Goal: Task Accomplishment & Management: Manage account settings

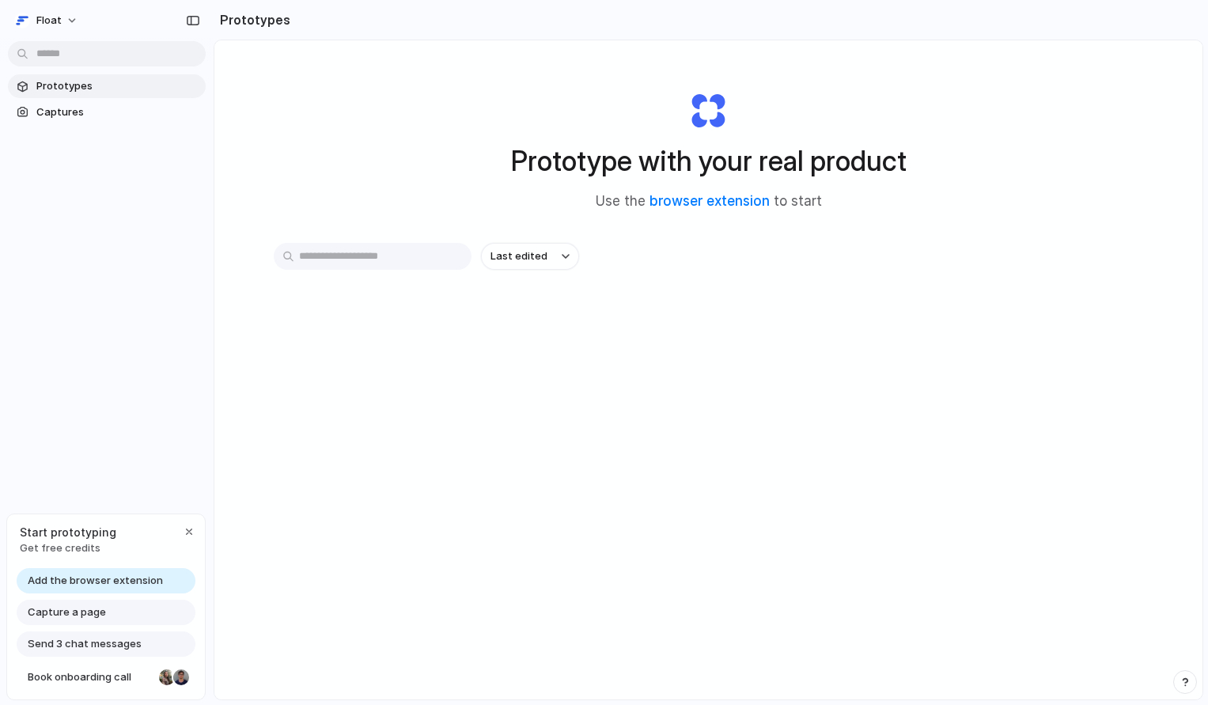
click at [395, 264] on input "text" at bounding box center [373, 256] width 198 height 27
type input "****"
click at [717, 206] on link "browser extension" at bounding box center [709, 201] width 120 height 16
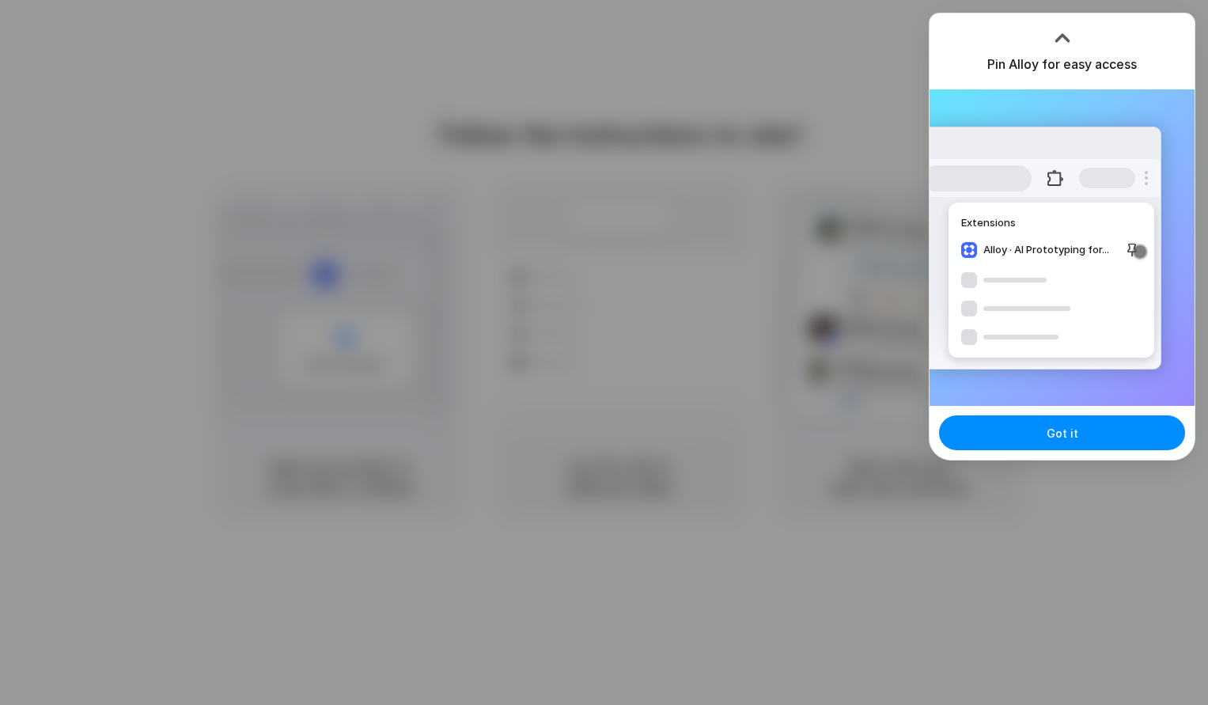
click at [1098, 11] on div at bounding box center [604, 352] width 1208 height 705
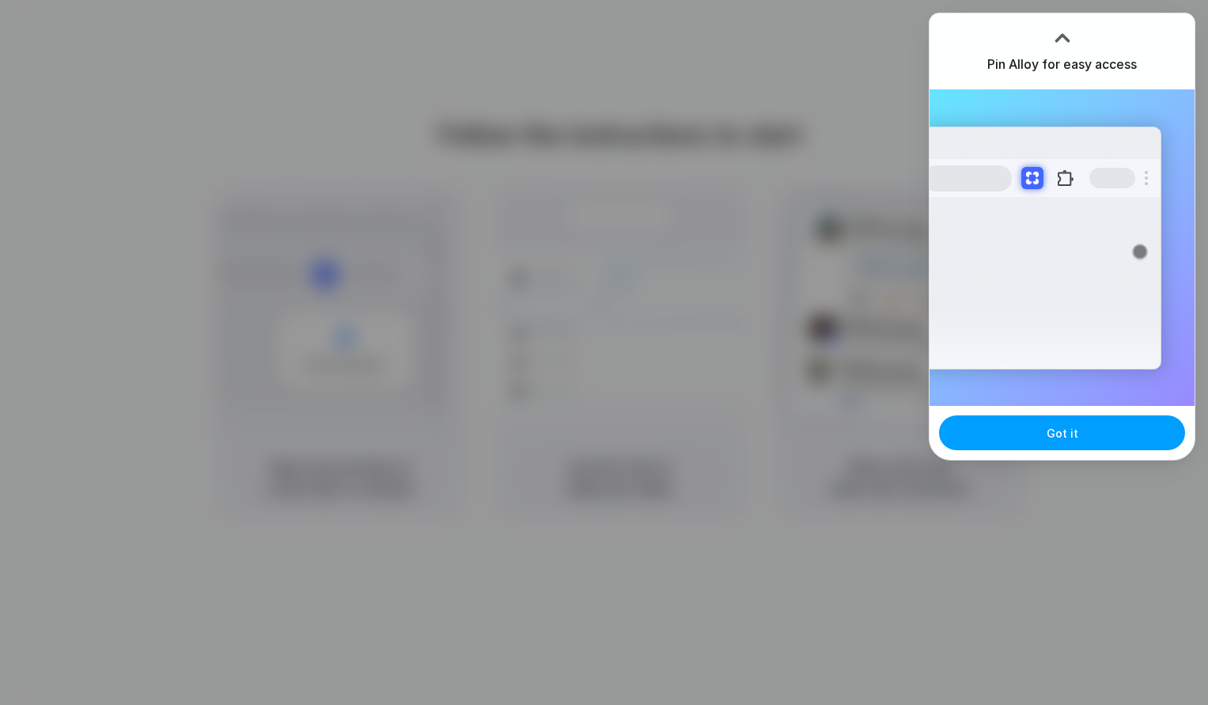
click at [1076, 441] on button "Got it" at bounding box center [1062, 432] width 246 height 35
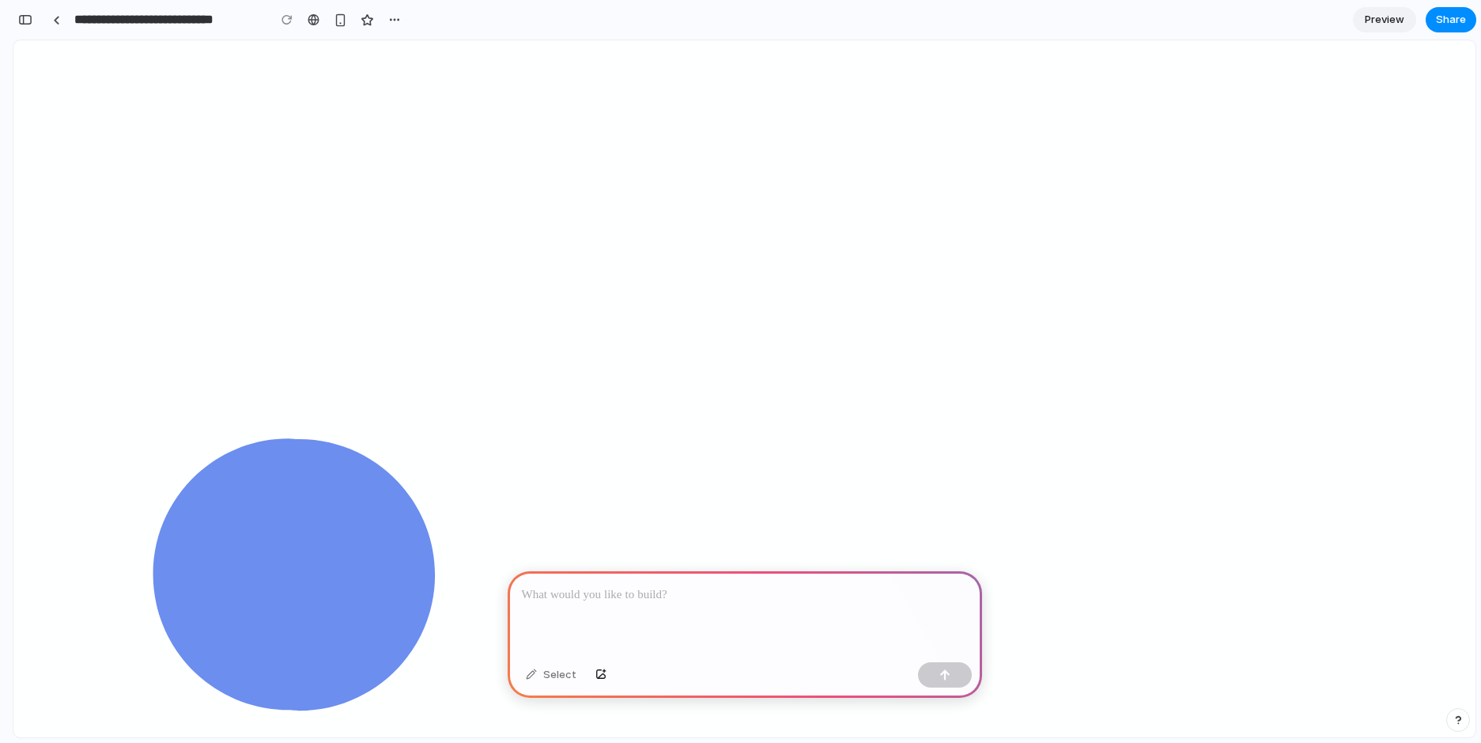
scroll to position [0, 270]
click at [673, 591] on p at bounding box center [745, 594] width 446 height 19
click at [712, 596] on p at bounding box center [745, 594] width 446 height 19
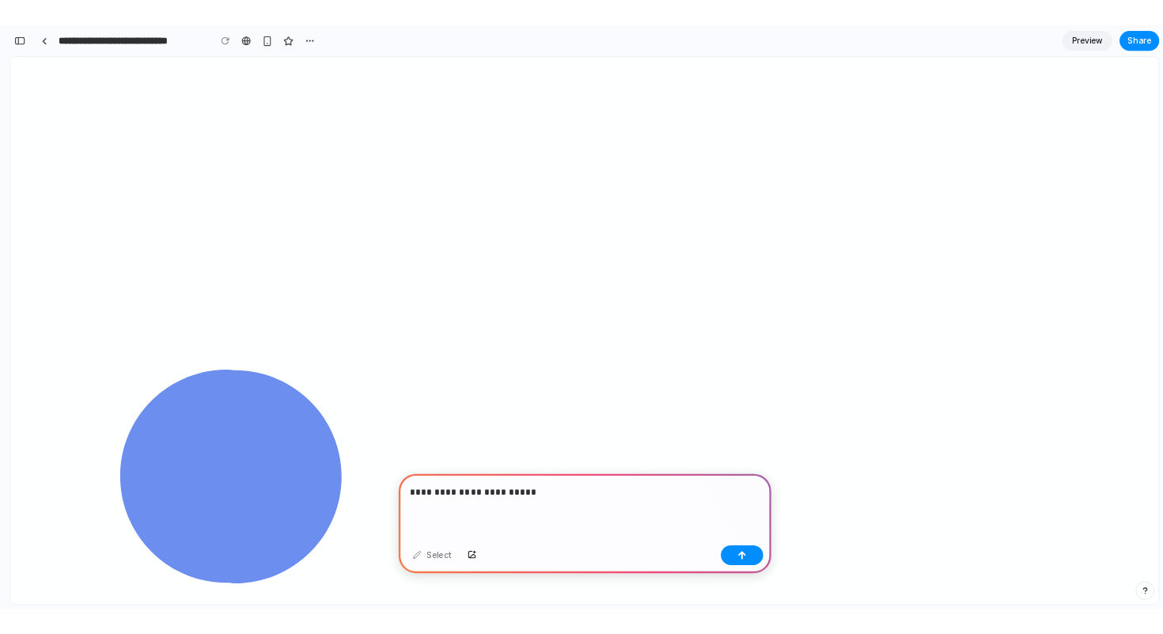
scroll to position [0, 154]
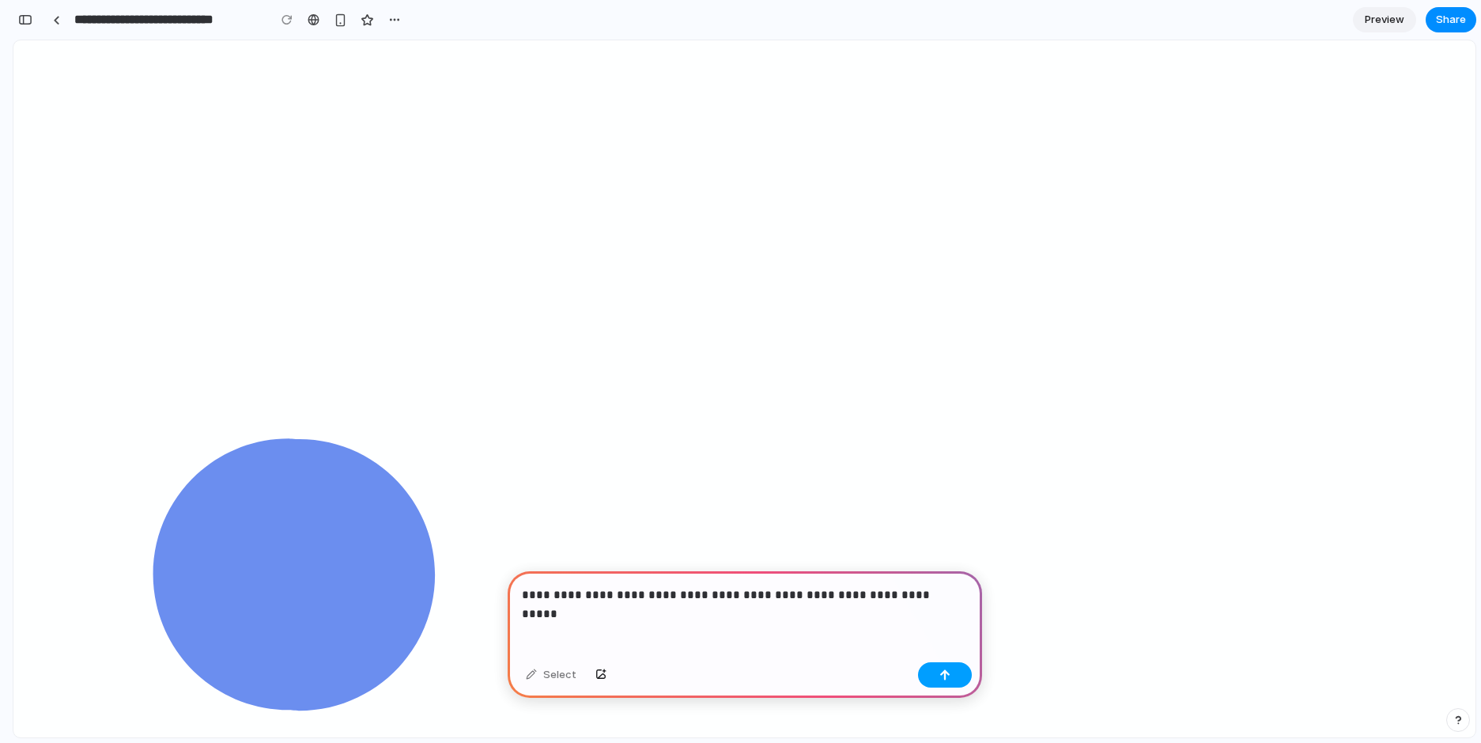
click at [933, 670] on button "button" at bounding box center [945, 674] width 54 height 25
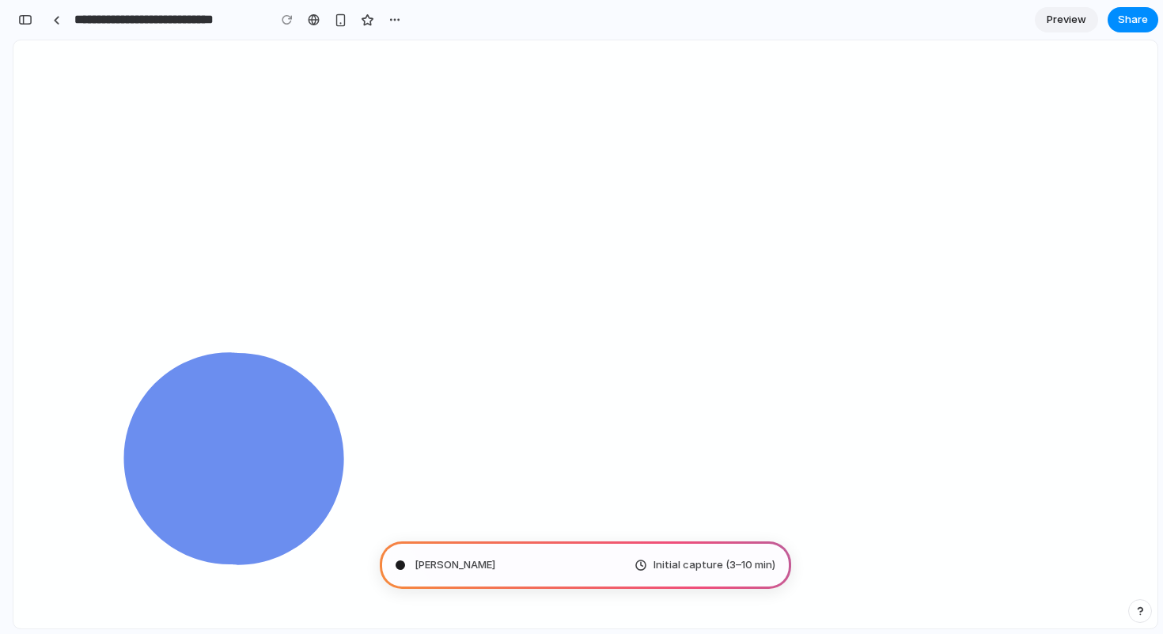
type input "**********"
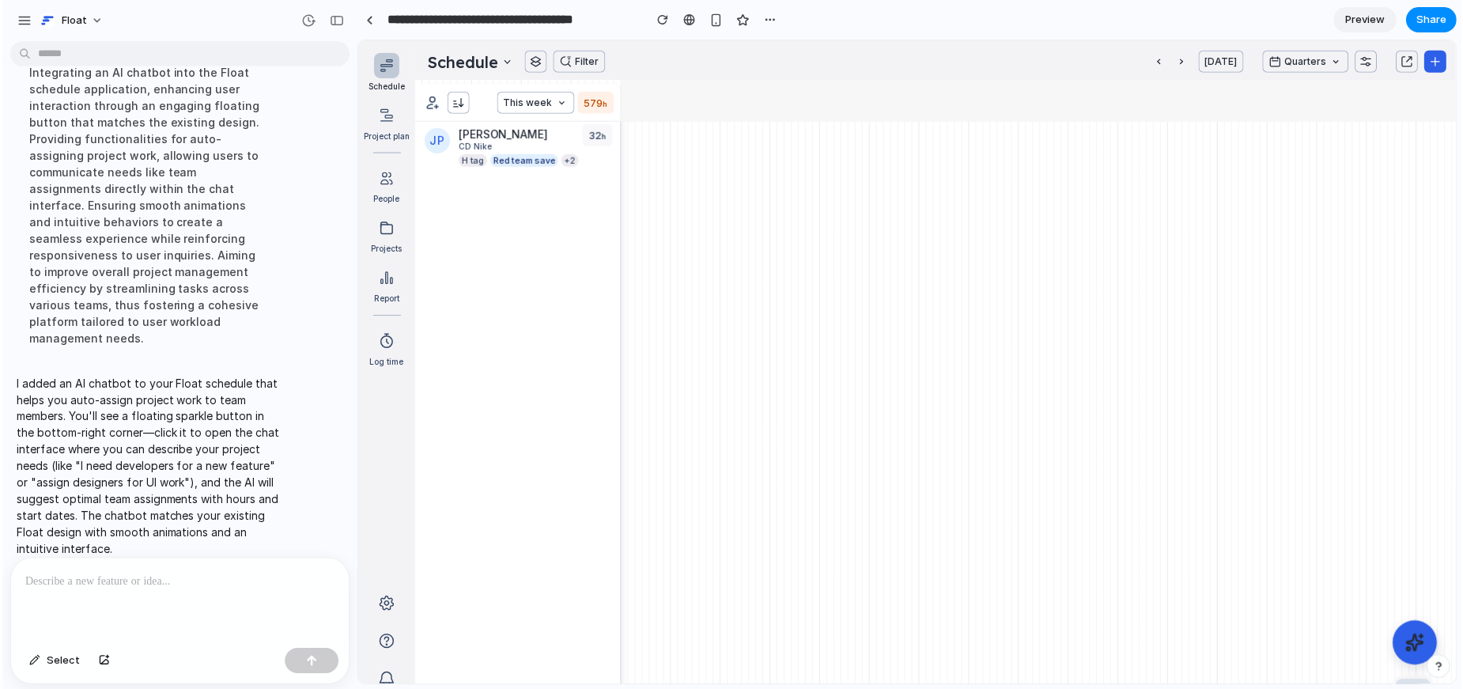
scroll to position [151, 0]
drag, startPoint x: 1789, startPoint y: 698, endPoint x: 1426, endPoint y: 645, distance: 366.9
click at [1207, 645] on button at bounding box center [1416, 642] width 49 height 49
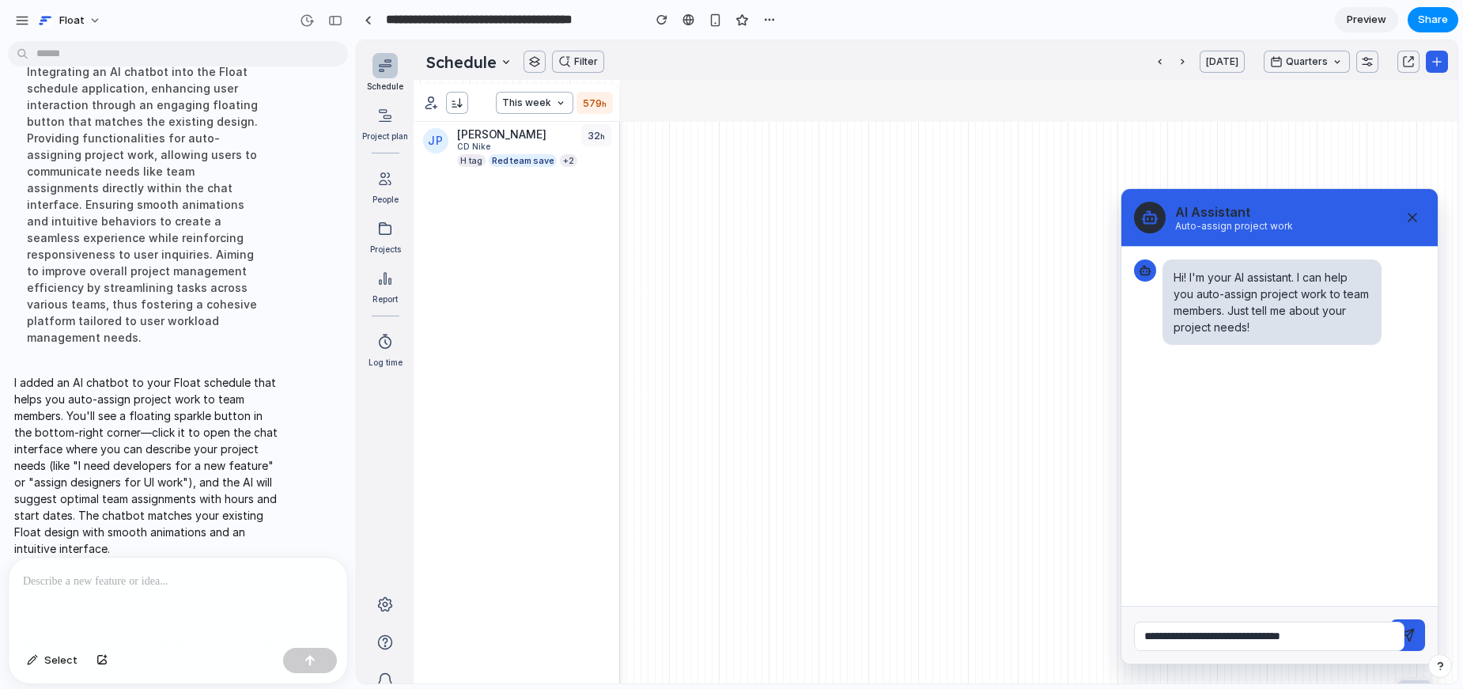
type input "**********"
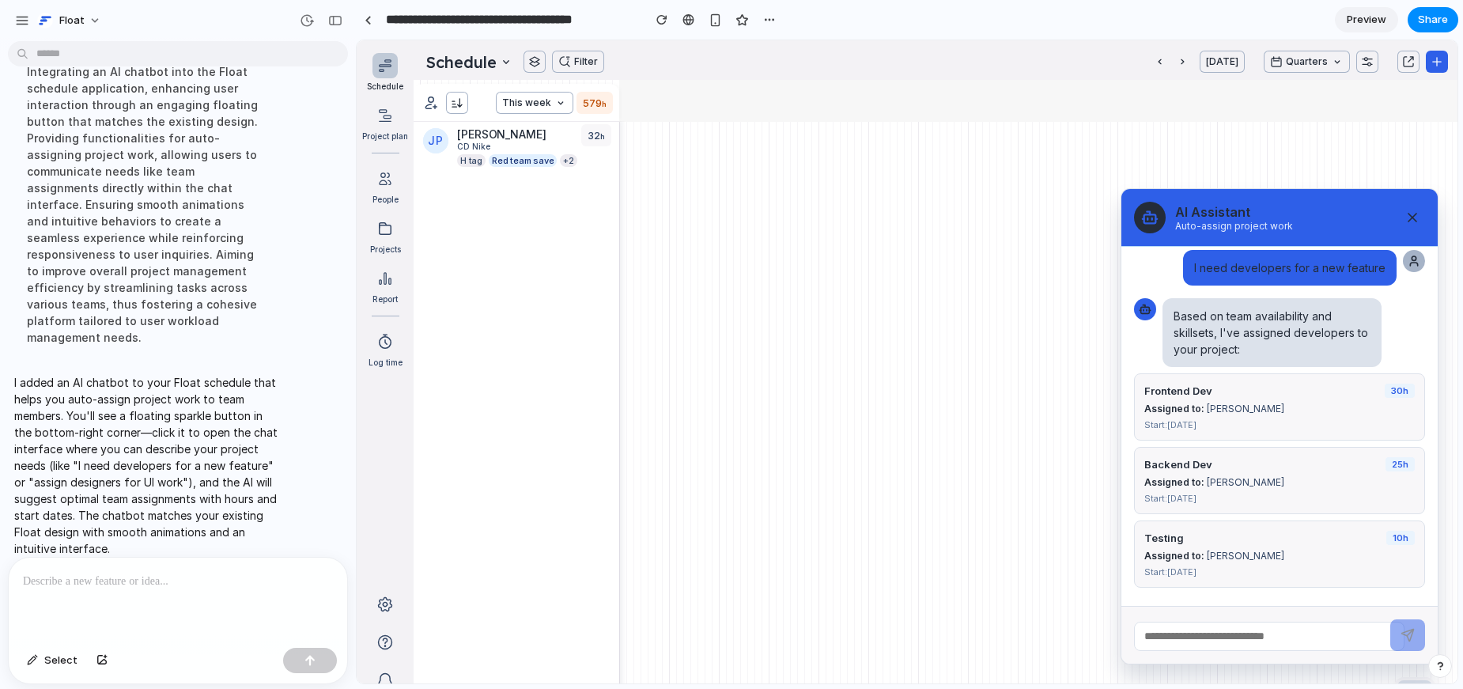
scroll to position [108, 0]
click at [1186, 533] on div "Testing 10 h" at bounding box center [1279, 537] width 270 height 14
click at [1207, 530] on span "10 h" at bounding box center [1401, 537] width 28 height 14
click at [1207, 466] on span "25 h" at bounding box center [1400, 463] width 29 height 14
click at [1207, 413] on div "Frontend Dev 30 h Assigned to: Alex Kim Start: 2024-01-15" at bounding box center [1279, 406] width 291 height 67
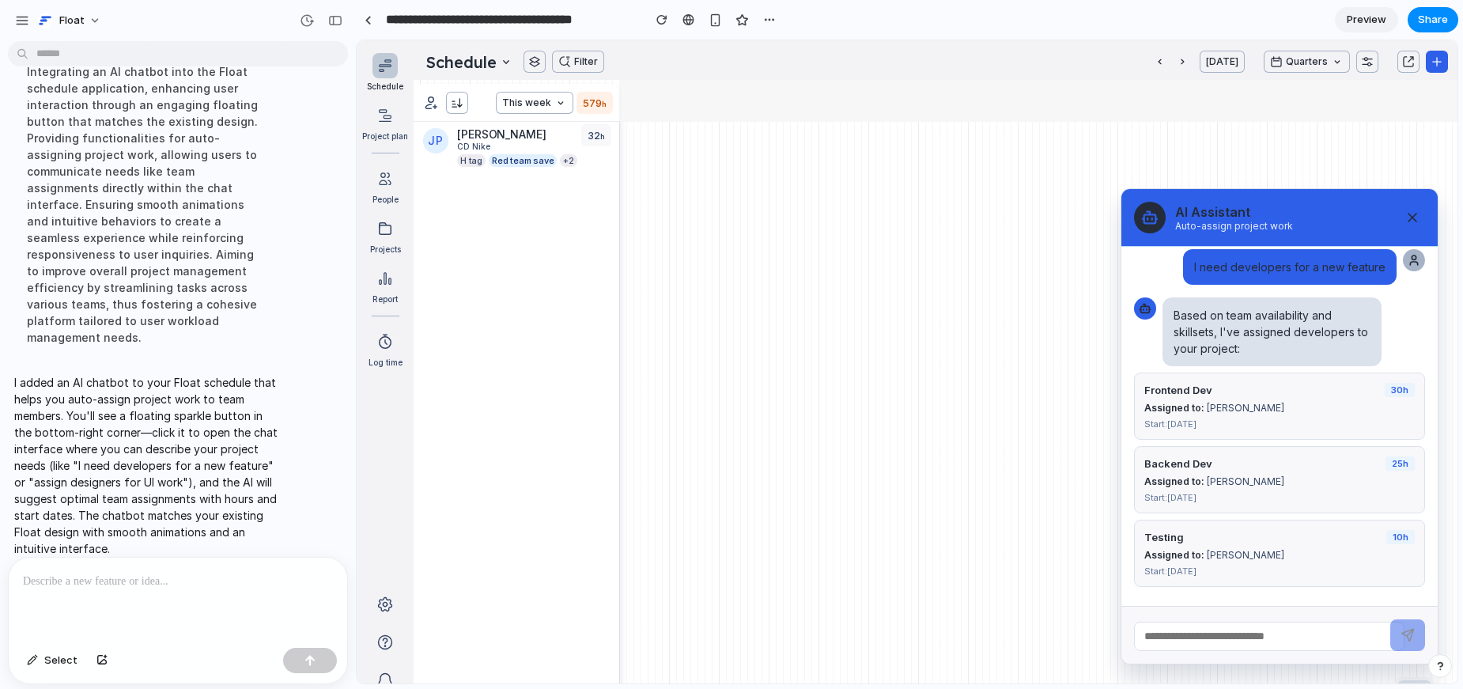
click at [1207, 420] on div "Start: [DATE]" at bounding box center [1279, 423] width 270 height 11
drag, startPoint x: 436, startPoint y: 267, endPoint x: 435, endPoint y: 134, distance: 133.7
click at [435, 264] on div "JP Jake Peralta CD Nike H tag Red team save +2" at bounding box center [517, 663] width 206 height 1082
click at [480, 141] on div "[PERSON_NAME]" at bounding box center [501, 135] width 89 height 16
click at [400, 106] on div "Project plan" at bounding box center [385, 121] width 46 height 37
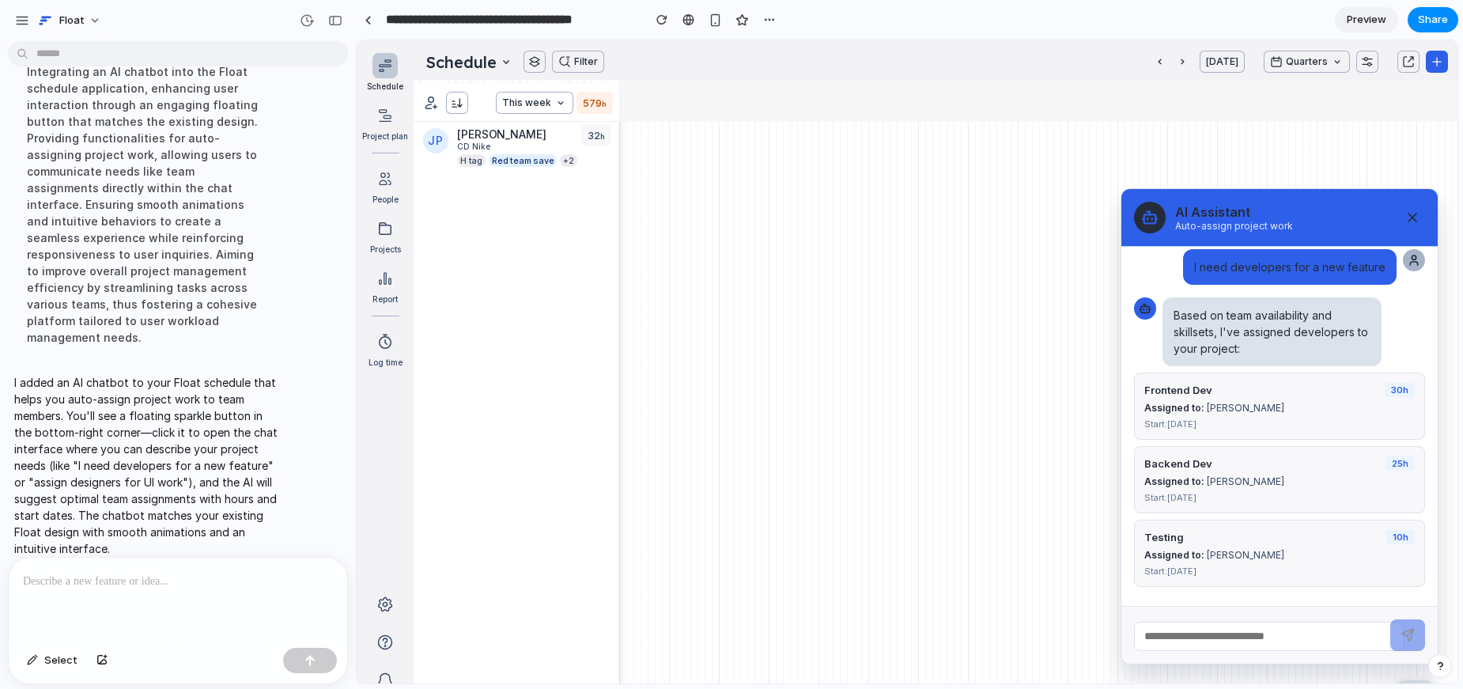
click at [384, 72] on icon at bounding box center [385, 65] width 19 height 19
click at [380, 354] on div "Log time" at bounding box center [386, 347] width 34 height 37
click at [386, 61] on icon at bounding box center [385, 65] width 19 height 19
click at [133, 582] on p at bounding box center [178, 581] width 310 height 19
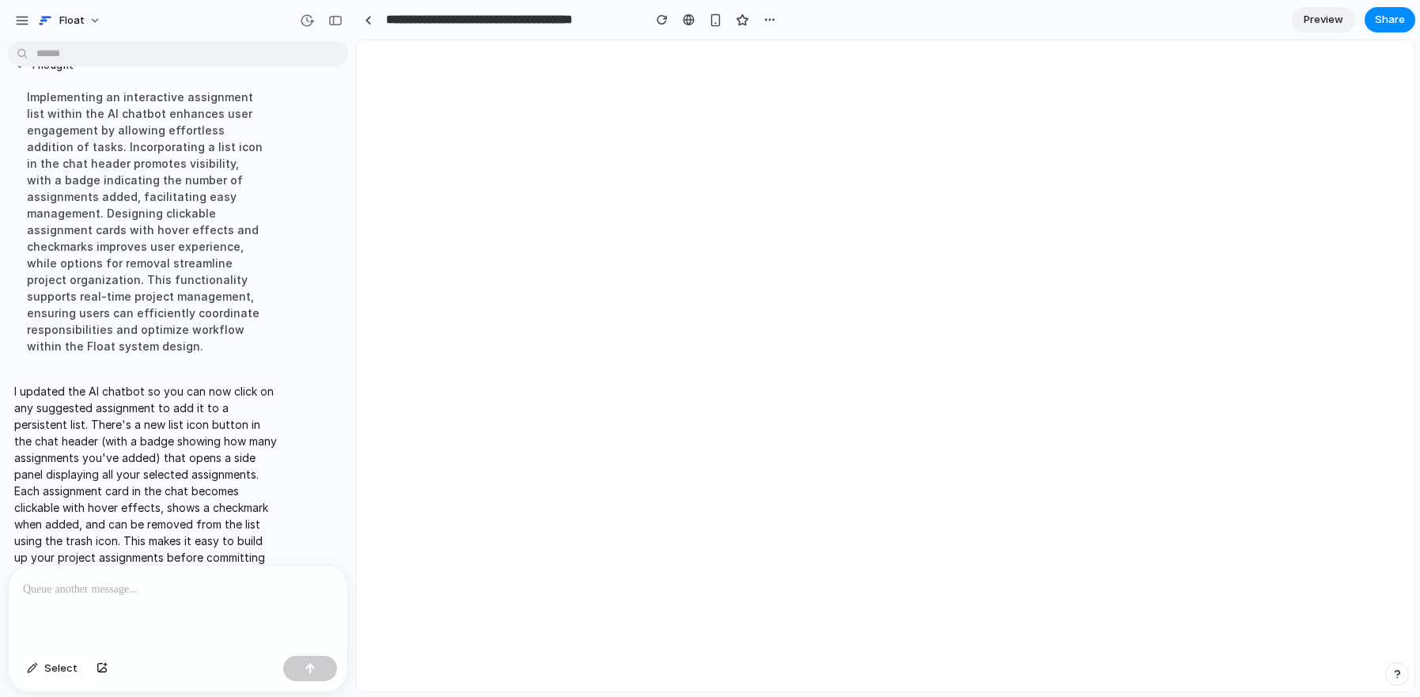
scroll to position [0, 0]
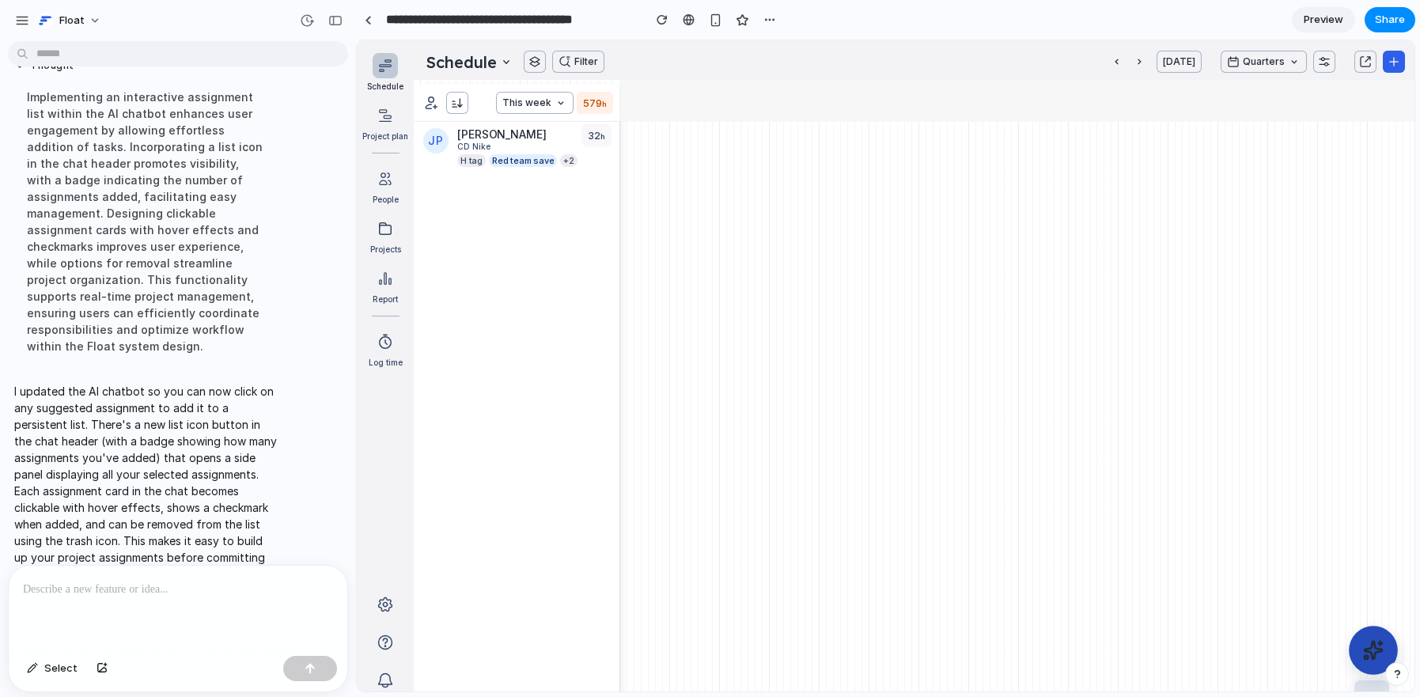
click at [1207, 650] on icon at bounding box center [1373, 650] width 21 height 21
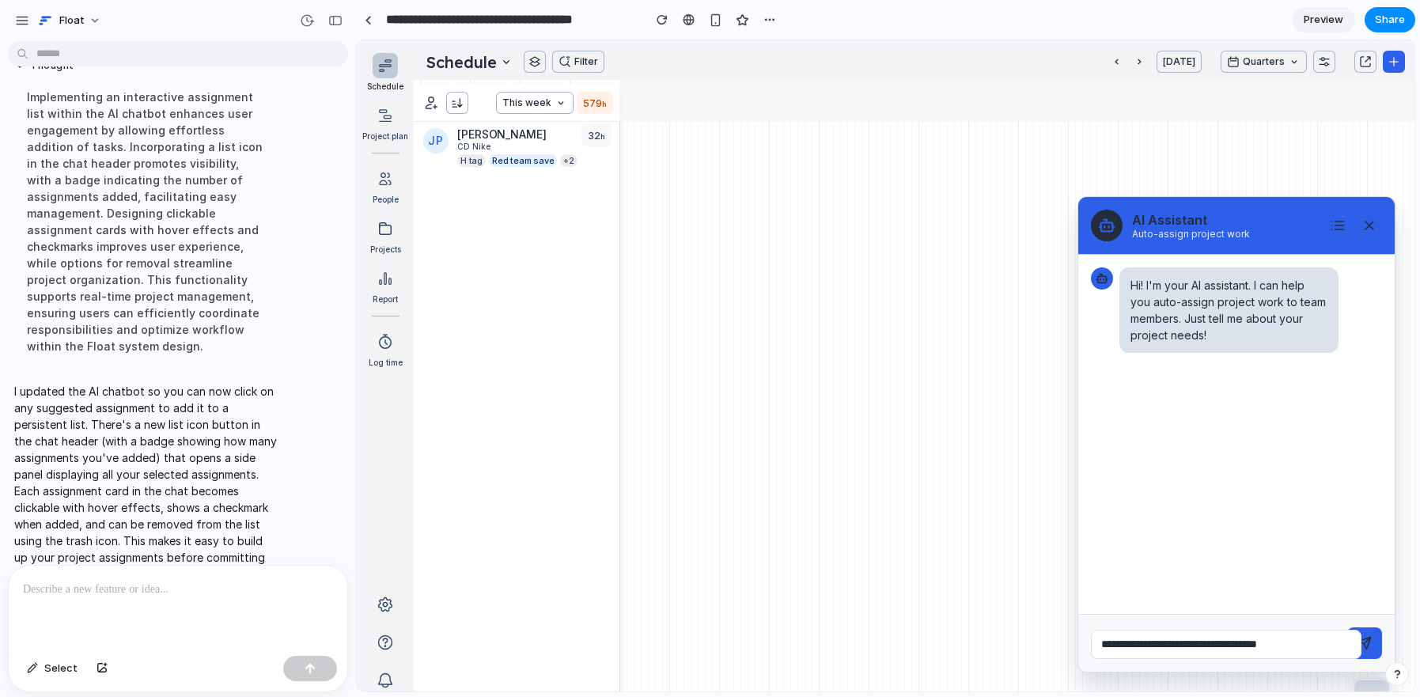
type input "**********"
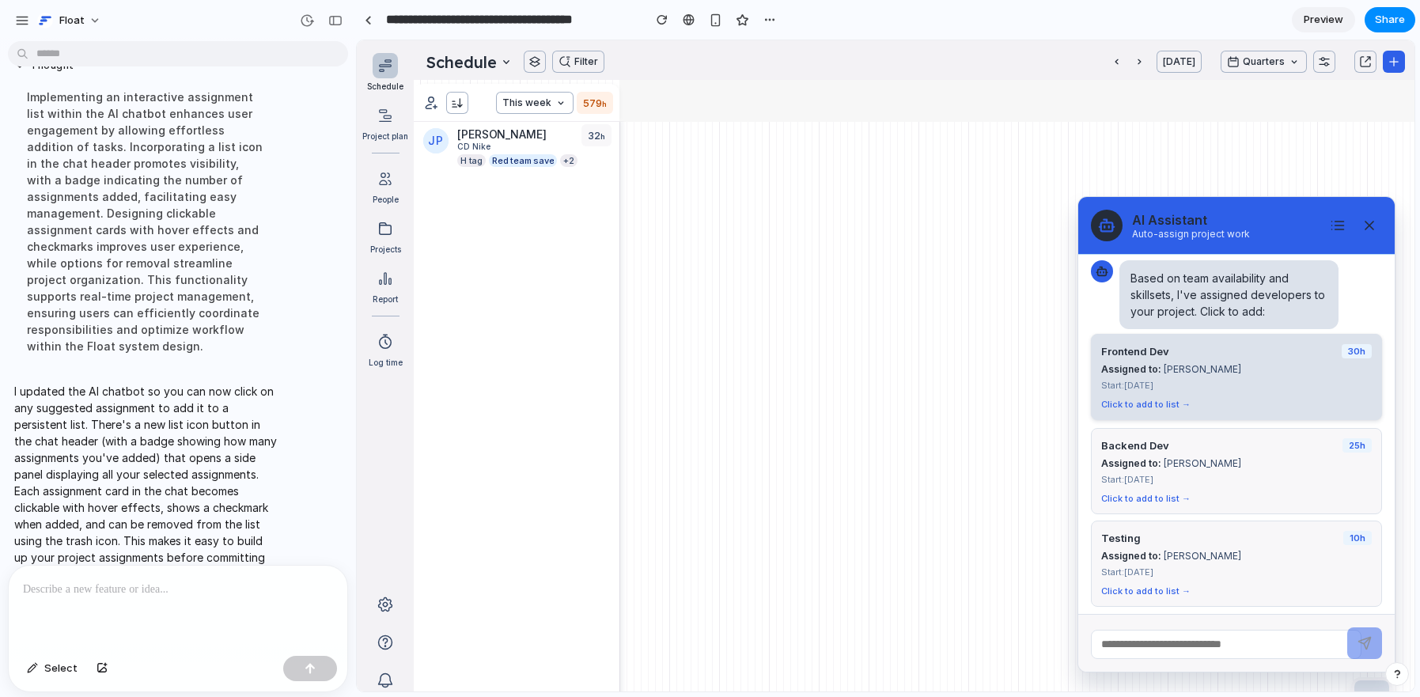
scroll to position [180, 0]
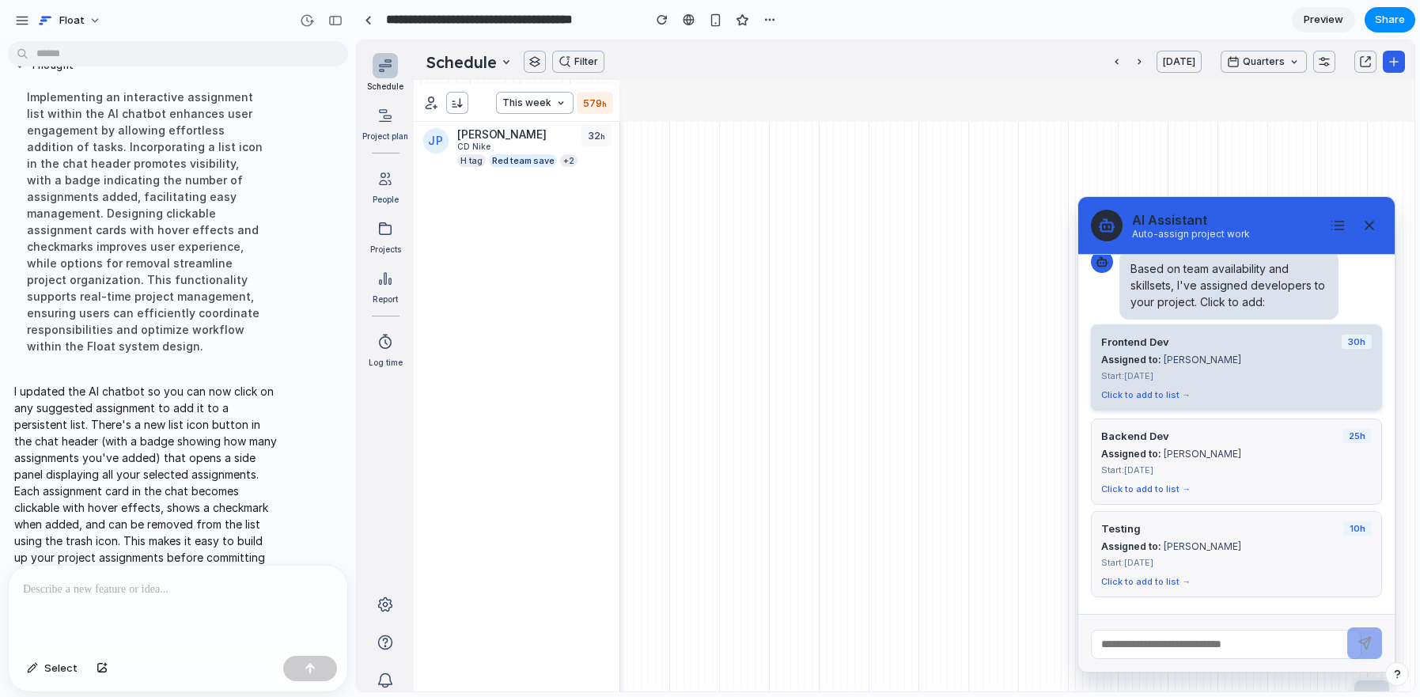
click at [1171, 394] on div "Click to add to list →" at bounding box center [1236, 394] width 270 height 11
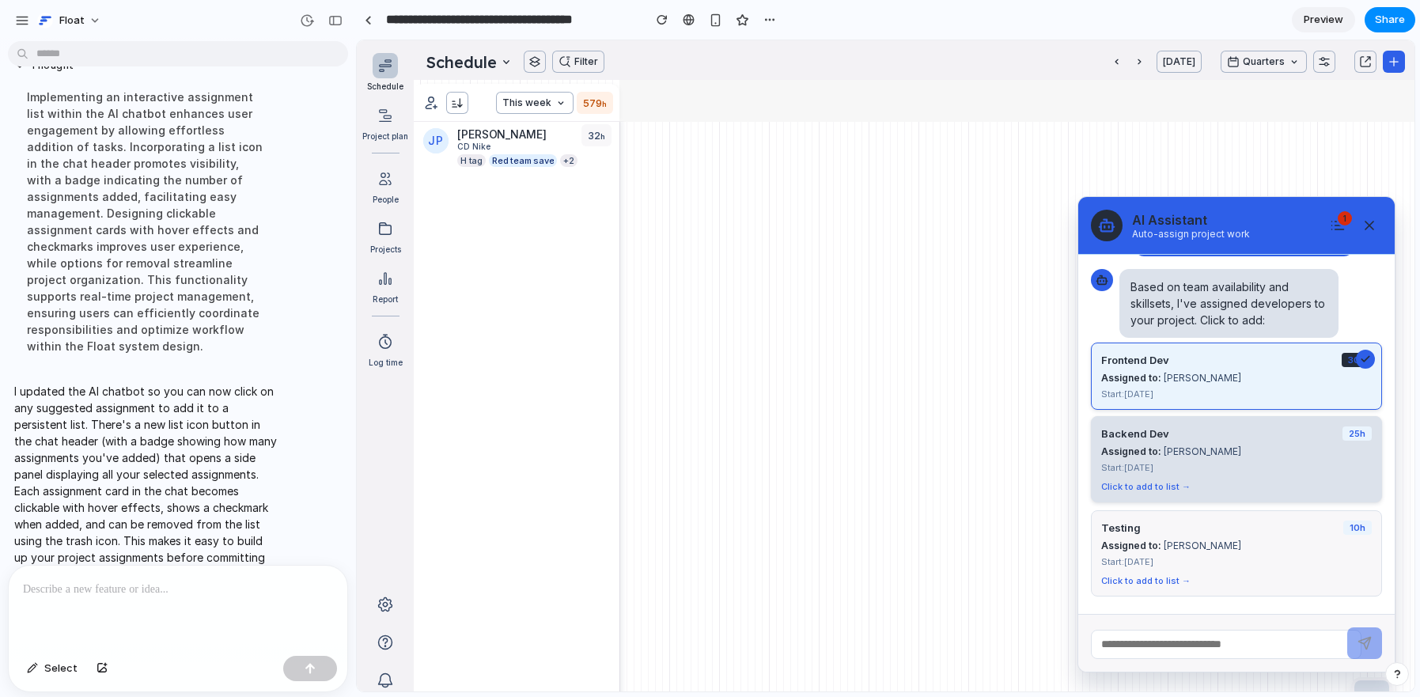
click at [1149, 481] on div "Click to add to list →" at bounding box center [1236, 486] width 270 height 11
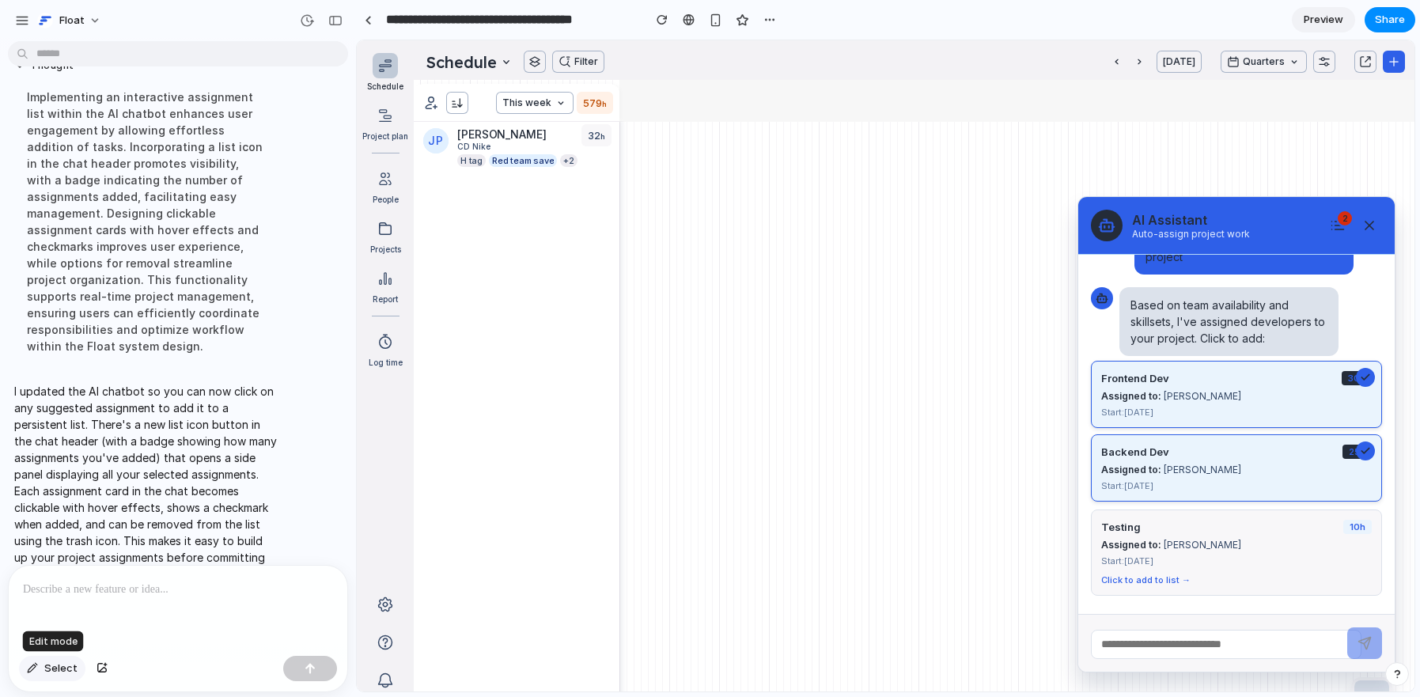
click at [56, 665] on span "Select" at bounding box center [60, 668] width 33 height 16
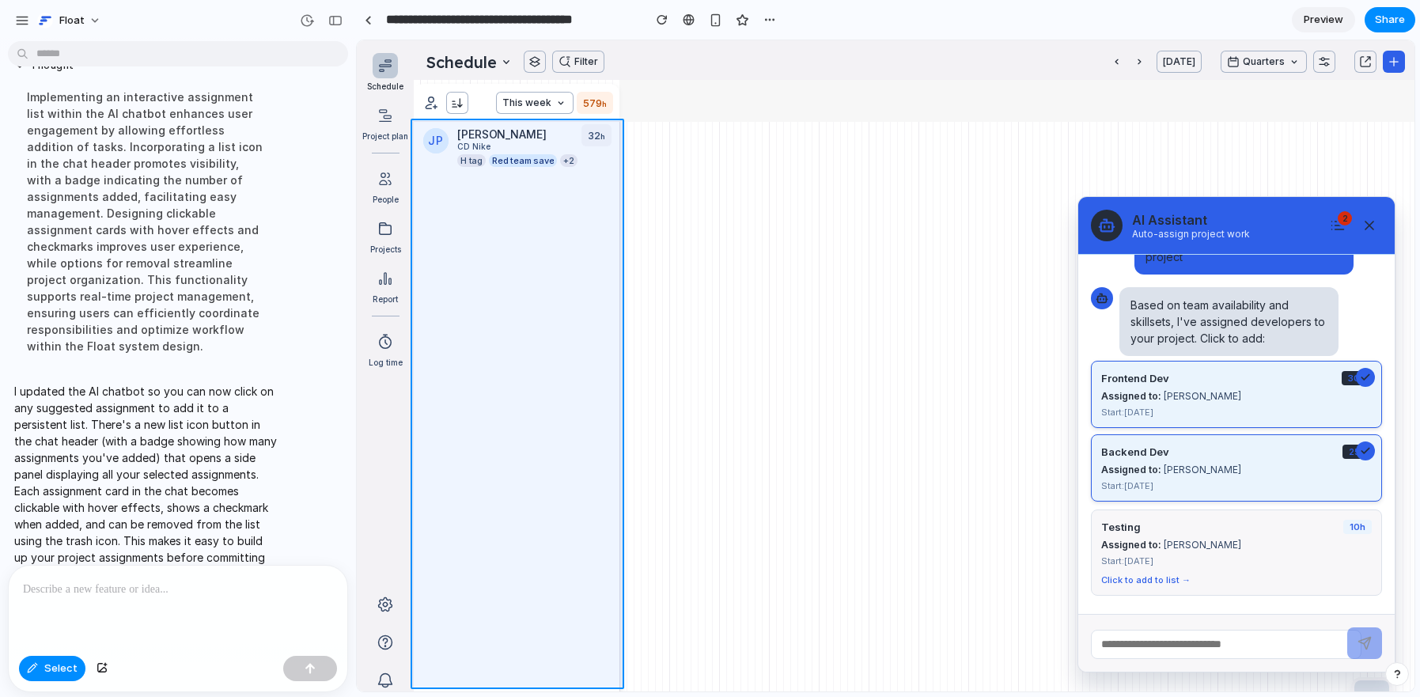
click at [493, 201] on div at bounding box center [886, 366] width 1057 height 650
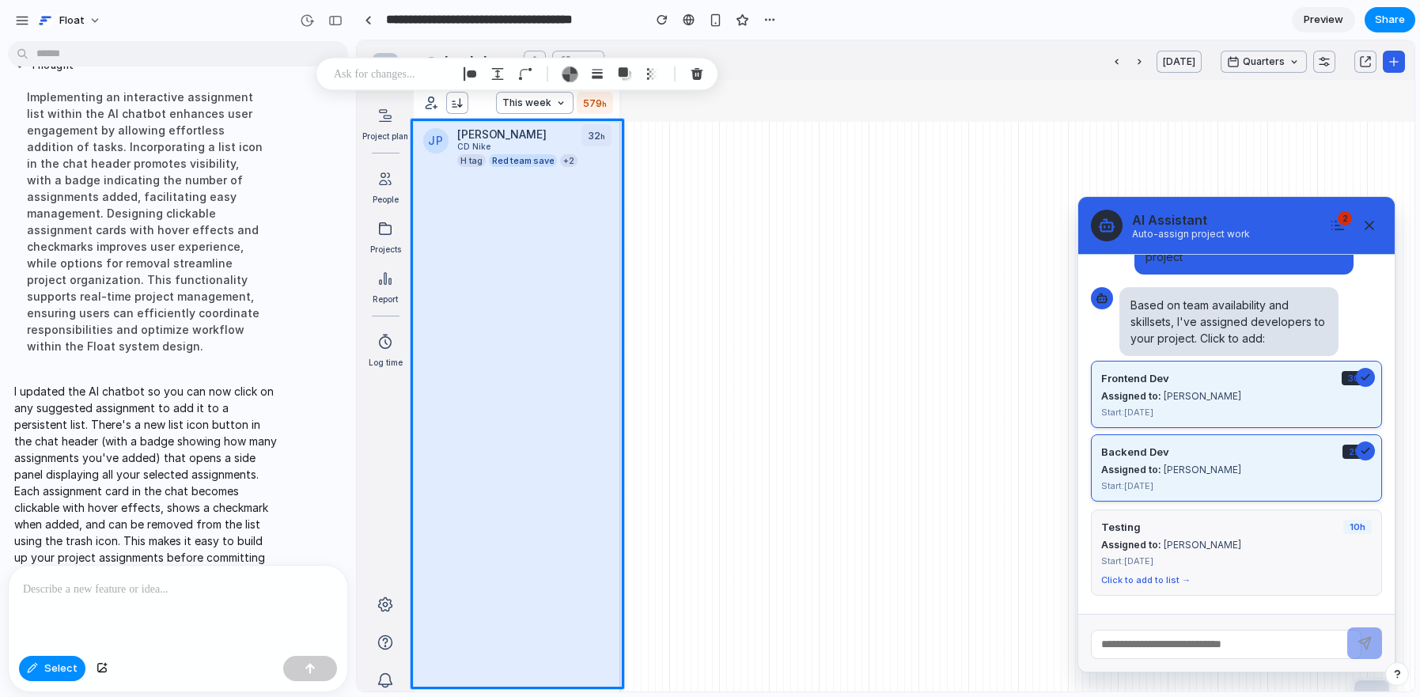
click at [176, 591] on p at bounding box center [178, 589] width 310 height 19
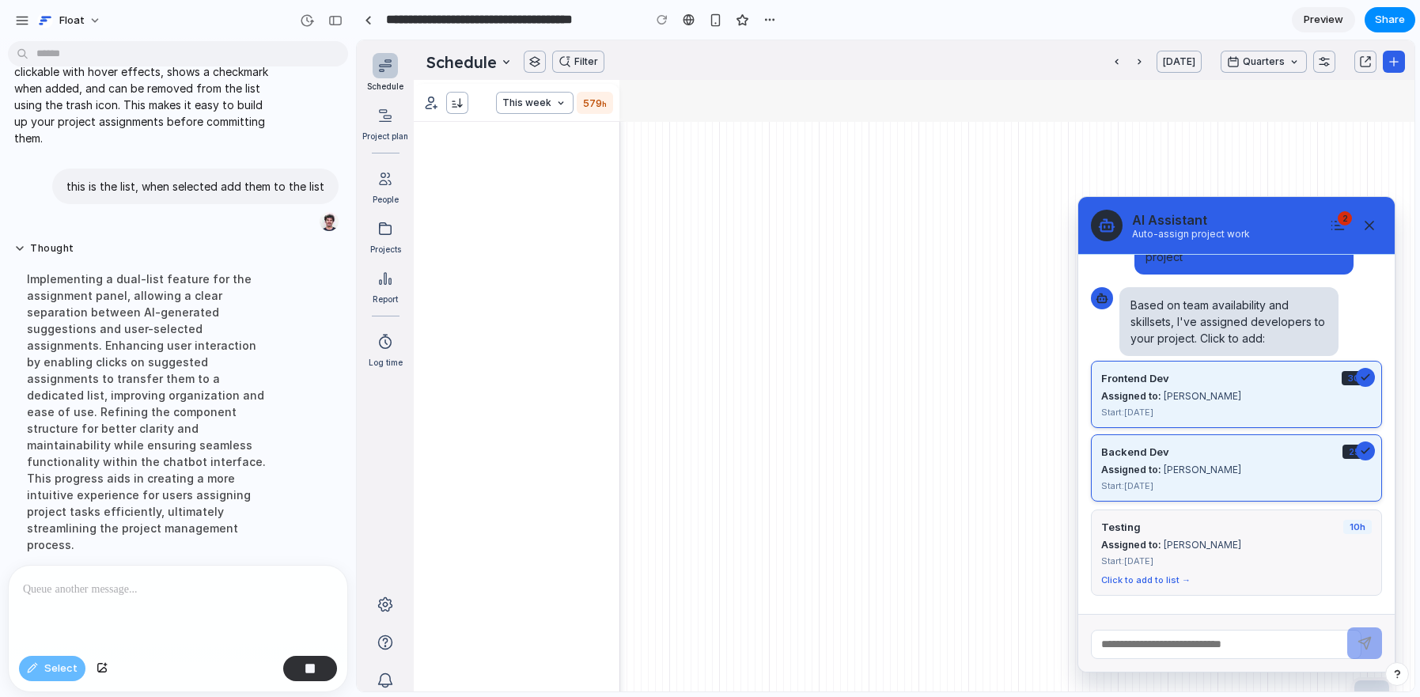
scroll to position [0, 0]
click at [547, 108] on button "This week" at bounding box center [535, 103] width 78 height 22
click at [547, 107] on button "This week" at bounding box center [535, 103] width 78 height 22
click at [452, 99] on button "button" at bounding box center [457, 103] width 22 height 22
click at [437, 102] on icon at bounding box center [431, 102] width 19 height 19
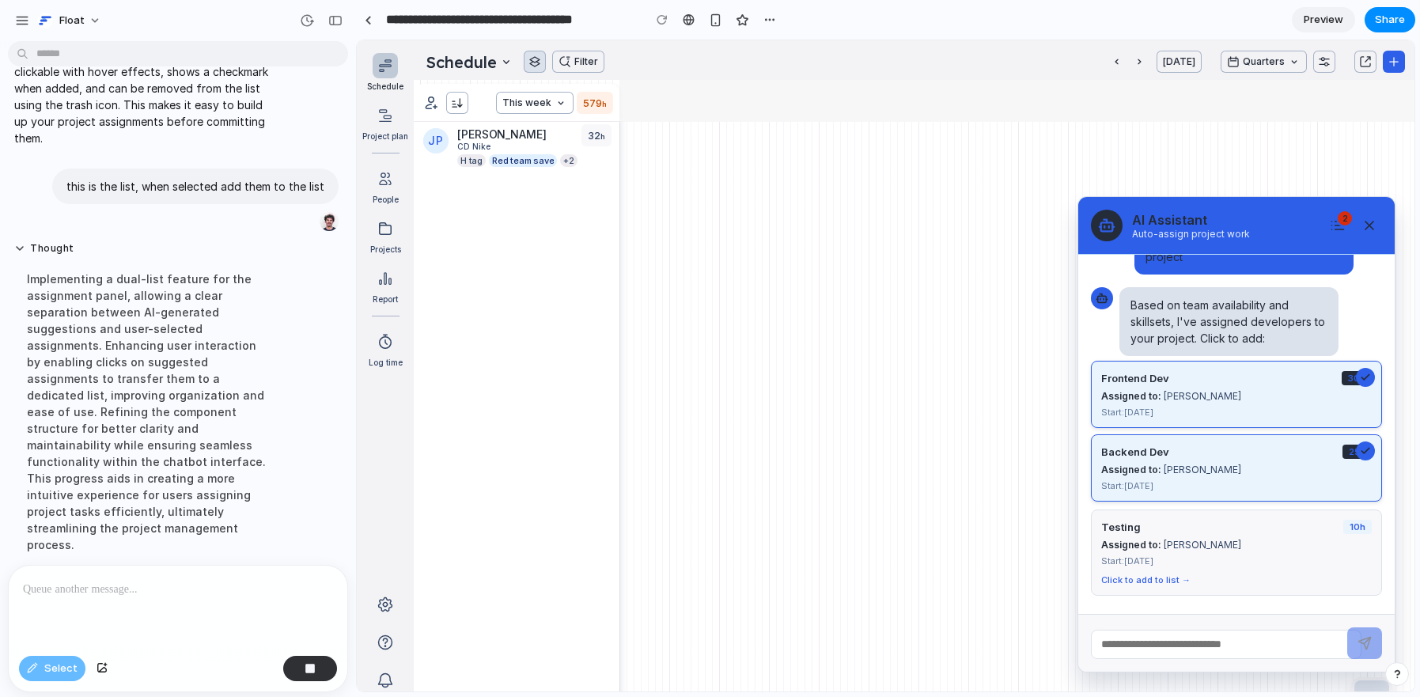
click at [544, 62] on button "button" at bounding box center [535, 62] width 22 height 22
click at [574, 61] on button "Filter" at bounding box center [578, 62] width 52 height 22
click at [1192, 70] on button "[DATE]" at bounding box center [1178, 62] width 45 height 22
click at [1207, 68] on button "Quarters" at bounding box center [1263, 62] width 86 height 22
click at [1207, 62] on button "button" at bounding box center [1324, 62] width 22 height 22
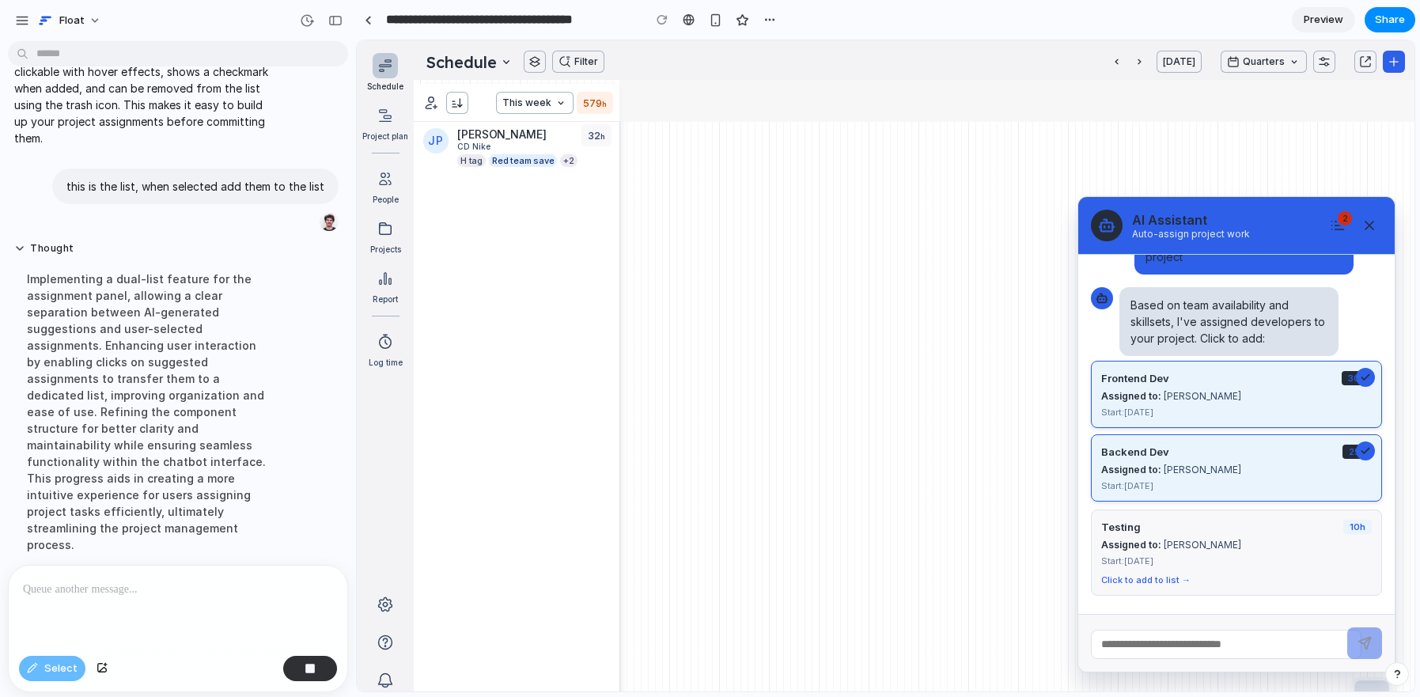
click at [1207, 62] on div at bounding box center [1379, 62] width 6 height 6
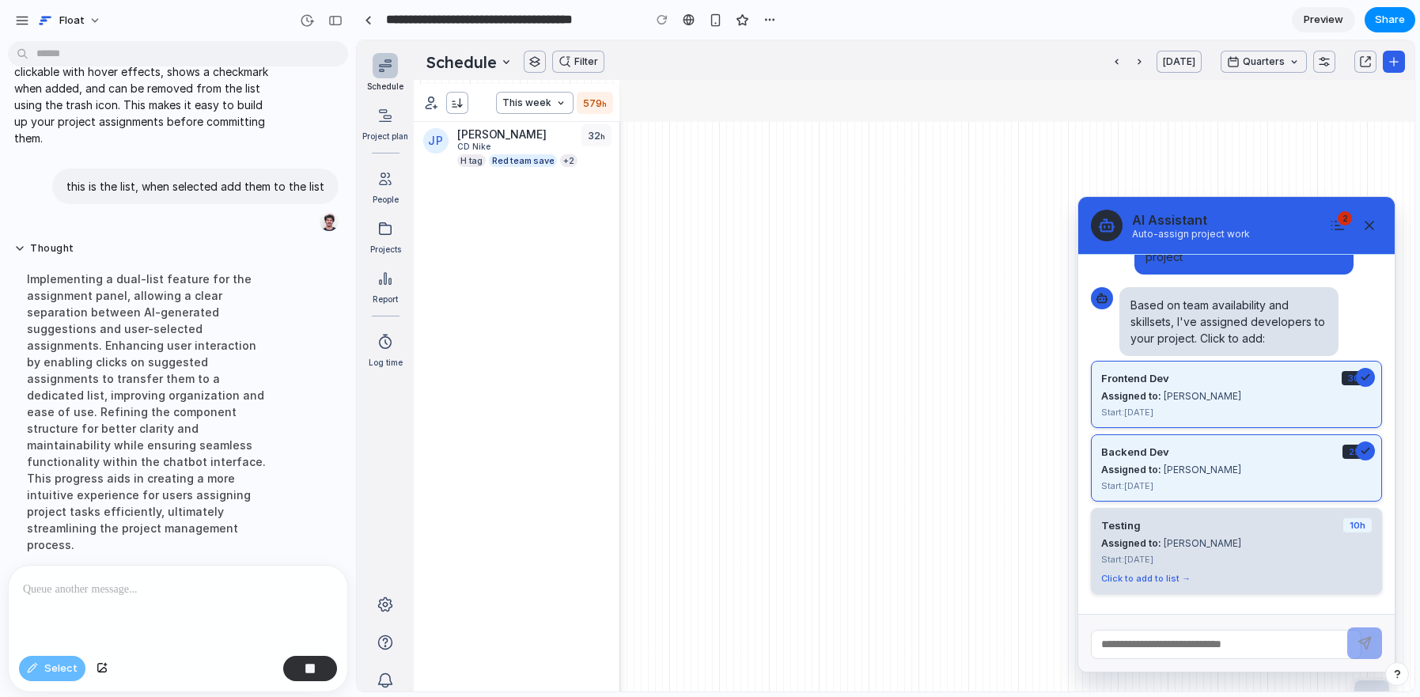
click at [1152, 573] on div "Click to add to list →" at bounding box center [1236, 578] width 270 height 11
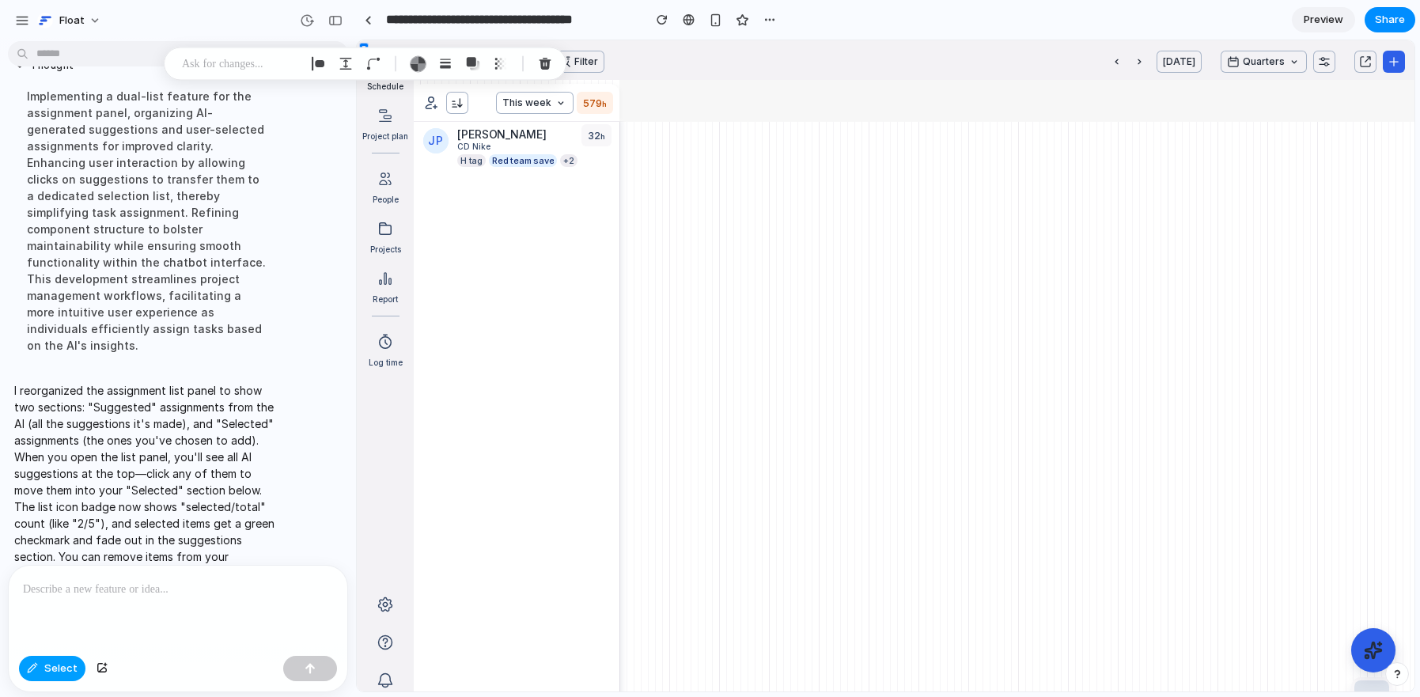
click at [41, 670] on button "Select" at bounding box center [52, 668] width 66 height 25
click at [1207, 638] on button at bounding box center [1373, 650] width 49 height 49
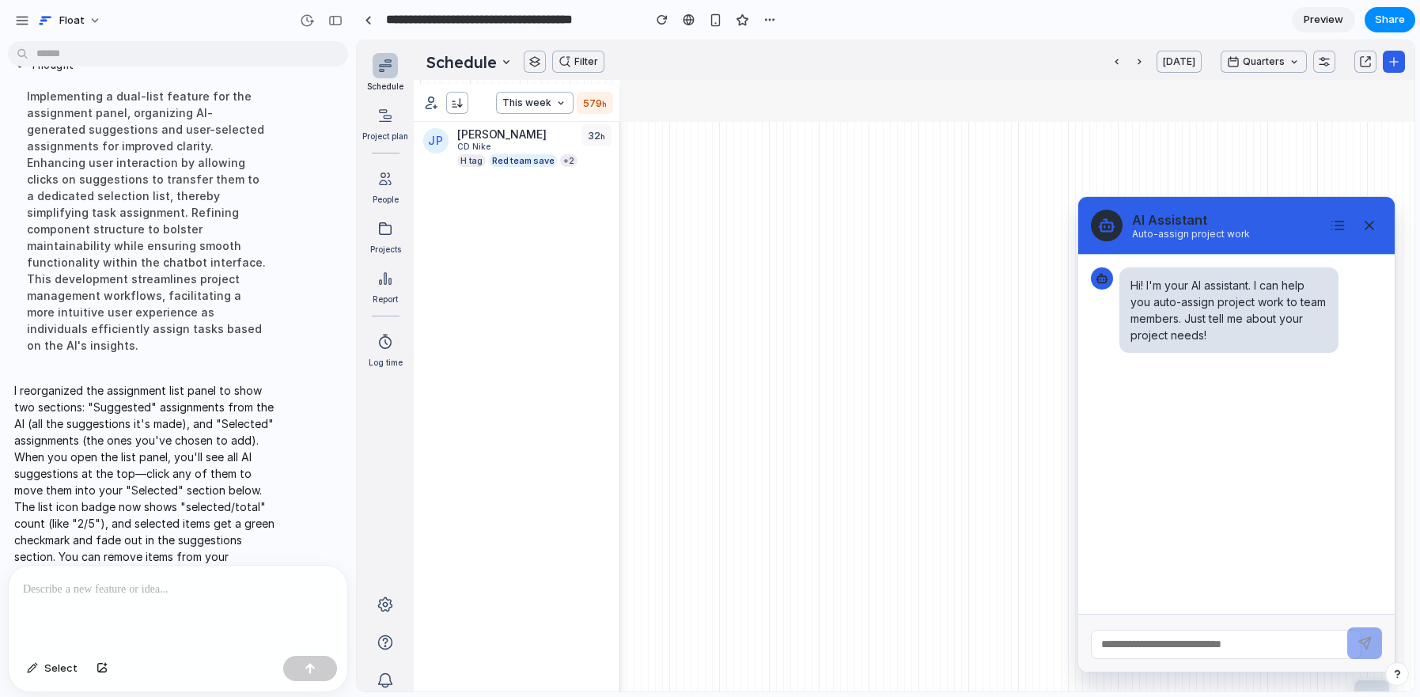
click at [1207, 637] on input "text" at bounding box center [1226, 644] width 270 height 29
type input "**********"
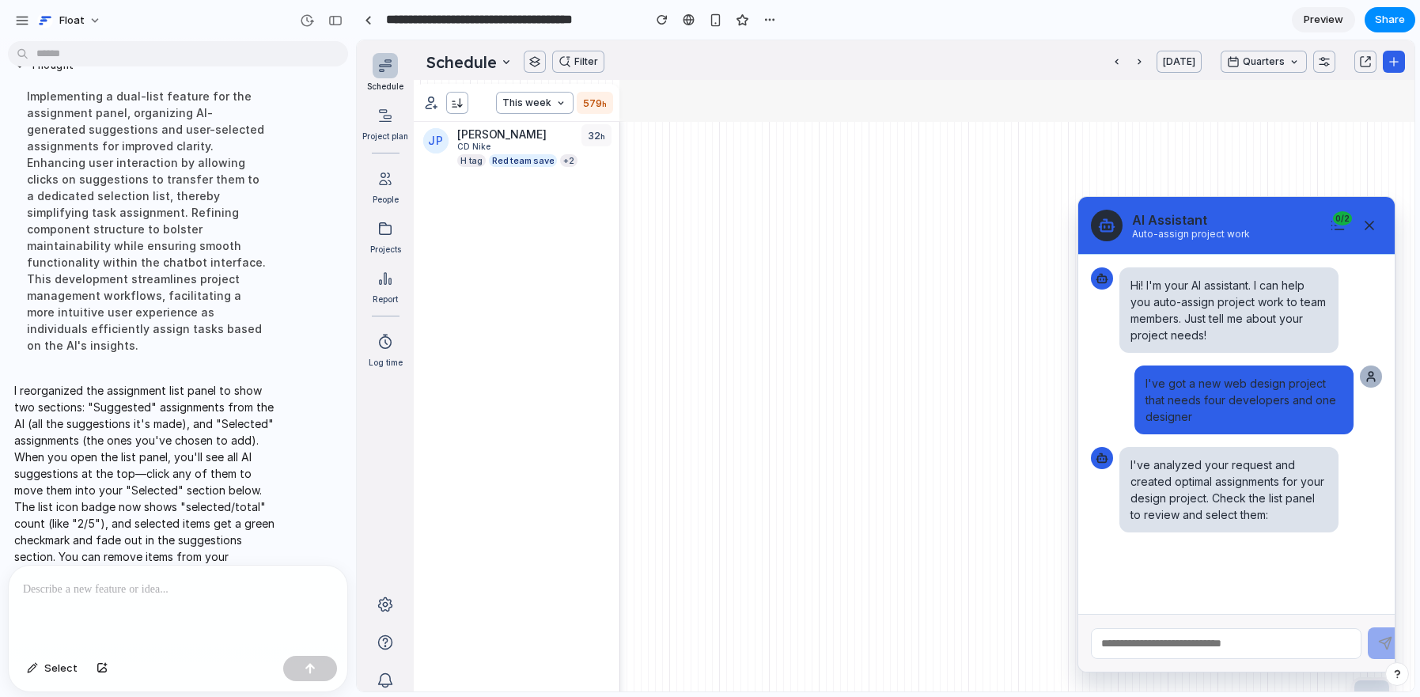
click at [1198, 516] on div "I've analyzed your request and created optimal assignments for your design proj…" at bounding box center [1228, 489] width 219 height 85
click at [1201, 647] on input "text" at bounding box center [1226, 643] width 270 height 31
type input "**********"
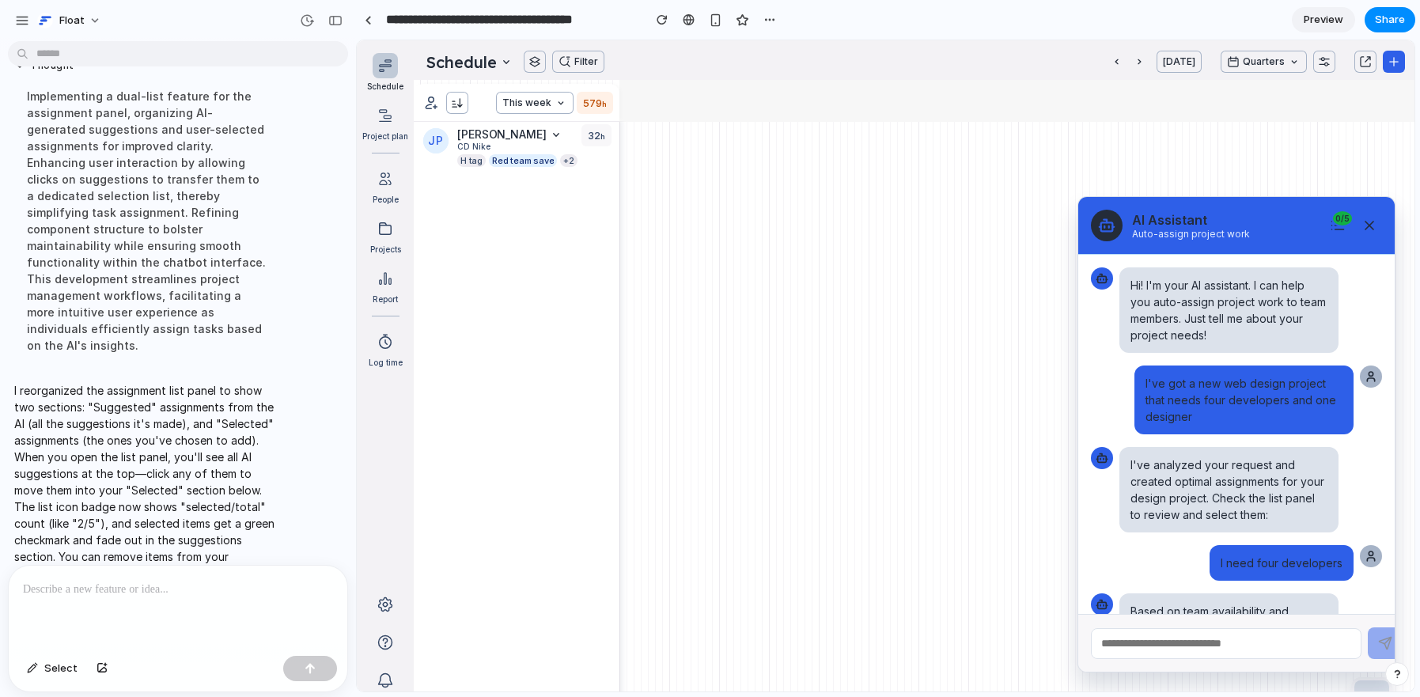
click at [518, 306] on div "JP Jake Peralta CD Nike H tag Red team save +2" at bounding box center [517, 663] width 206 height 1082
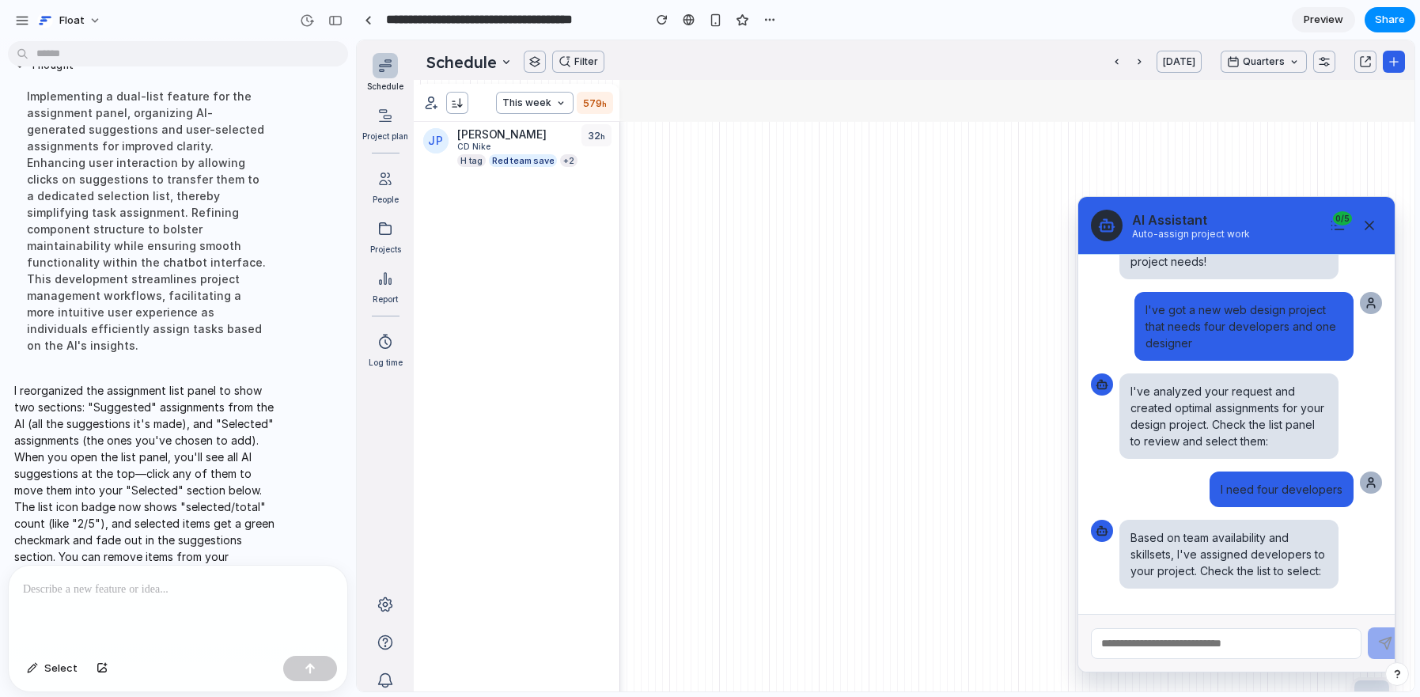
click at [99, 469] on p "I reorganized the assignment list panel to show two sections: "Suggested" assig…" at bounding box center [146, 481] width 264 height 199
click at [119, 585] on p at bounding box center [178, 589] width 310 height 19
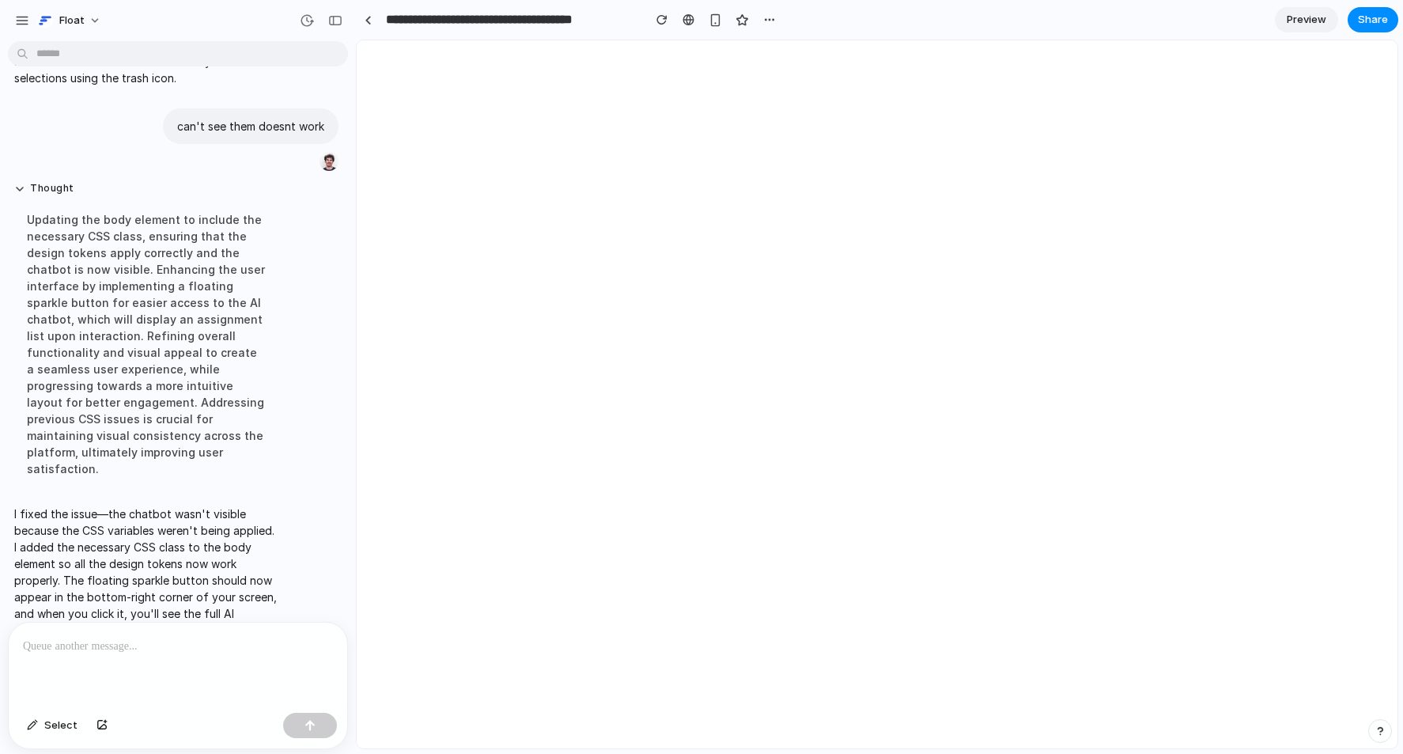
scroll to position [0, 0]
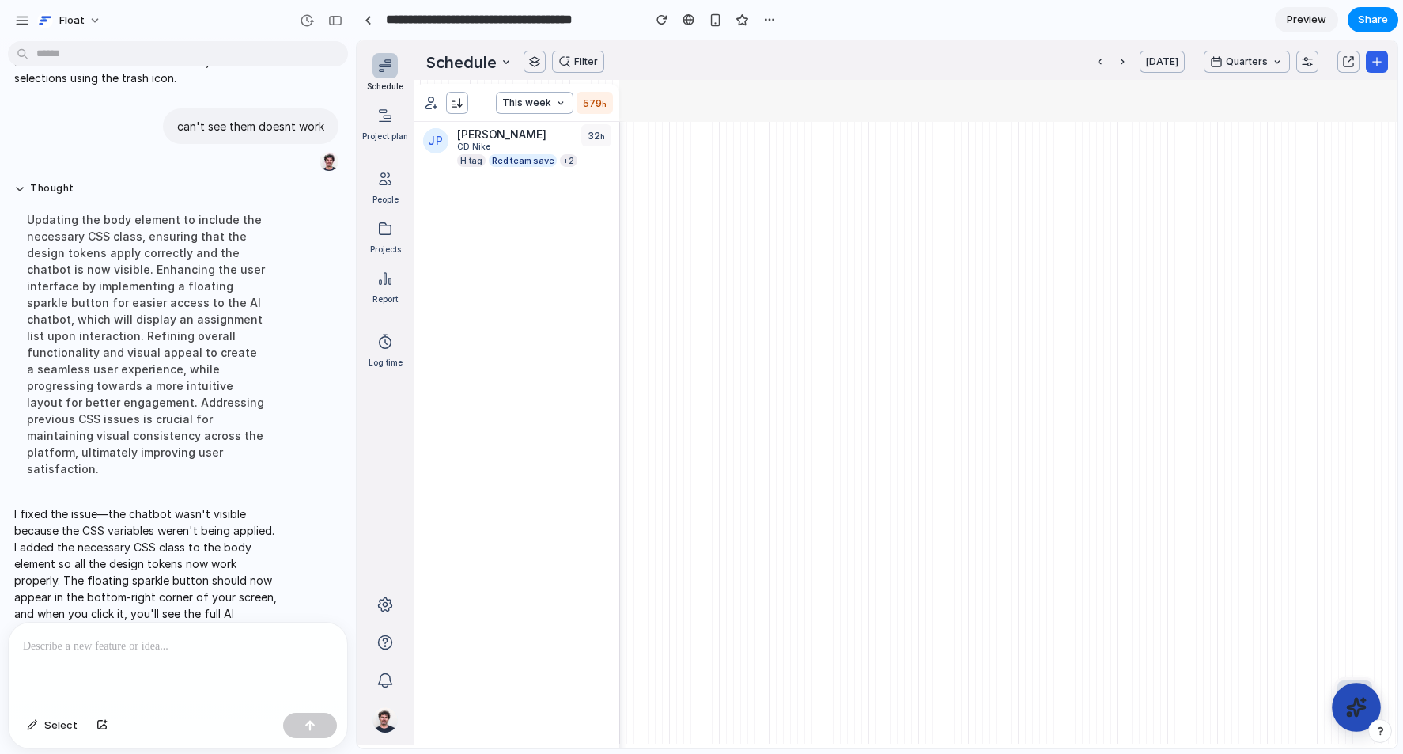
click at [1207, 702] on icon at bounding box center [1356, 707] width 21 height 21
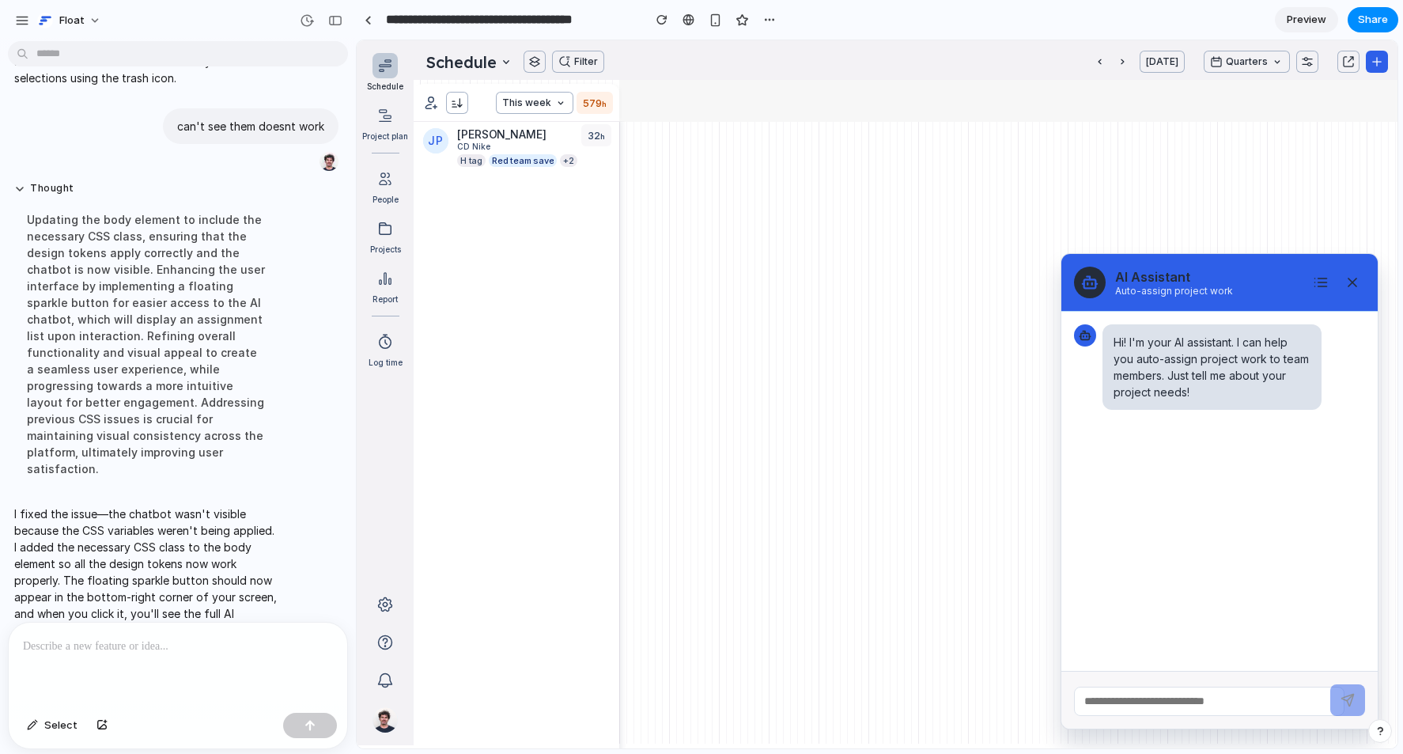
click at [1191, 704] on input "text" at bounding box center [1209, 701] width 270 height 29
type input "**********"
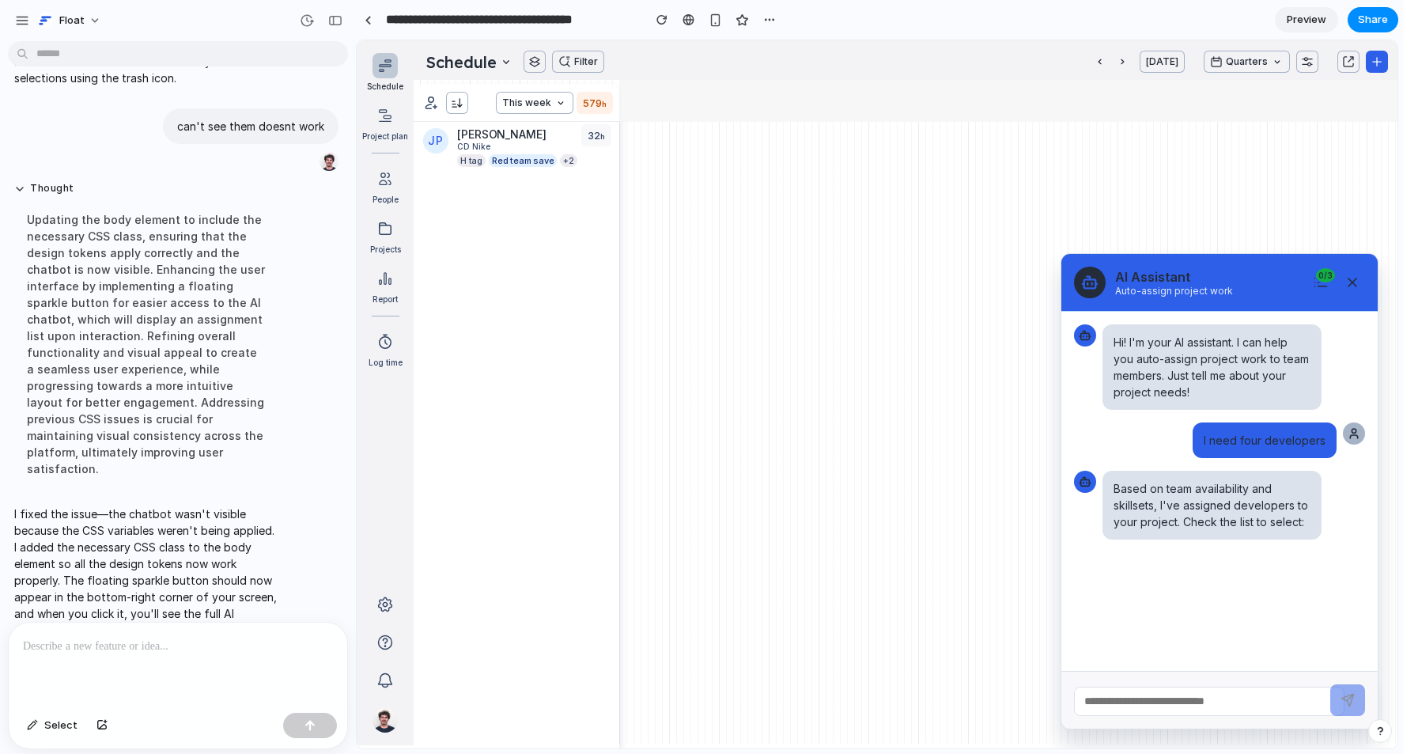
click at [1207, 518] on div "Based on team availability and skillsets, I've assigned developers to your proj…" at bounding box center [1212, 505] width 219 height 69
click at [584, 360] on div "JP Jake Peralta CD Nike H tag Red team save +2" at bounding box center [517, 663] width 206 height 1082
click at [479, 328] on div "JP Jake Peralta CD Nike H tag Red team save +2" at bounding box center [517, 663] width 206 height 1082
click at [470, 336] on div "JP Jake Peralta CD Nike H tag Red team save +2" at bounding box center [517, 663] width 206 height 1082
drag, startPoint x: 522, startPoint y: 214, endPoint x: 532, endPoint y: 182, distance: 33.3
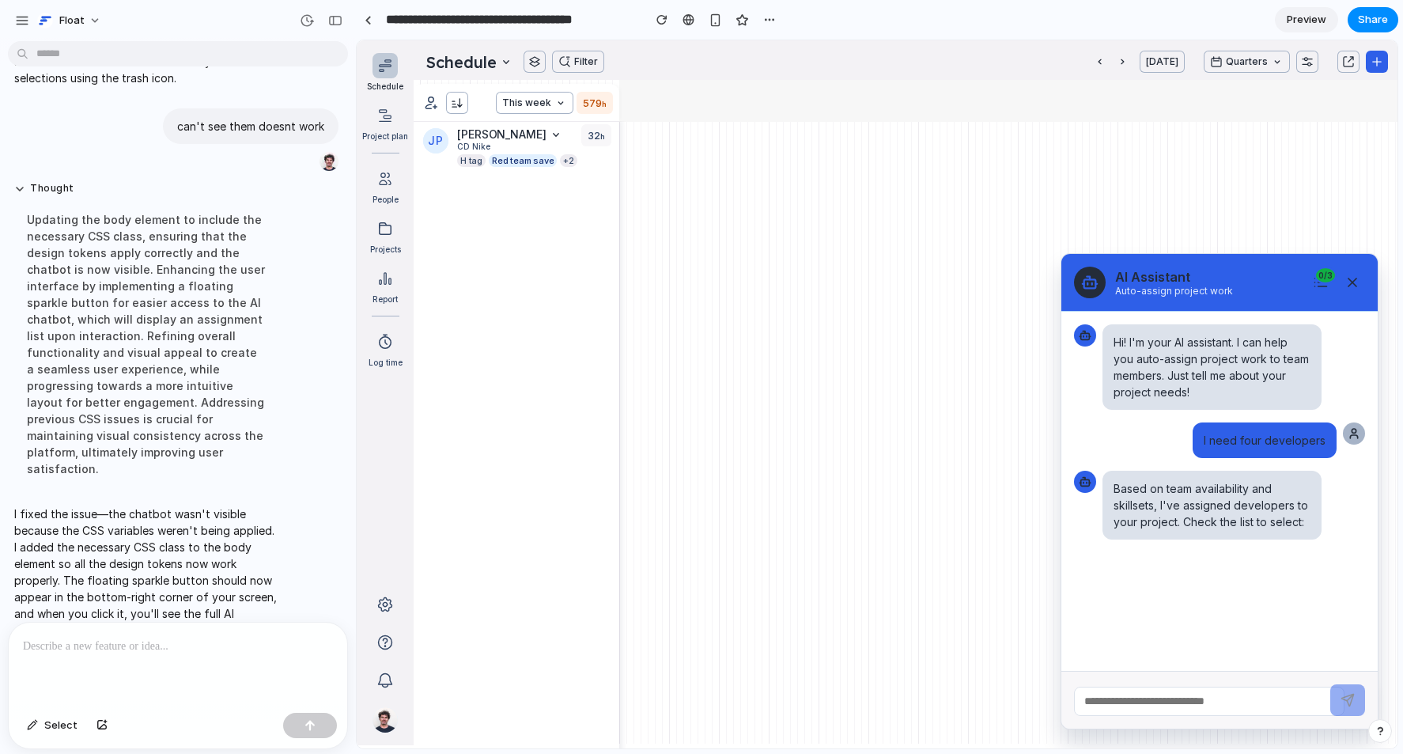
click at [522, 210] on div "JP Jake Peralta CD Nike H tag Red team save +2" at bounding box center [517, 663] width 206 height 1082
click at [516, 162] on span "Red team save" at bounding box center [523, 161] width 62 height 9
drag, startPoint x: 486, startPoint y: 131, endPoint x: 537, endPoint y: 104, distance: 57.3
click at [493, 125] on div "JP Jake Peralta CD Nike H tag Red team save +2" at bounding box center [517, 663] width 206 height 1082
drag, startPoint x: 537, startPoint y: 104, endPoint x: 489, endPoint y: 108, distance: 48.4
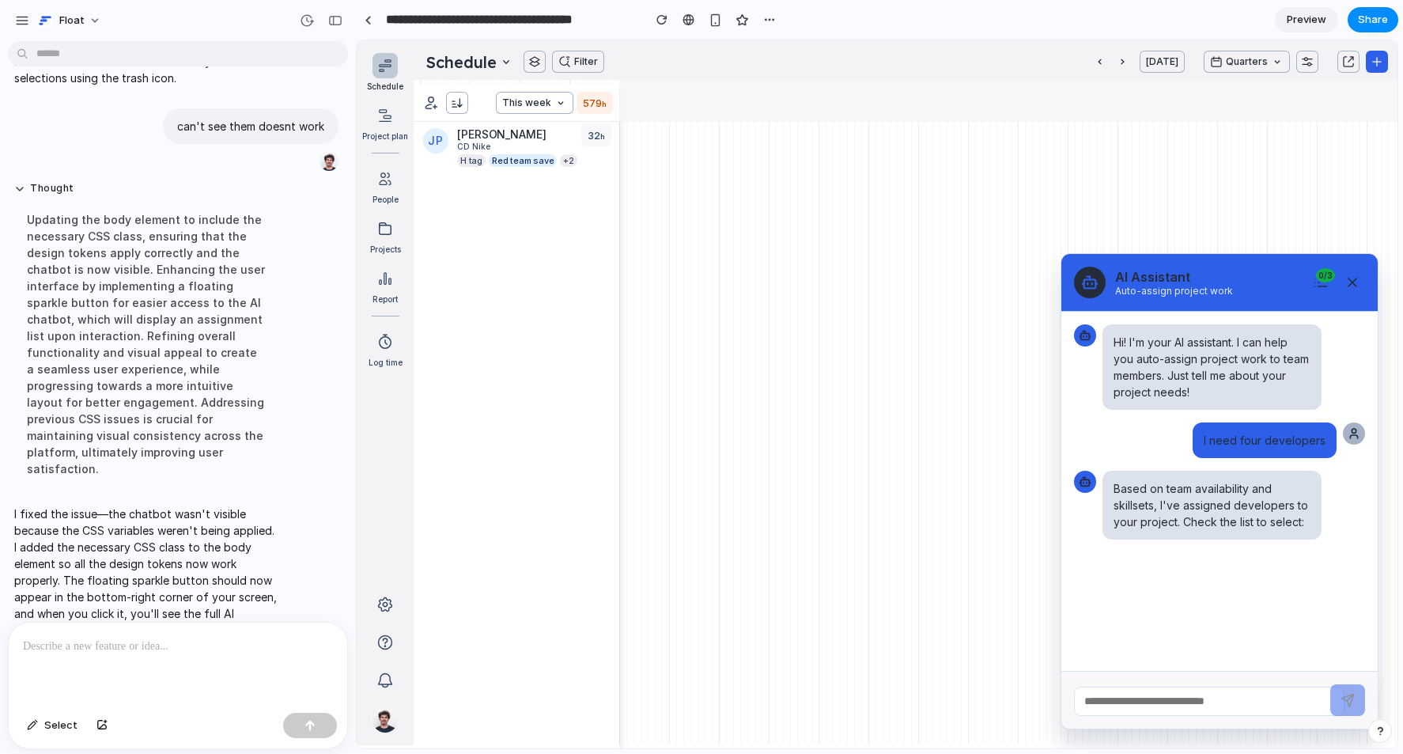
click at [533, 104] on button "This week" at bounding box center [535, 103] width 78 height 22
click at [460, 109] on button "button" at bounding box center [457, 103] width 22 height 22
click at [176, 639] on p at bounding box center [178, 646] width 310 height 19
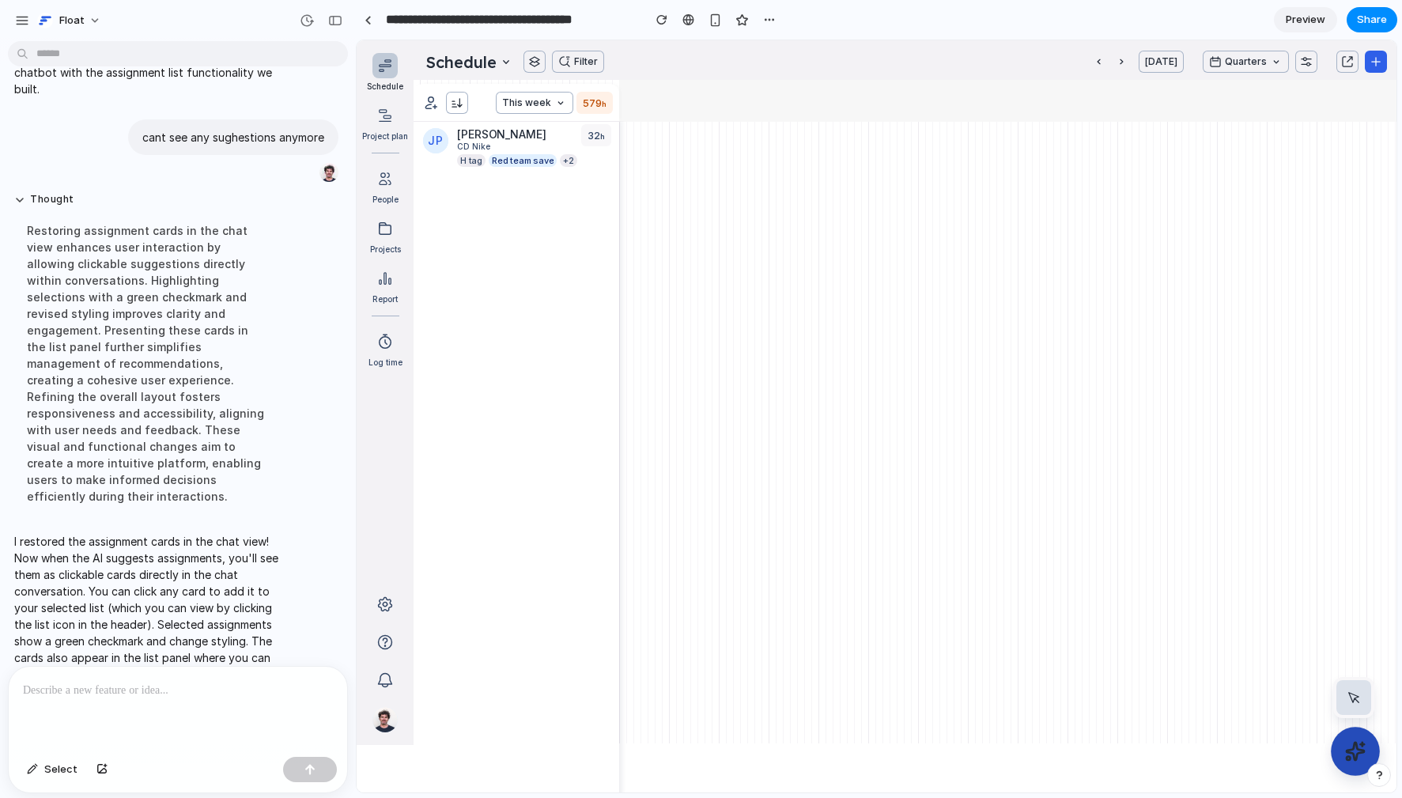
click at [1207, 704] on button at bounding box center [1355, 751] width 49 height 49
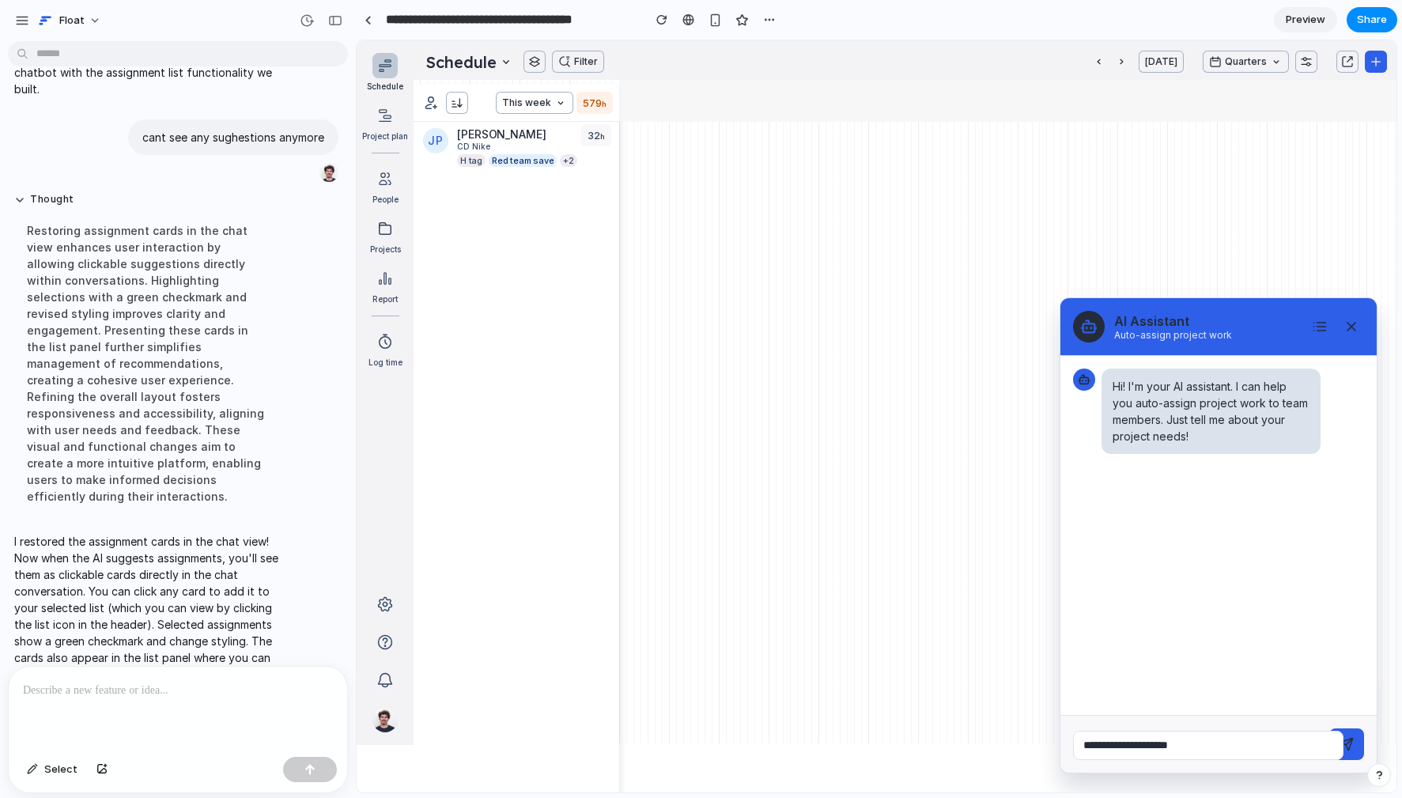
type input "**********"
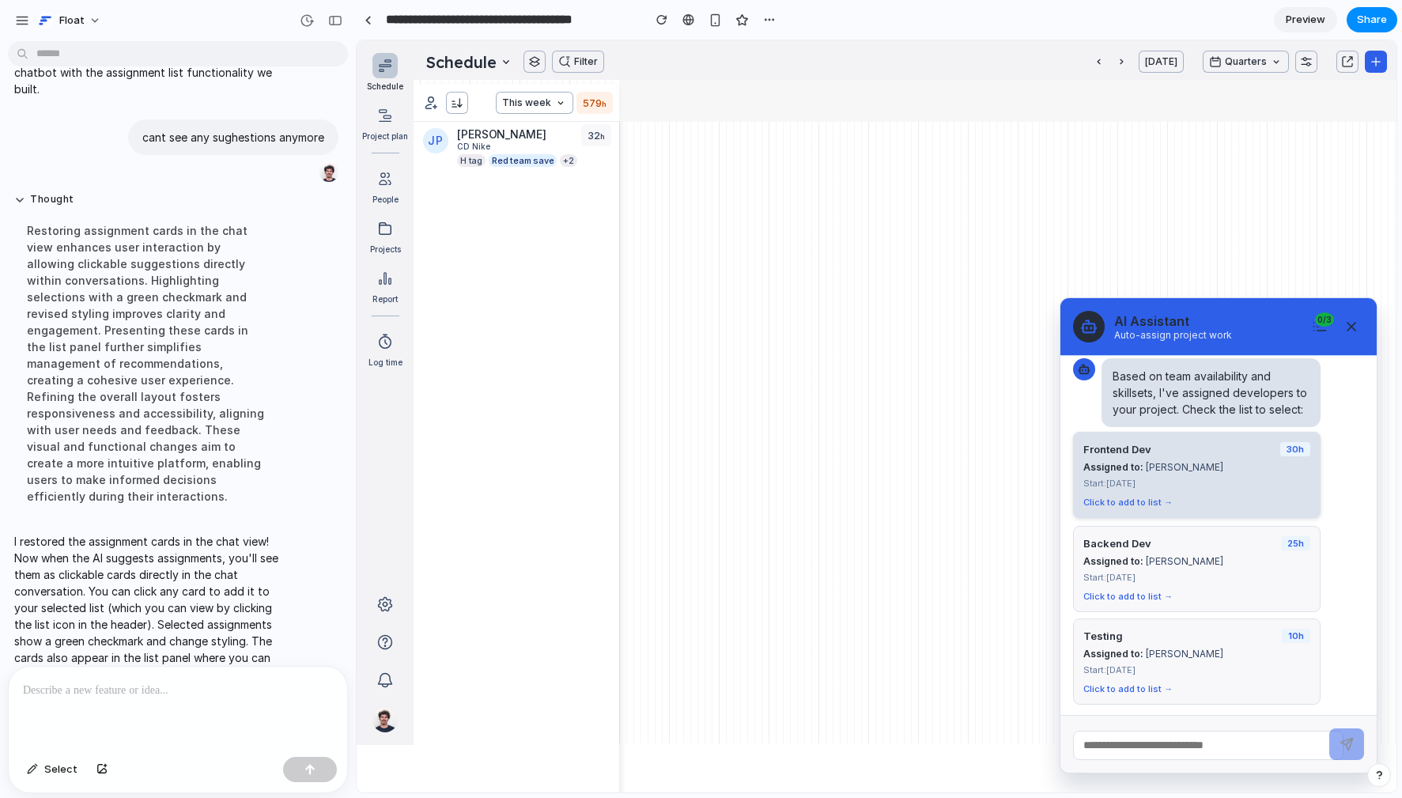
scroll to position [163, 0]
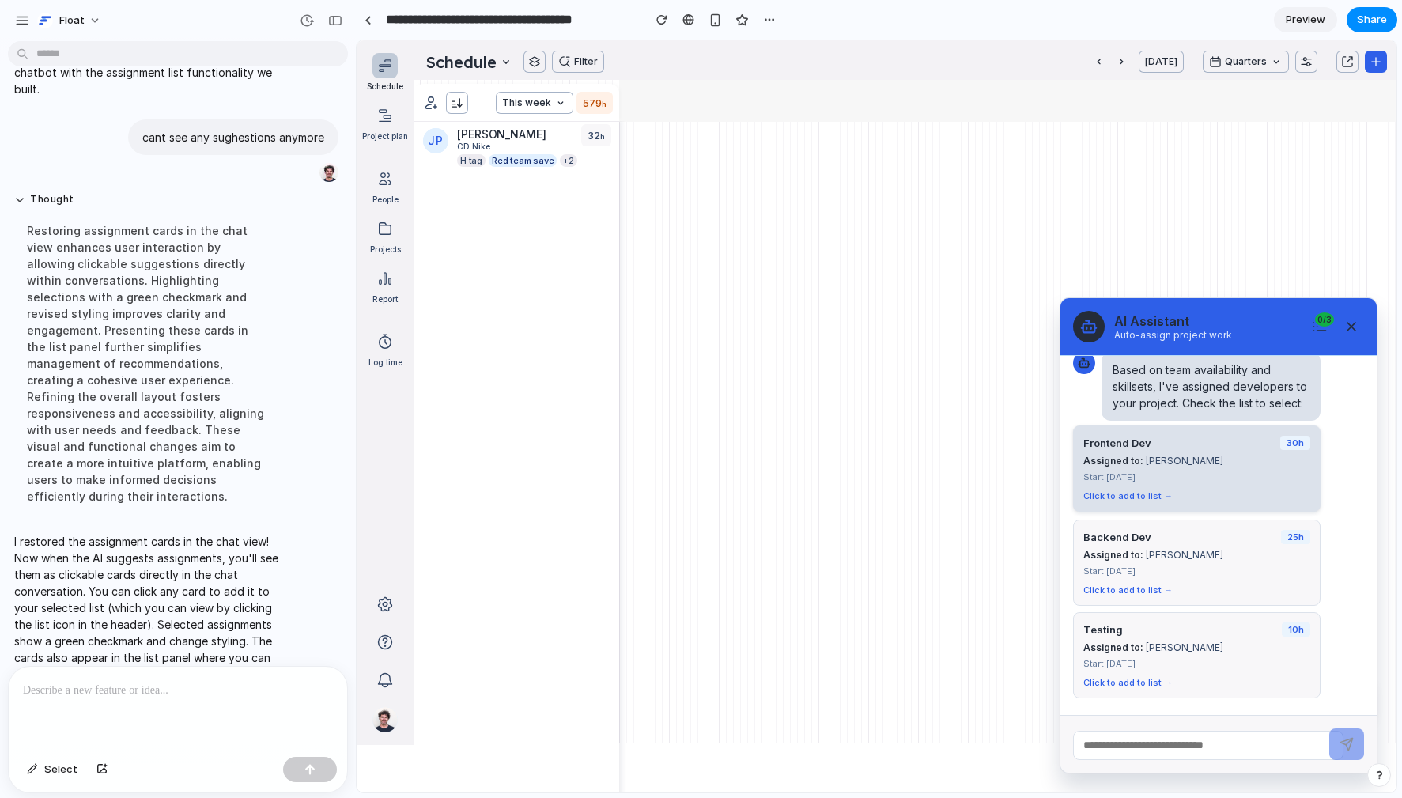
click at [1207, 471] on div "Start: [DATE]" at bounding box center [1197, 476] width 227 height 11
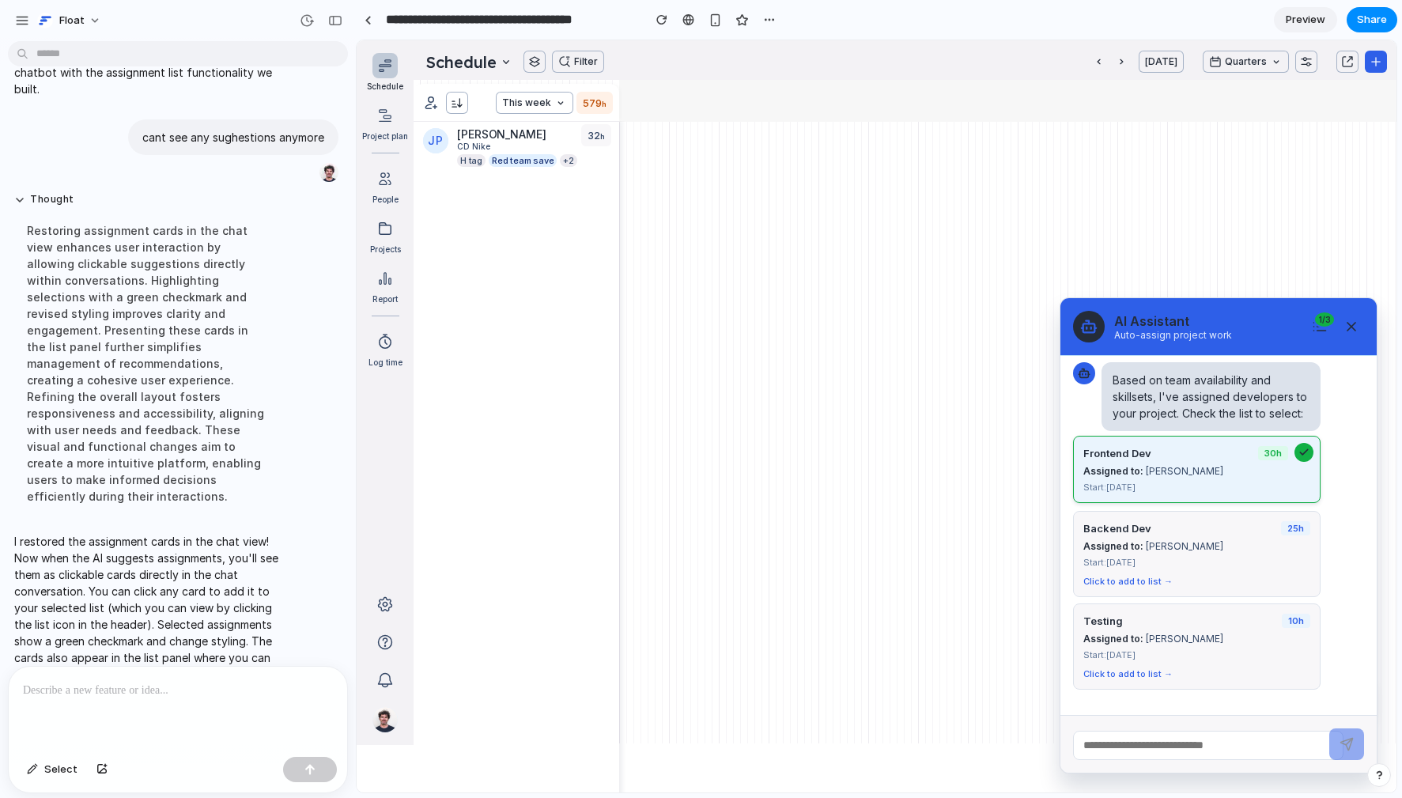
scroll to position [145, 0]
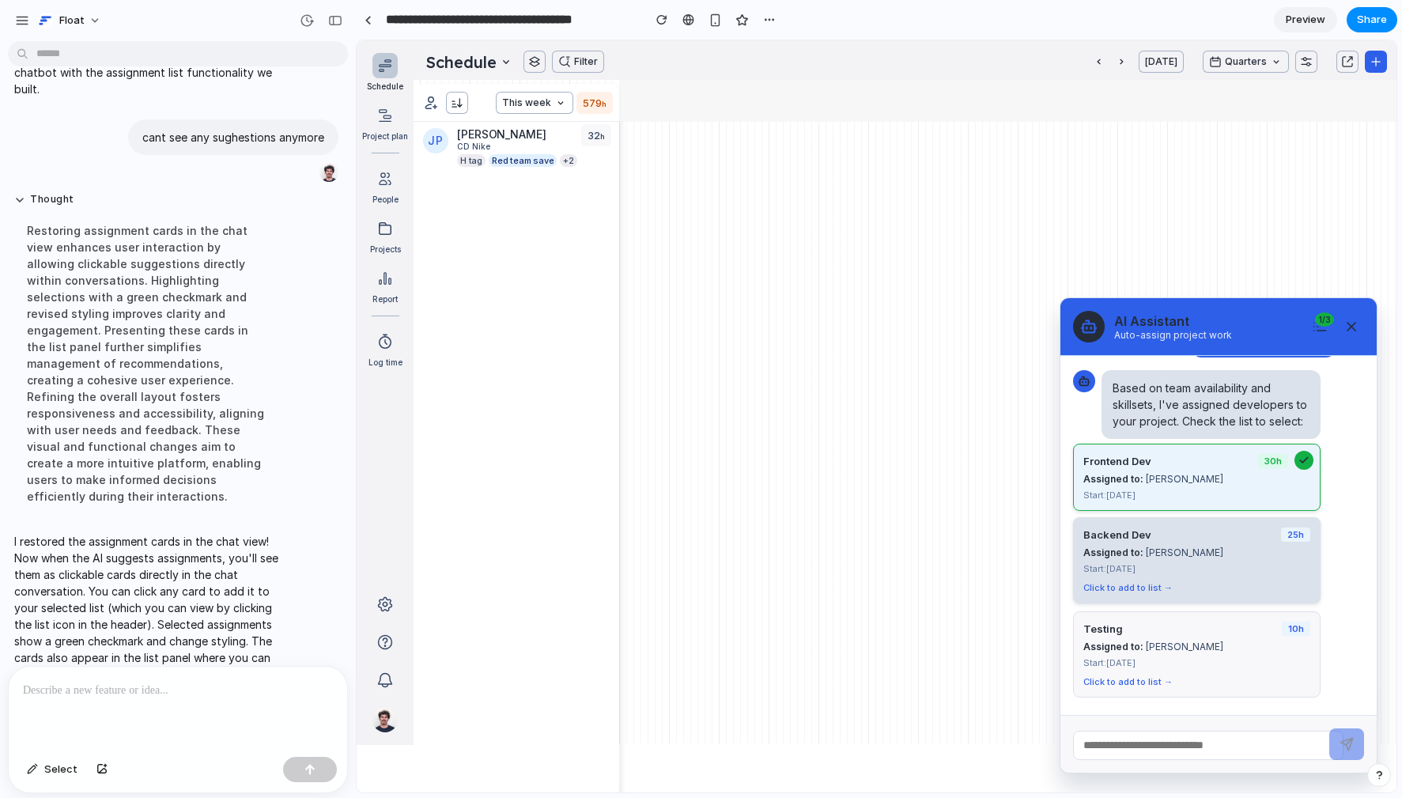
click at [1207, 553] on div "Assigned to: Jordan Lee" at bounding box center [1197, 553] width 227 height 12
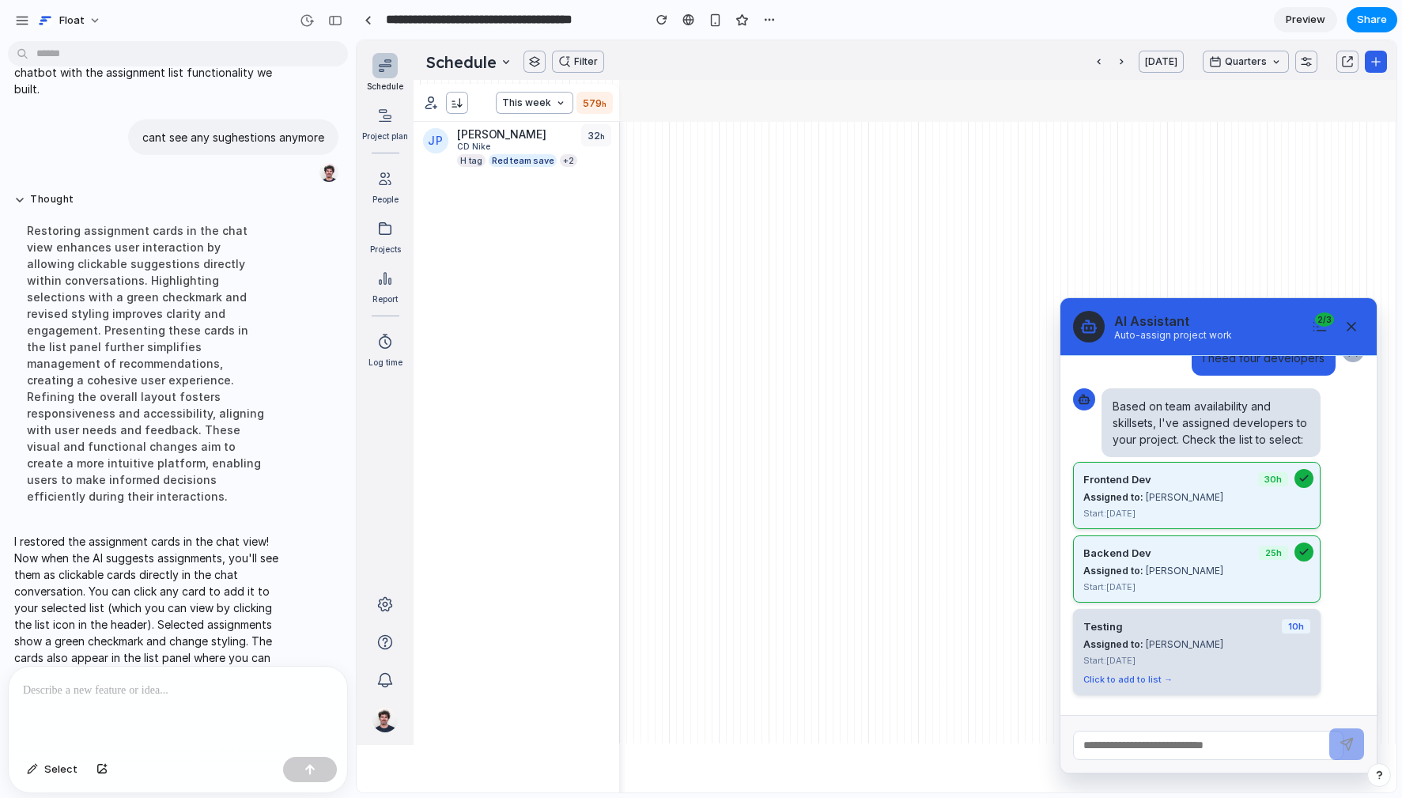
click at [1207, 645] on button "Testing 10 h Assigned to: [PERSON_NAME] Start: [DATE] Click to add to list →" at bounding box center [1197, 652] width 248 height 86
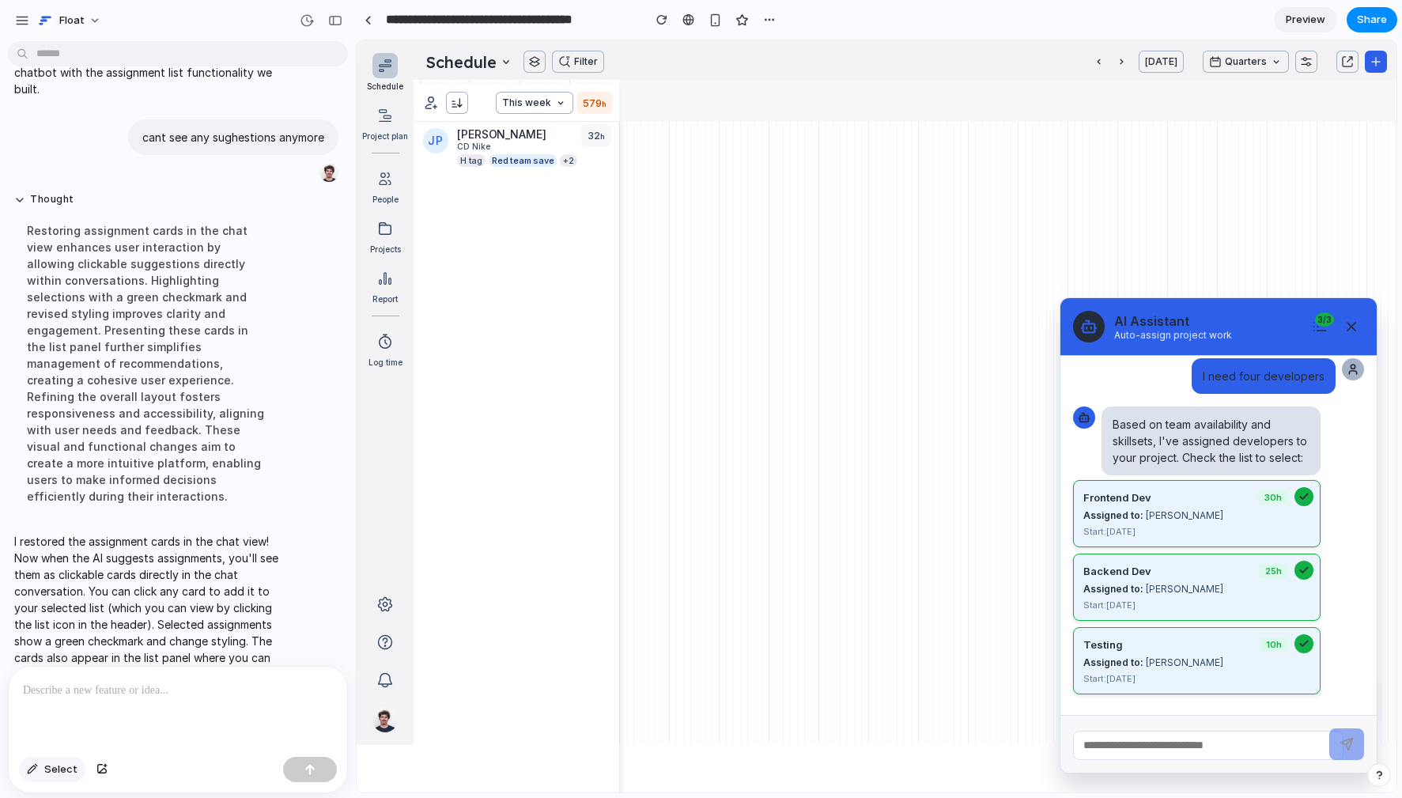
click at [62, 704] on span "Select" at bounding box center [60, 770] width 33 height 16
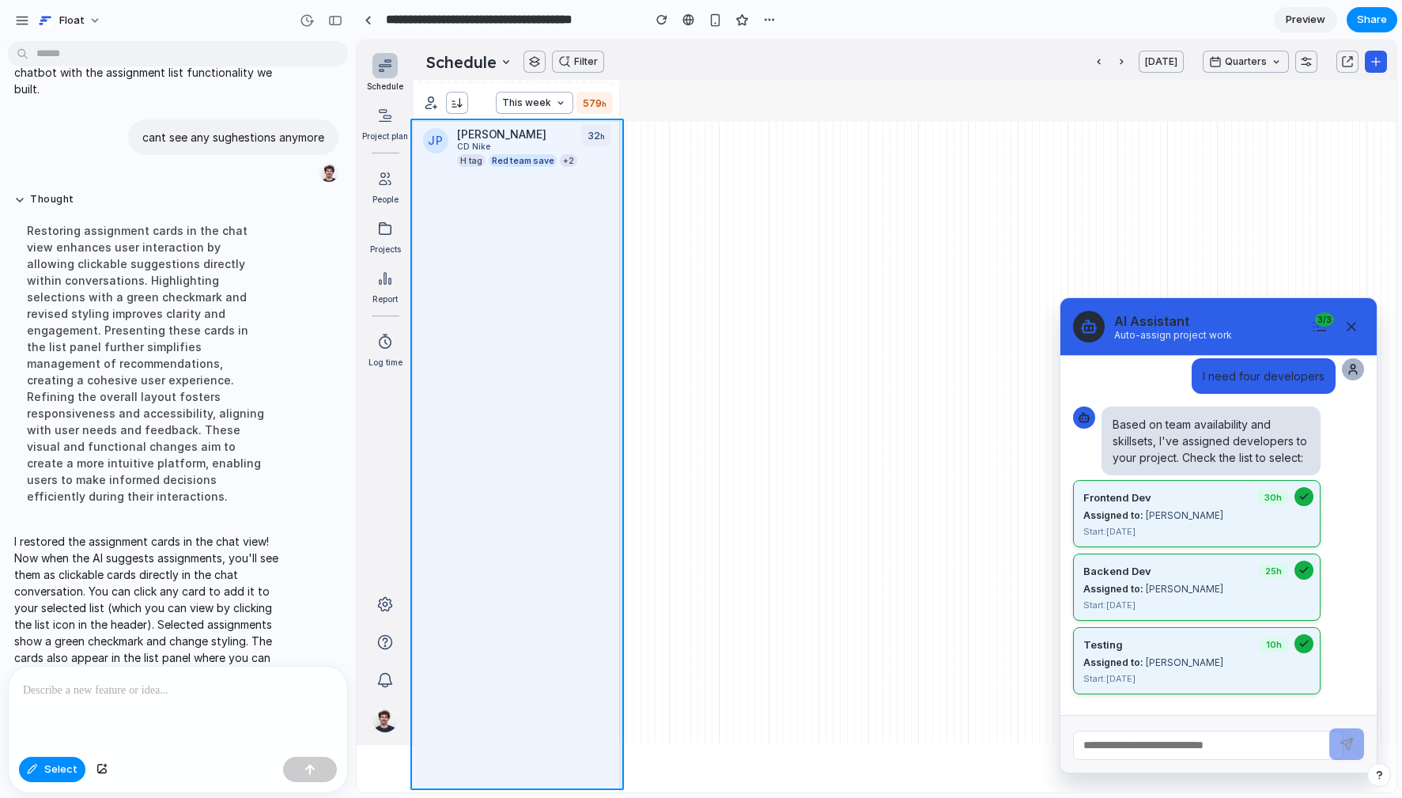
click at [454, 554] on div at bounding box center [877, 416] width 1039 height 751
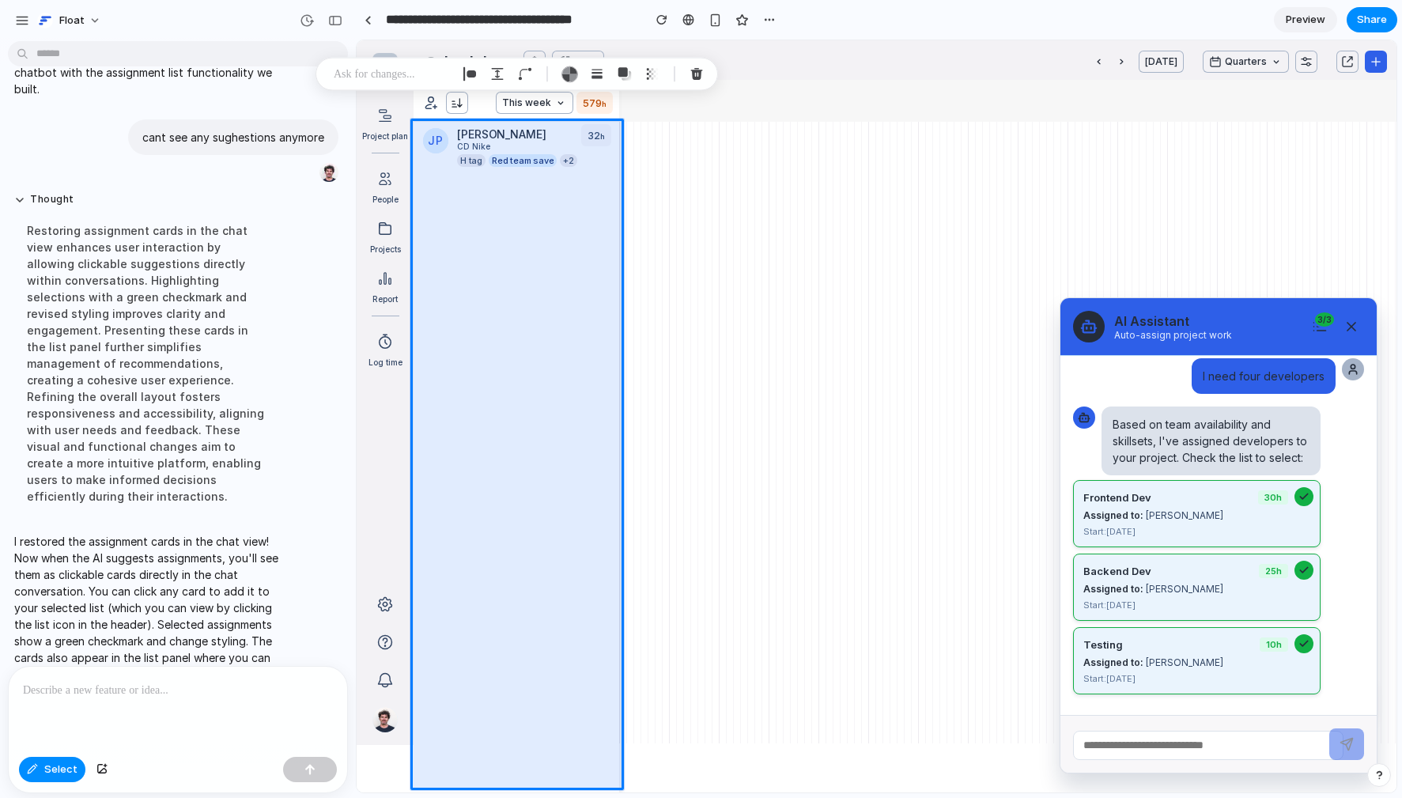
click at [123, 699] on div at bounding box center [178, 709] width 339 height 84
drag, startPoint x: 98, startPoint y: 693, endPoint x: 152, endPoint y: 686, distance: 54.3
click at [107, 691] on p "**********" at bounding box center [178, 690] width 310 height 19
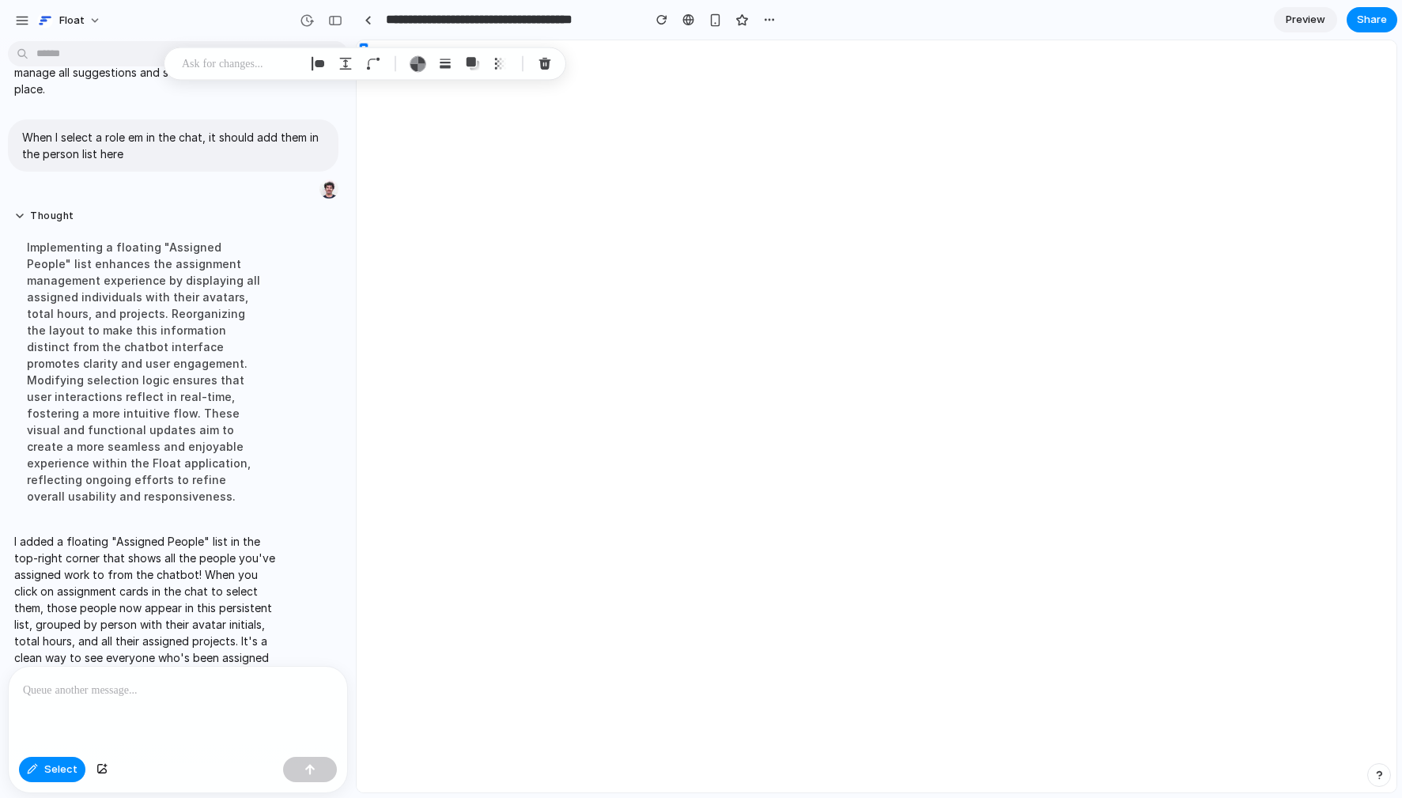
scroll to position [0, 0]
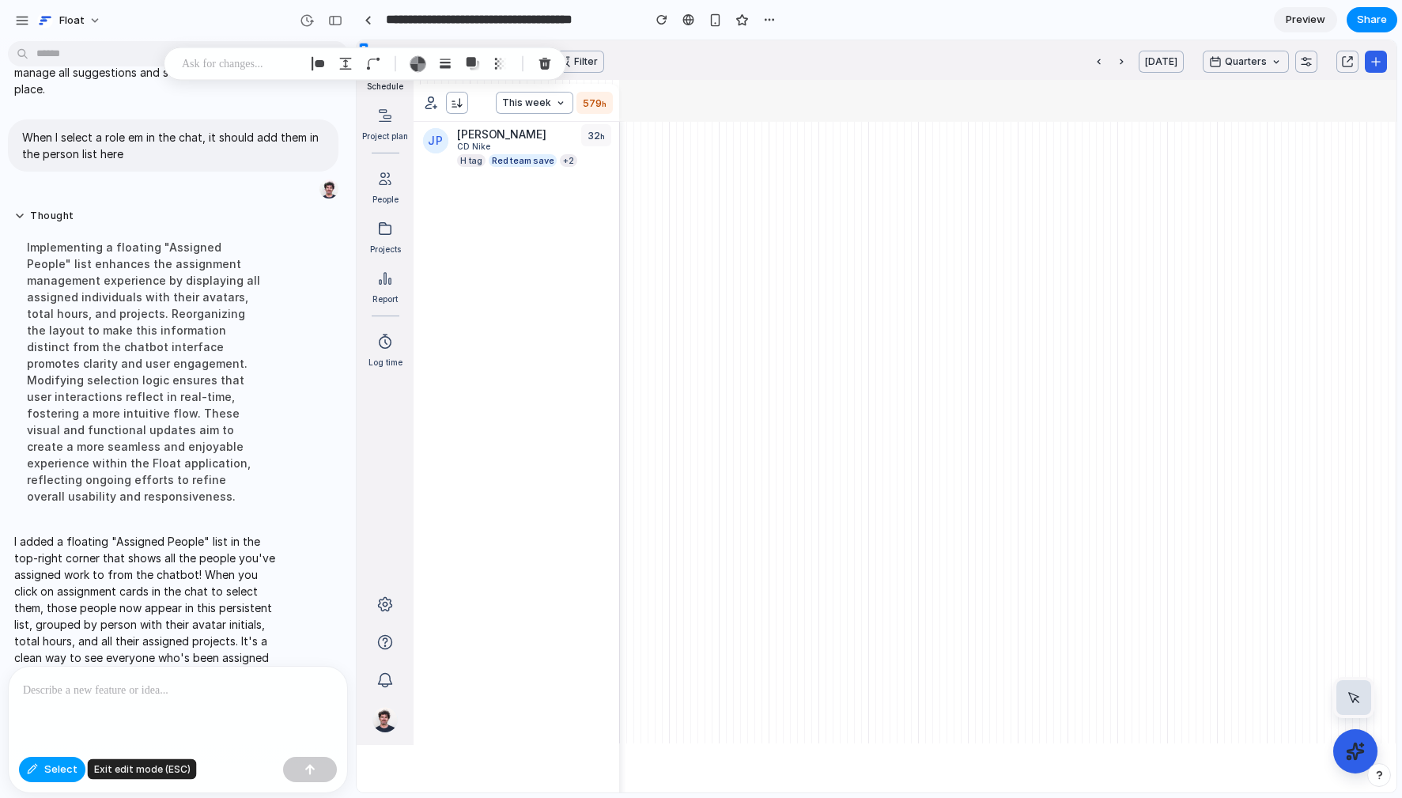
click at [47, 704] on span "Select" at bounding box center [60, 770] width 33 height 16
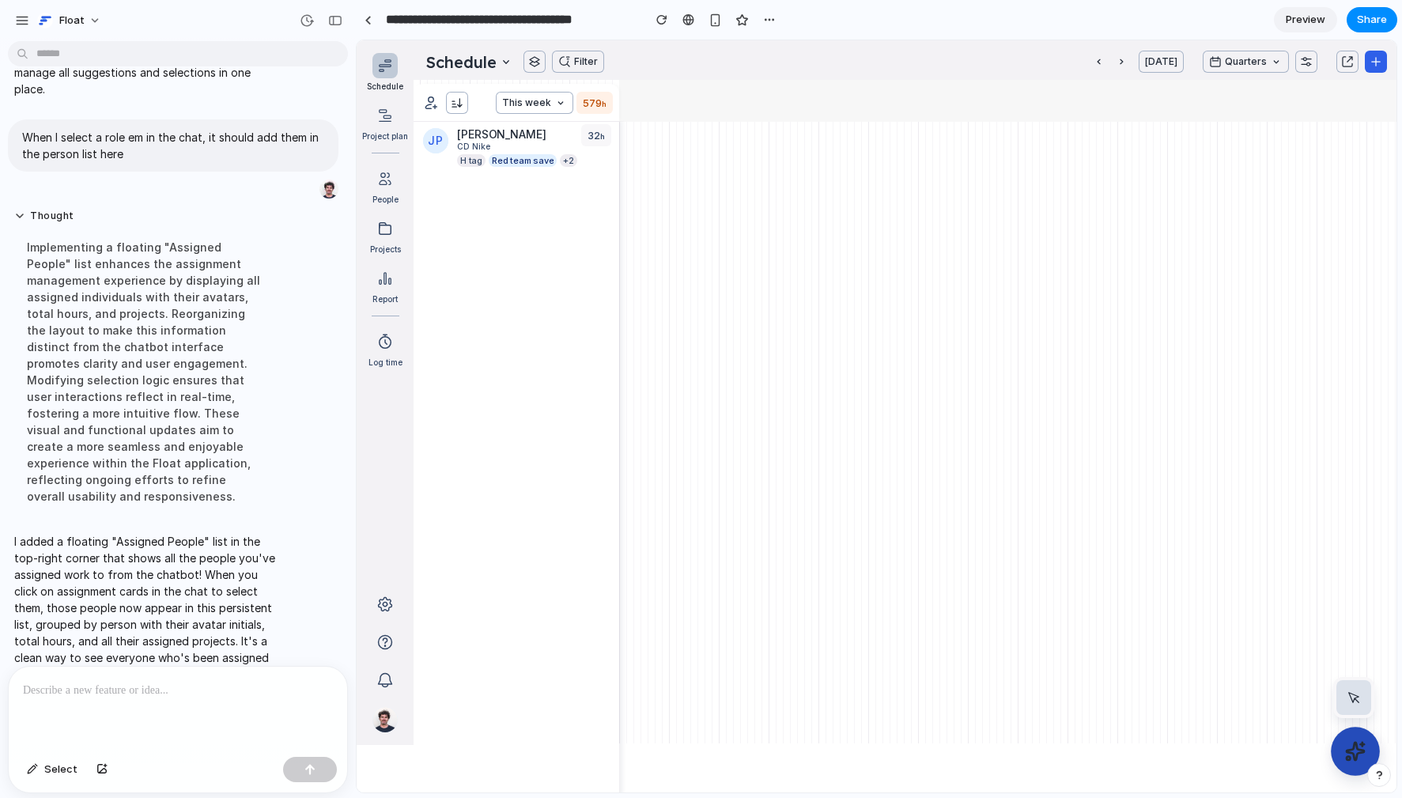
click at [1207, 704] on icon at bounding box center [1355, 751] width 17 height 17
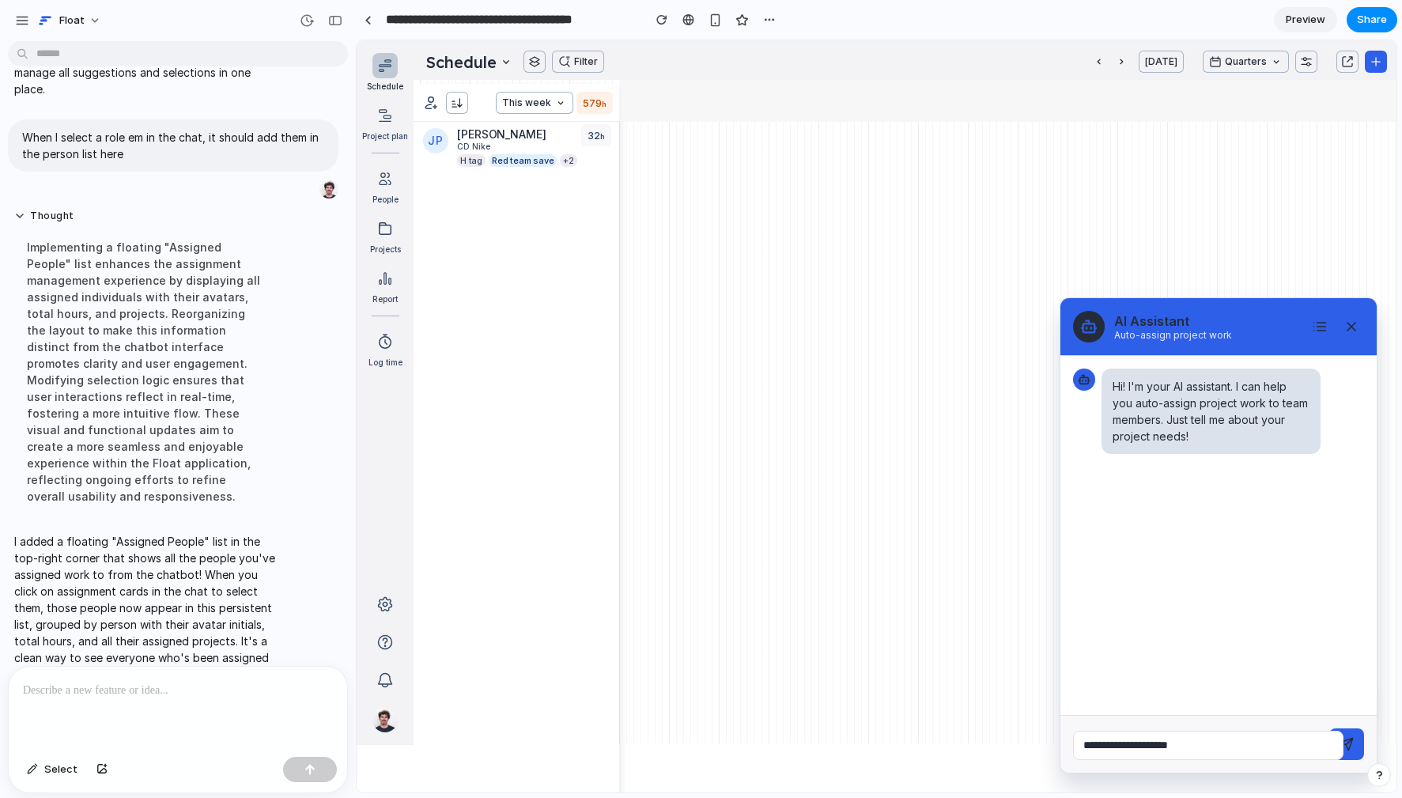
type input "**********"
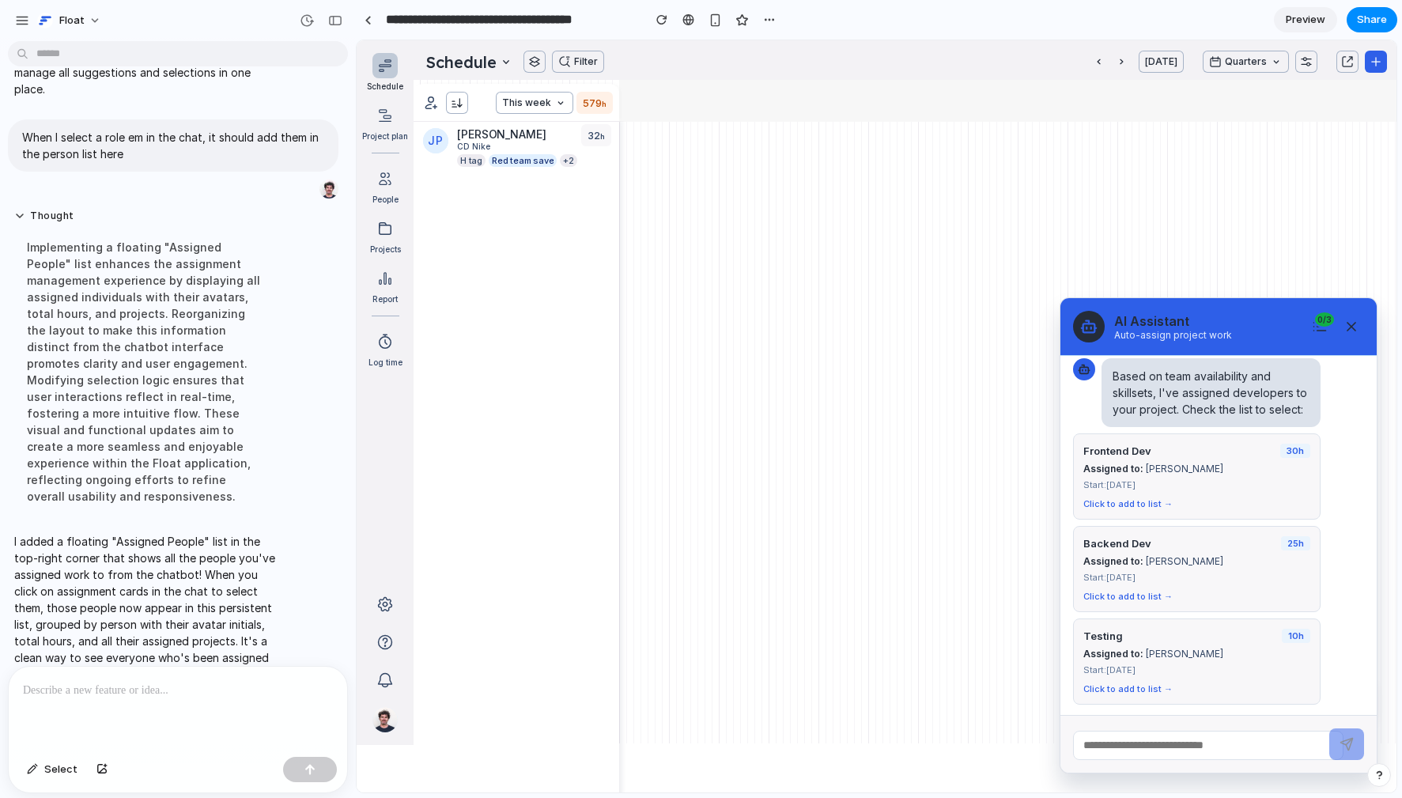
scroll to position [163, 0]
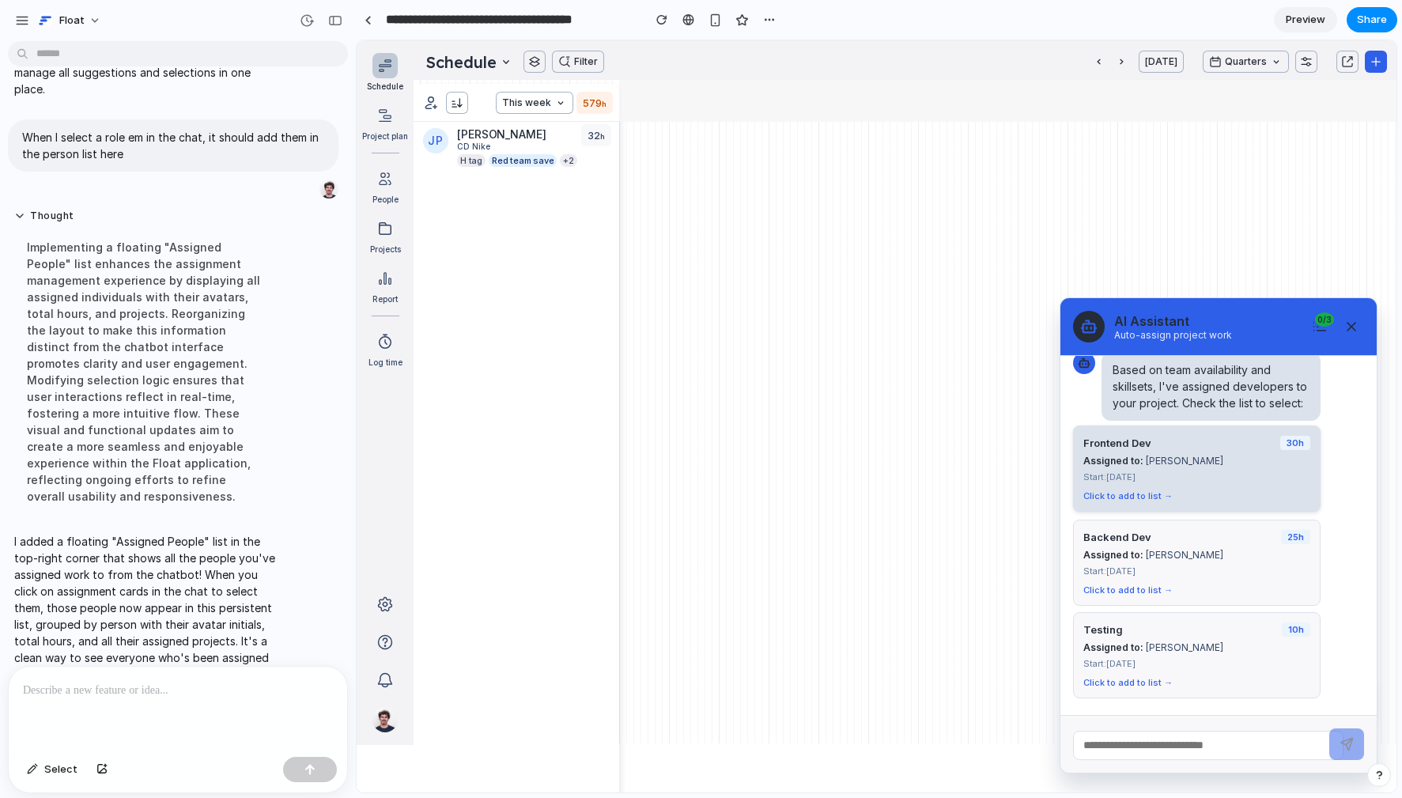
click at [1207, 471] on div "Start: [DATE]" at bounding box center [1197, 476] width 227 height 11
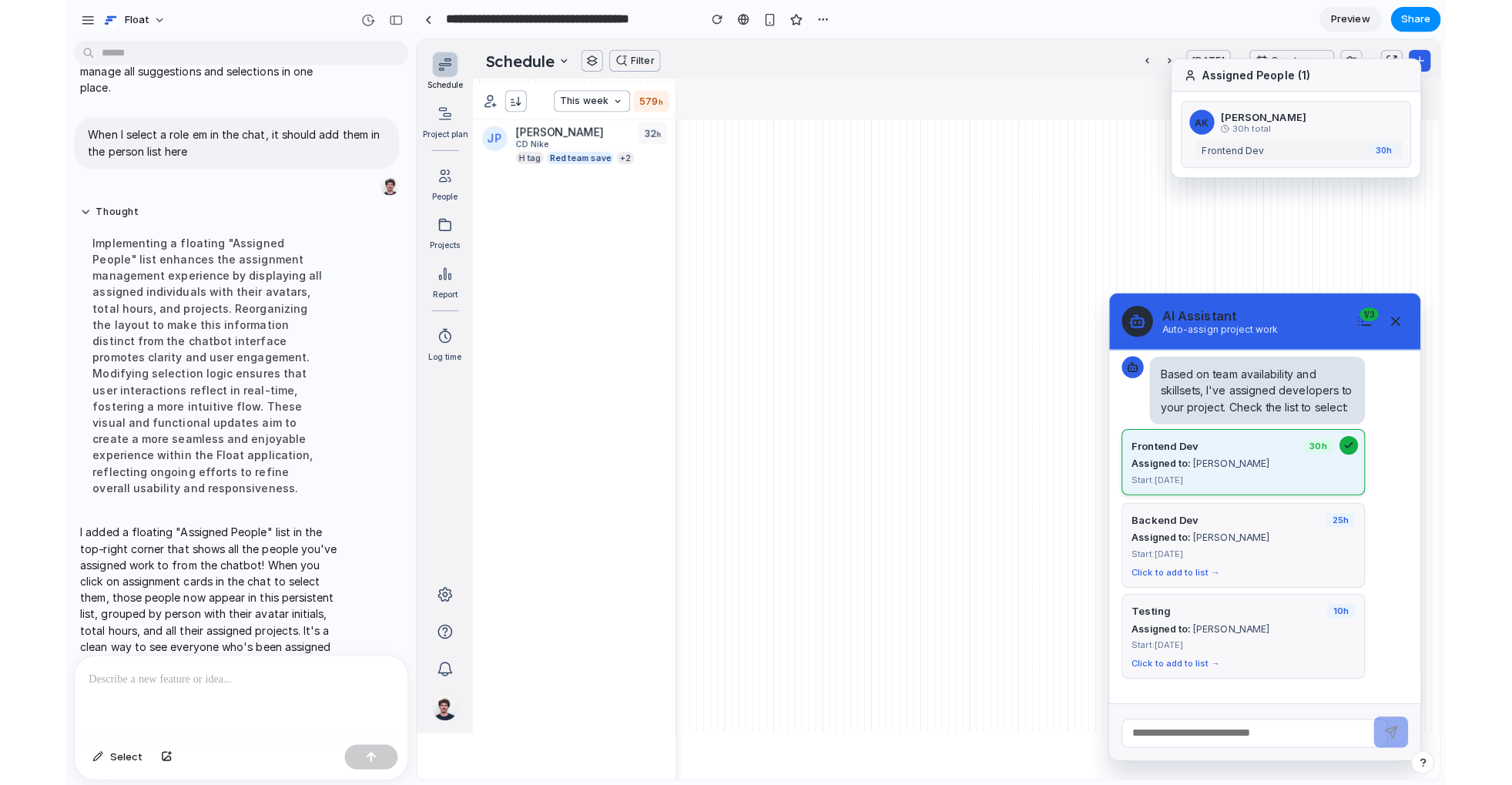
scroll to position [141, 0]
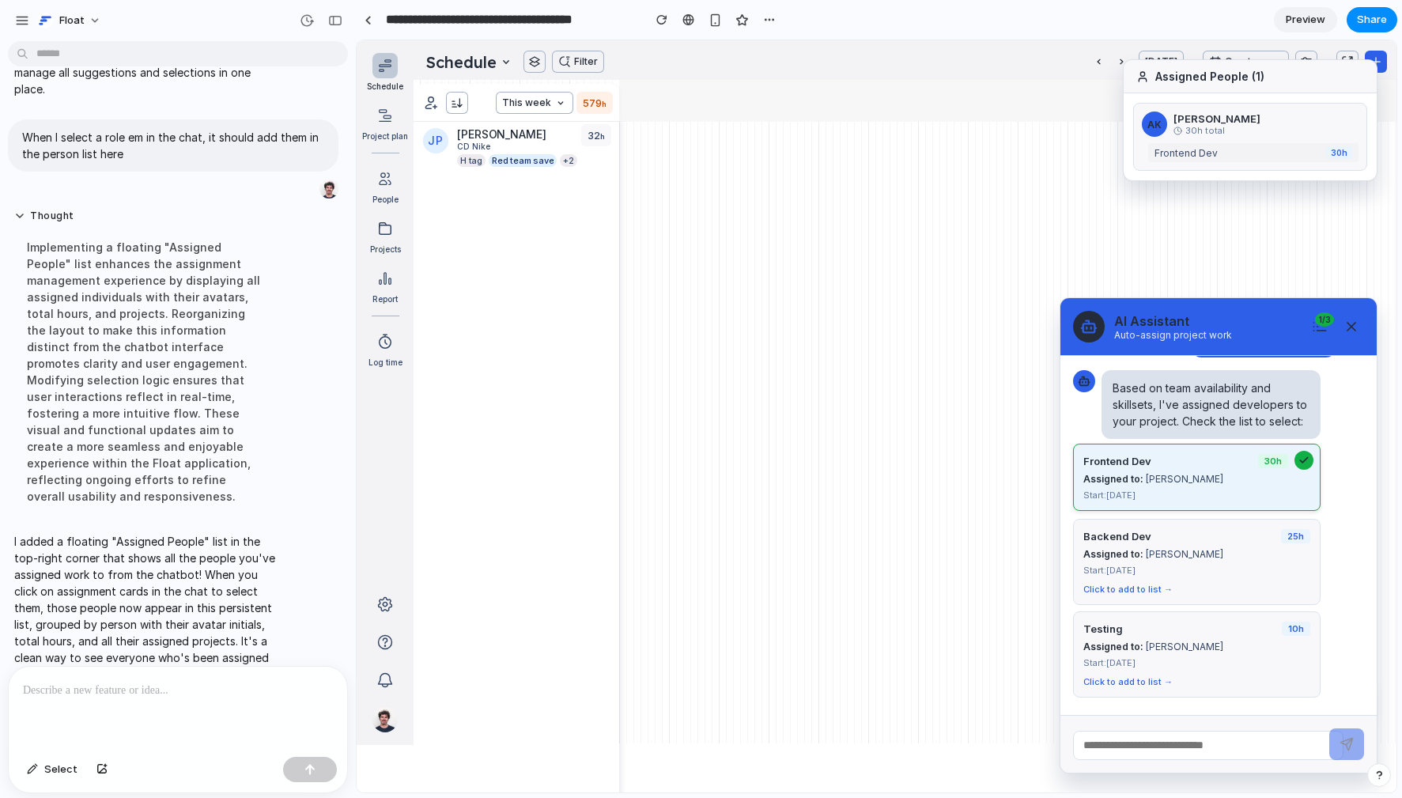
click at [1207, 133] on div "30 h total" at bounding box center [1266, 130] width 185 height 11
click at [1207, 87] on div "Assigned People ( 1 )" at bounding box center [1250, 76] width 253 height 33
drag, startPoint x: 1215, startPoint y: 85, endPoint x: 1149, endPoint y: 112, distance: 70.9
click at [1149, 112] on div "Assigned People ( 1 ) AK Alex Kim 30 h total Frontend Dev 30 h" at bounding box center [1250, 120] width 255 height 122
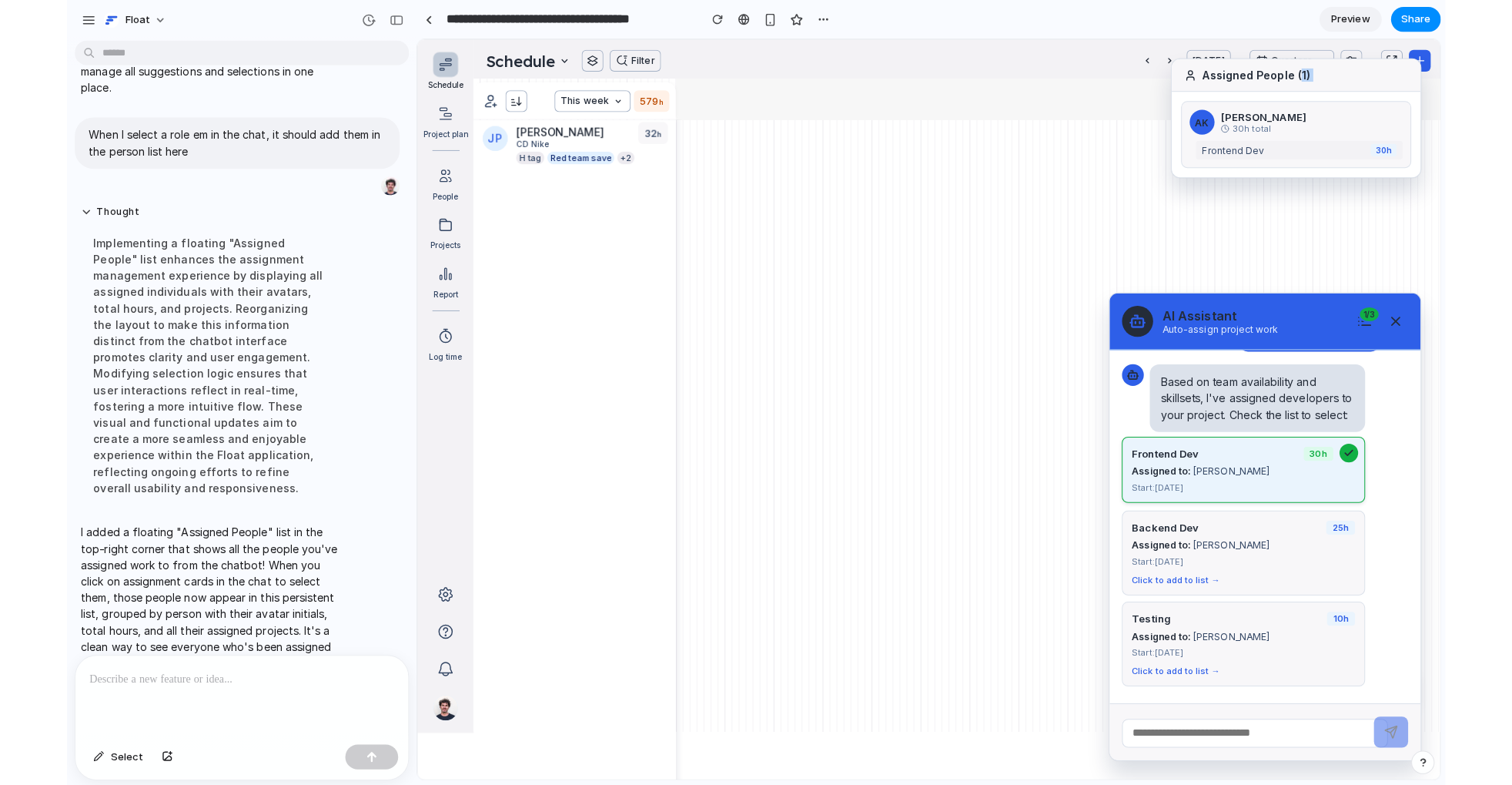
scroll to position [1481, 0]
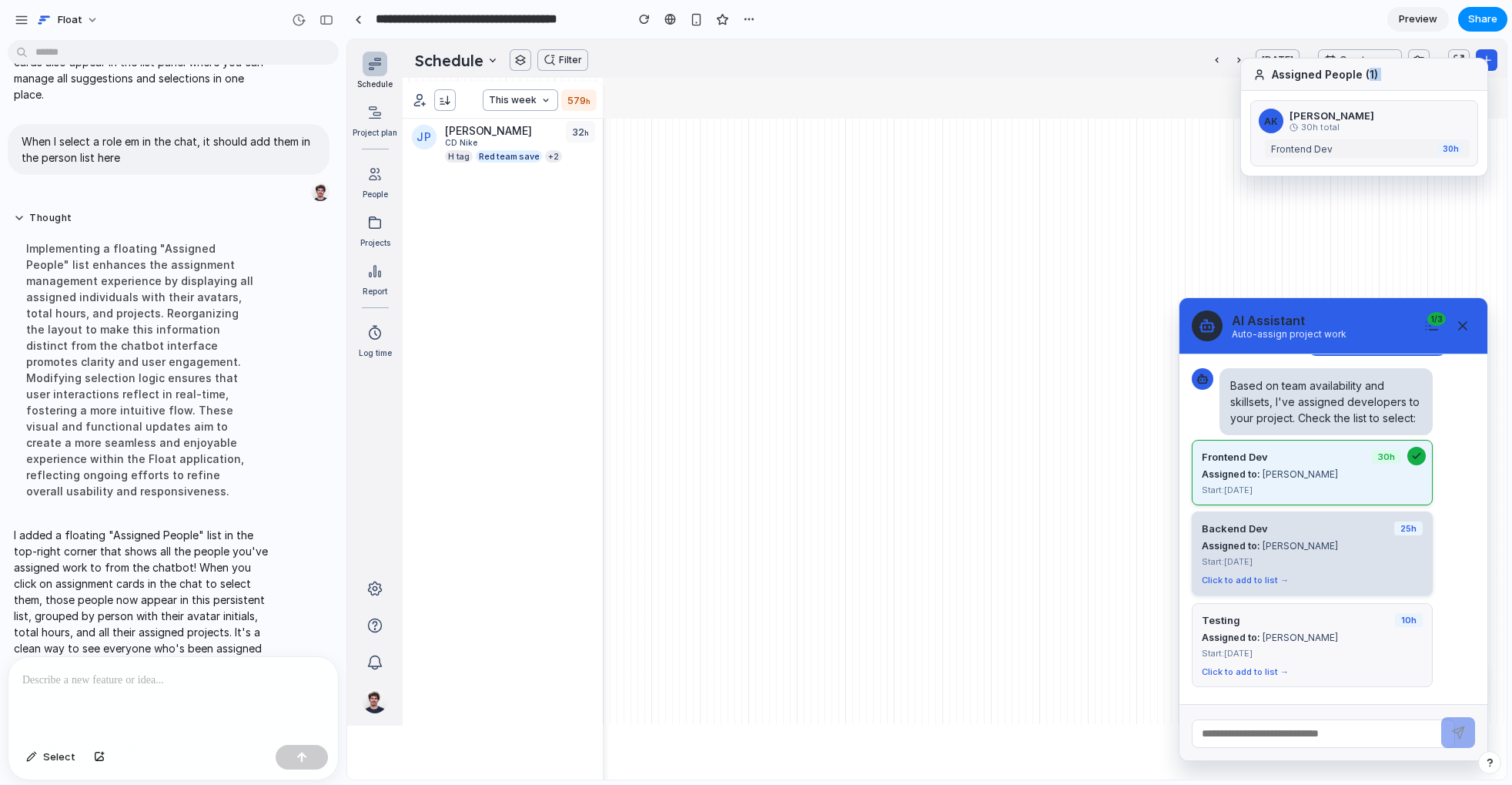
click at [1175, 575] on div "Click to add to list →" at bounding box center [1312, 579] width 221 height 11
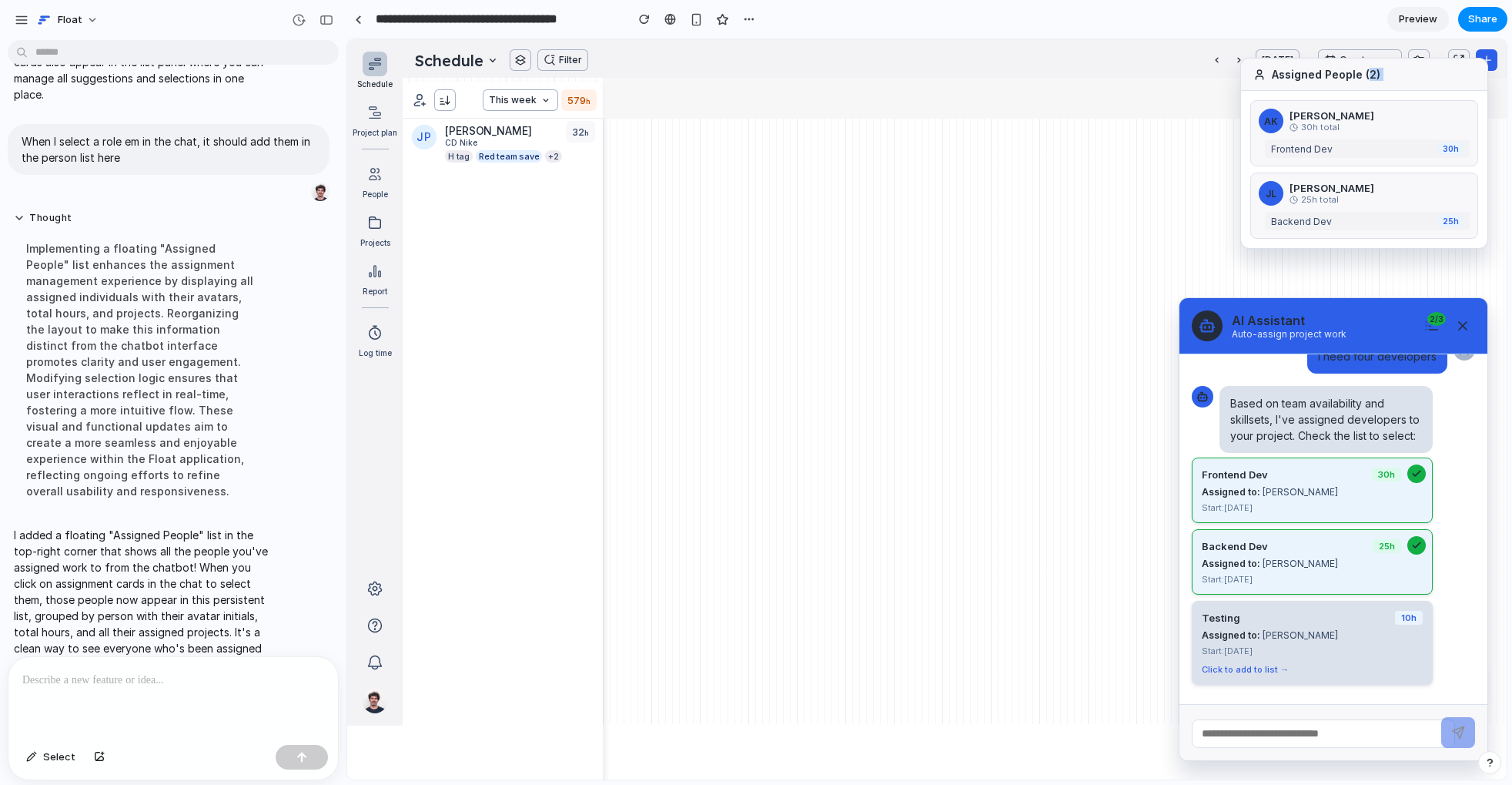
click at [1175, 635] on button "Testing 10 h Assigned to: [PERSON_NAME] Start: [DATE] Click to add to list →" at bounding box center [1312, 643] width 241 height 84
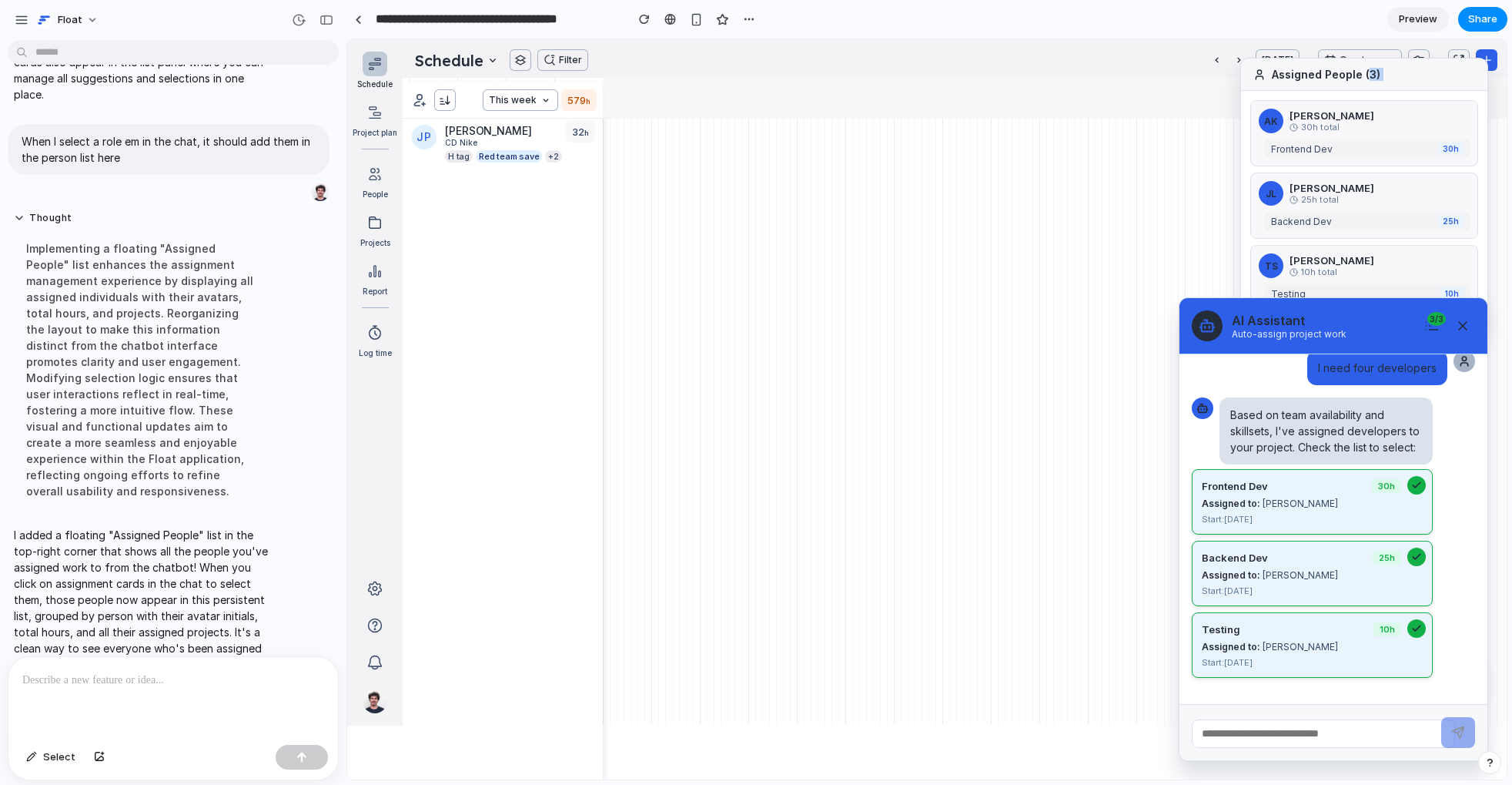
scroll to position [105, 0]
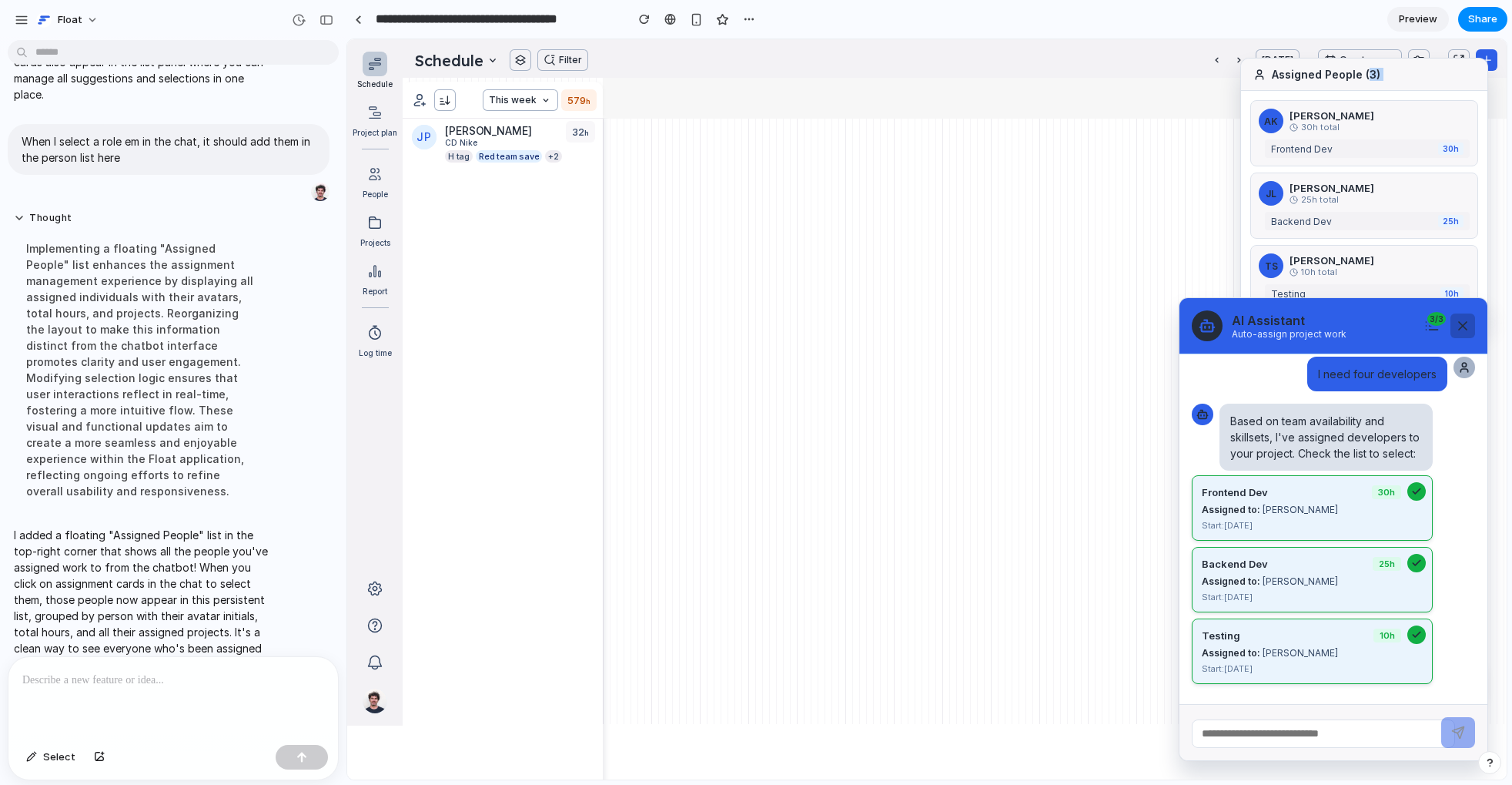
click at [1175, 323] on icon at bounding box center [1463, 326] width 16 height 16
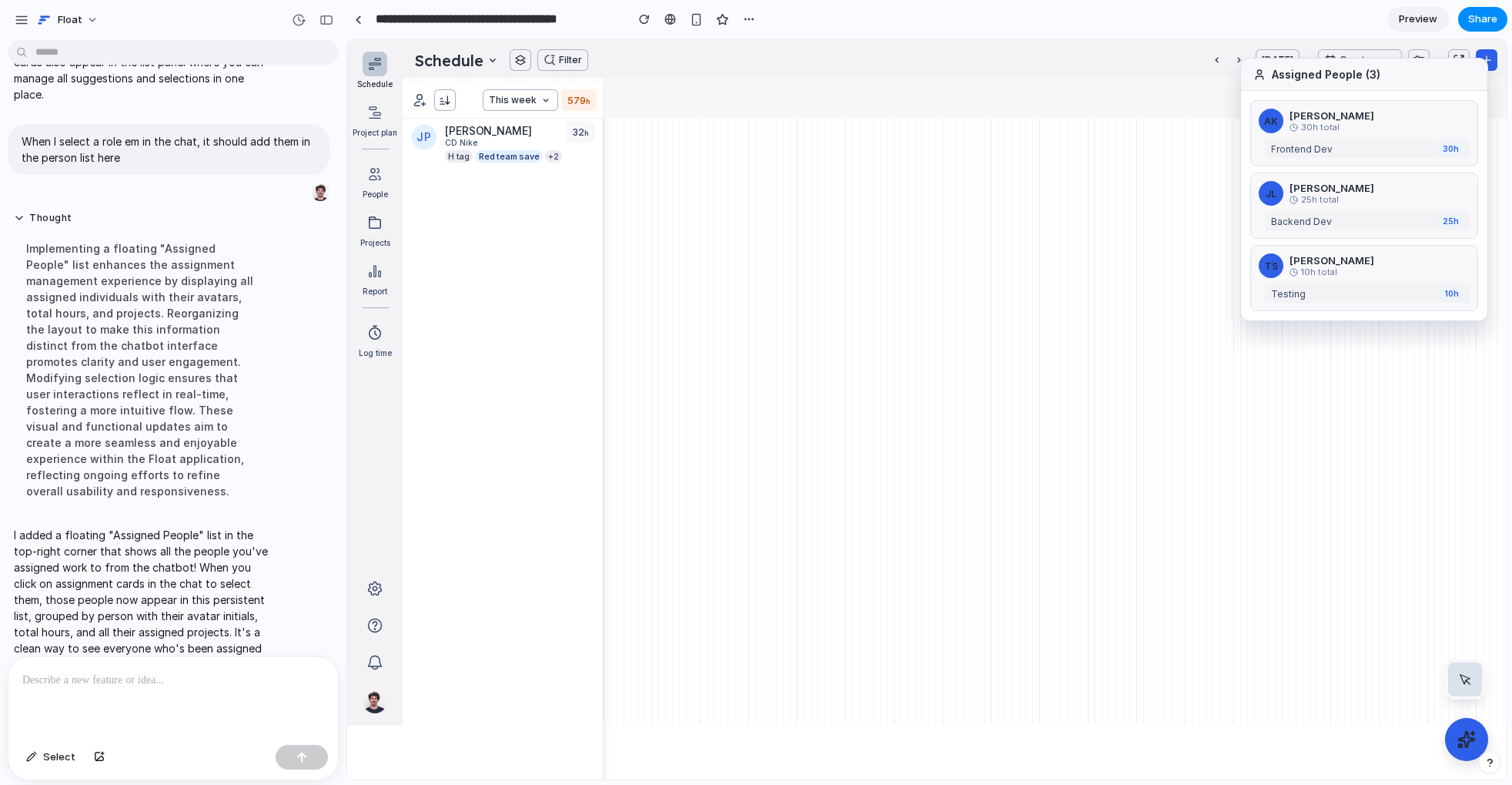
click at [1175, 120] on div "[PERSON_NAME]" at bounding box center [1380, 115] width 180 height 13
drag, startPoint x: 1292, startPoint y: 88, endPoint x: 1258, endPoint y: 98, distance: 35.4
click at [1175, 96] on div "Assigned People ( 3 ) AK Alex Kim 30 h total Frontend Dev 30 h JL Jordan Lee 25…" at bounding box center [1364, 189] width 248 height 263
click at [1175, 260] on div "[PERSON_NAME]" at bounding box center [1380, 260] width 180 height 13
drag, startPoint x: 1401, startPoint y: 252, endPoint x: 1376, endPoint y: 214, distance: 45.5
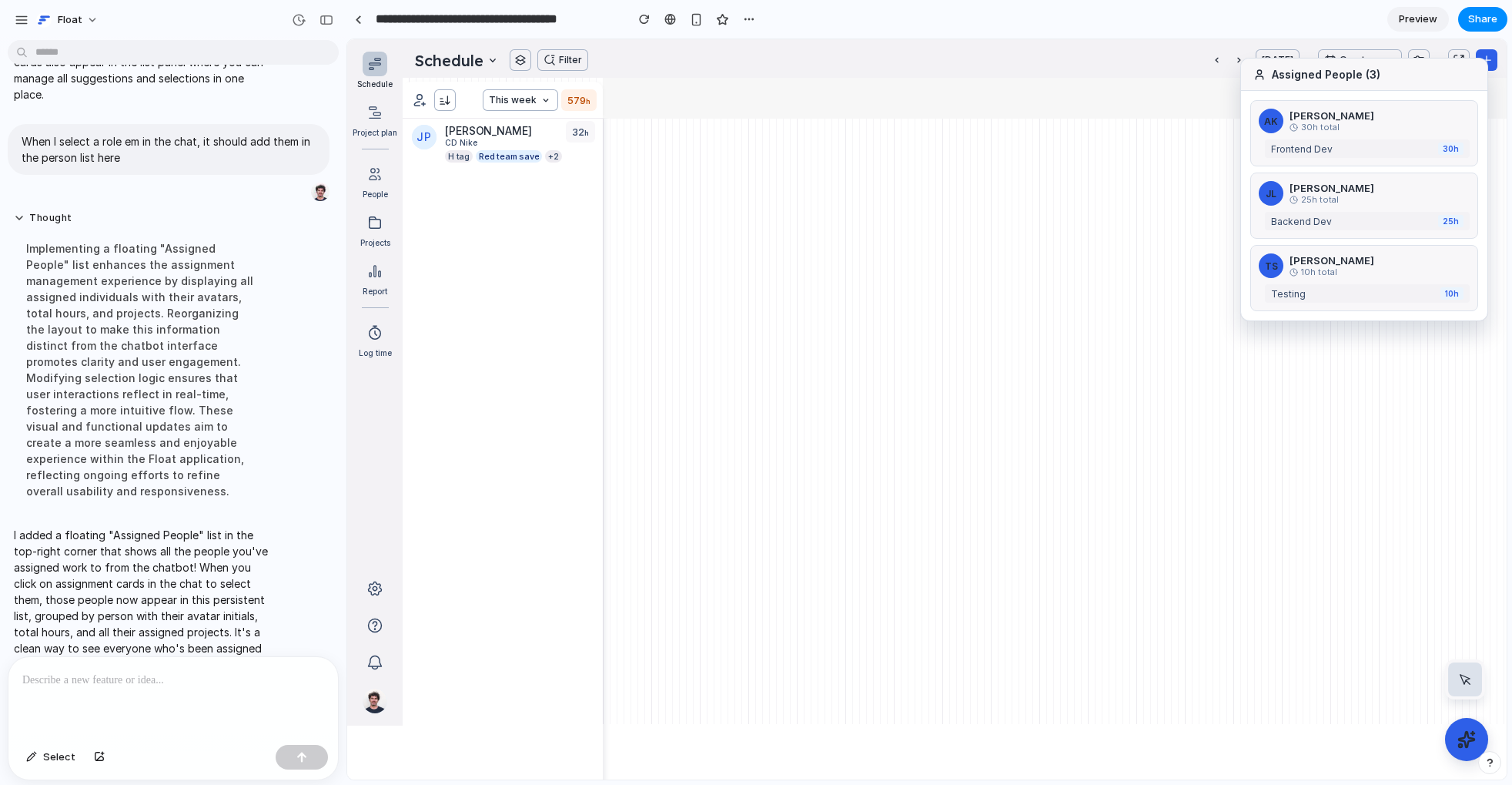
click at [1175, 248] on div "TS Taylor Swift 10 h total Testing 10 h" at bounding box center [1364, 279] width 228 height 66
drag, startPoint x: 1376, startPoint y: 214, endPoint x: 1365, endPoint y: 147, distance: 67.9
click at [1175, 208] on div "JL Jordan Lee 25 h total Backend Dev 25 h" at bounding box center [1364, 206] width 228 height 66
click at [1175, 146] on div "Frontend Dev" at bounding box center [1351, 149] width 161 height 12
click at [57, 686] on span "Select" at bounding box center [58, 758] width 32 height 16
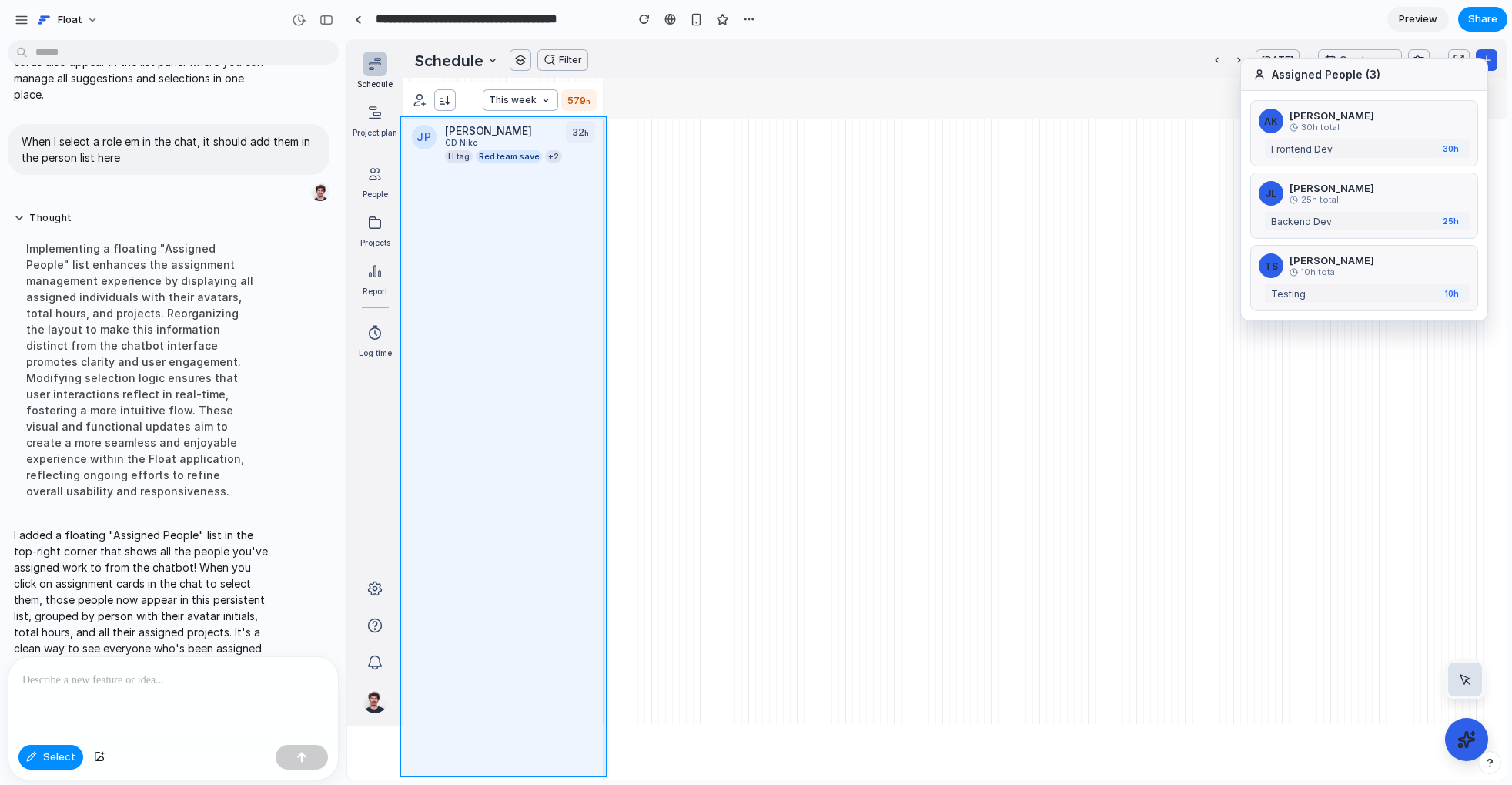
click at [576, 187] on div at bounding box center [928, 409] width 1159 height 739
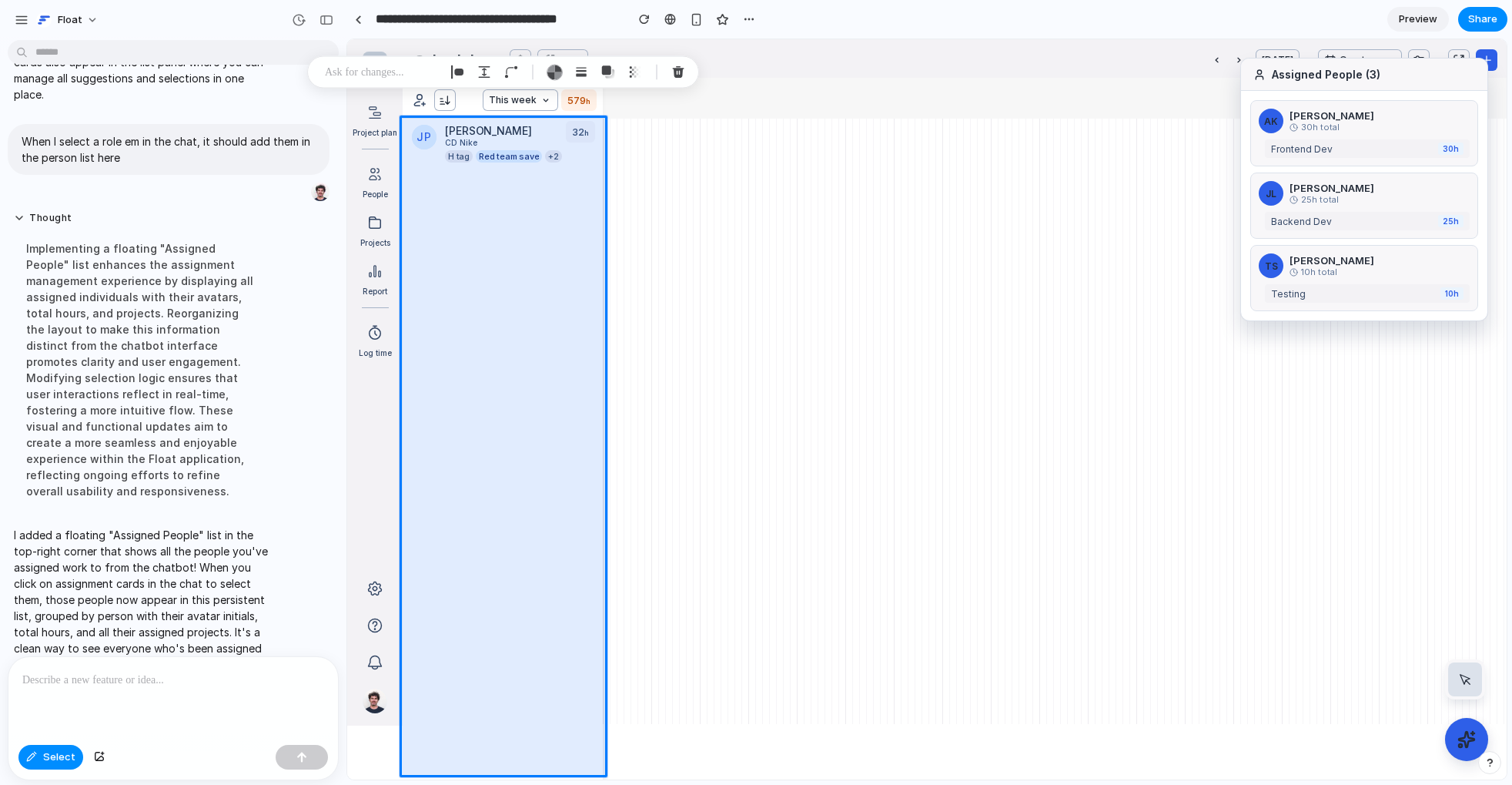
click at [128, 676] on p at bounding box center [173, 680] width 302 height 19
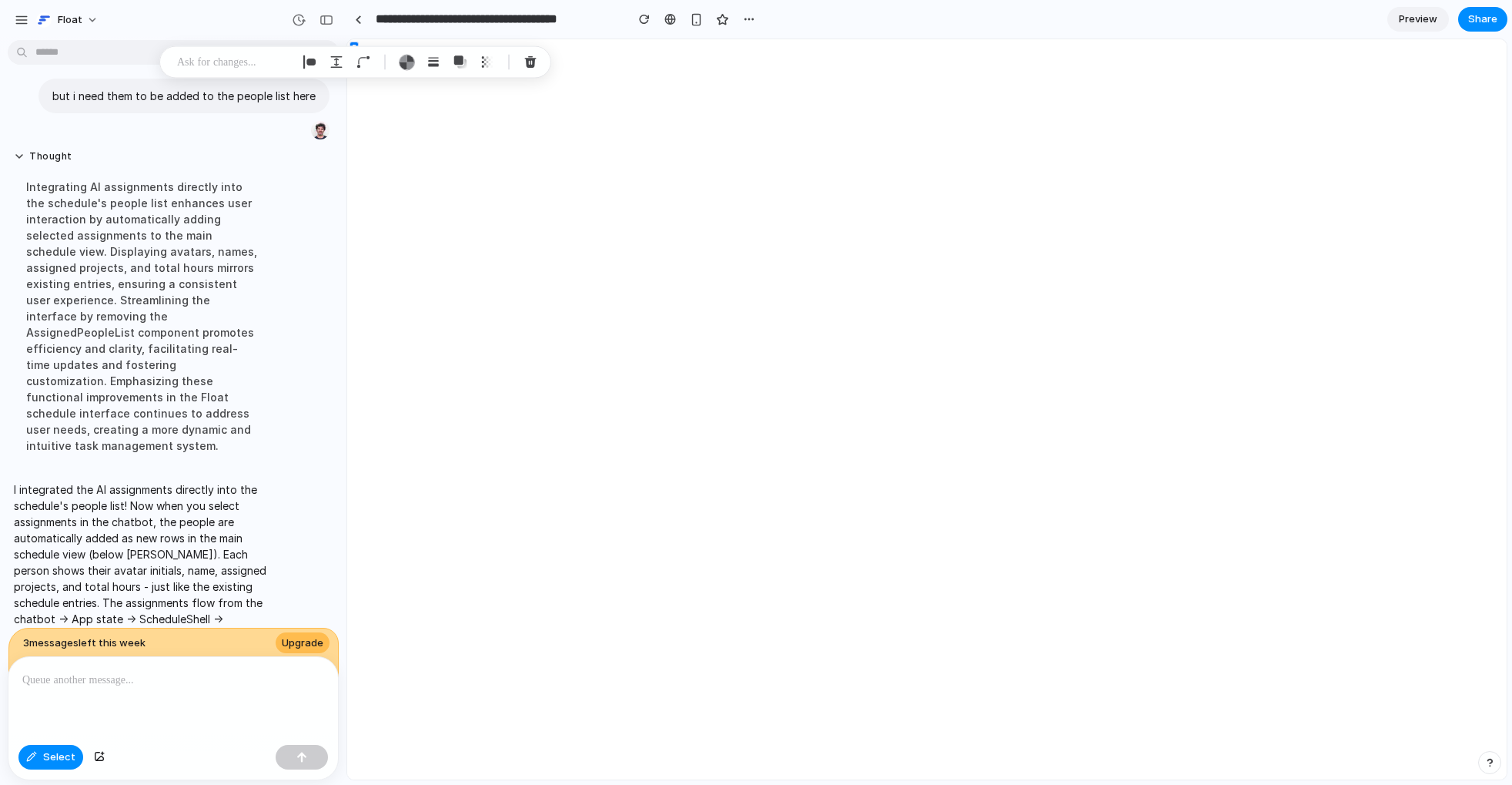
scroll to position [0, 0]
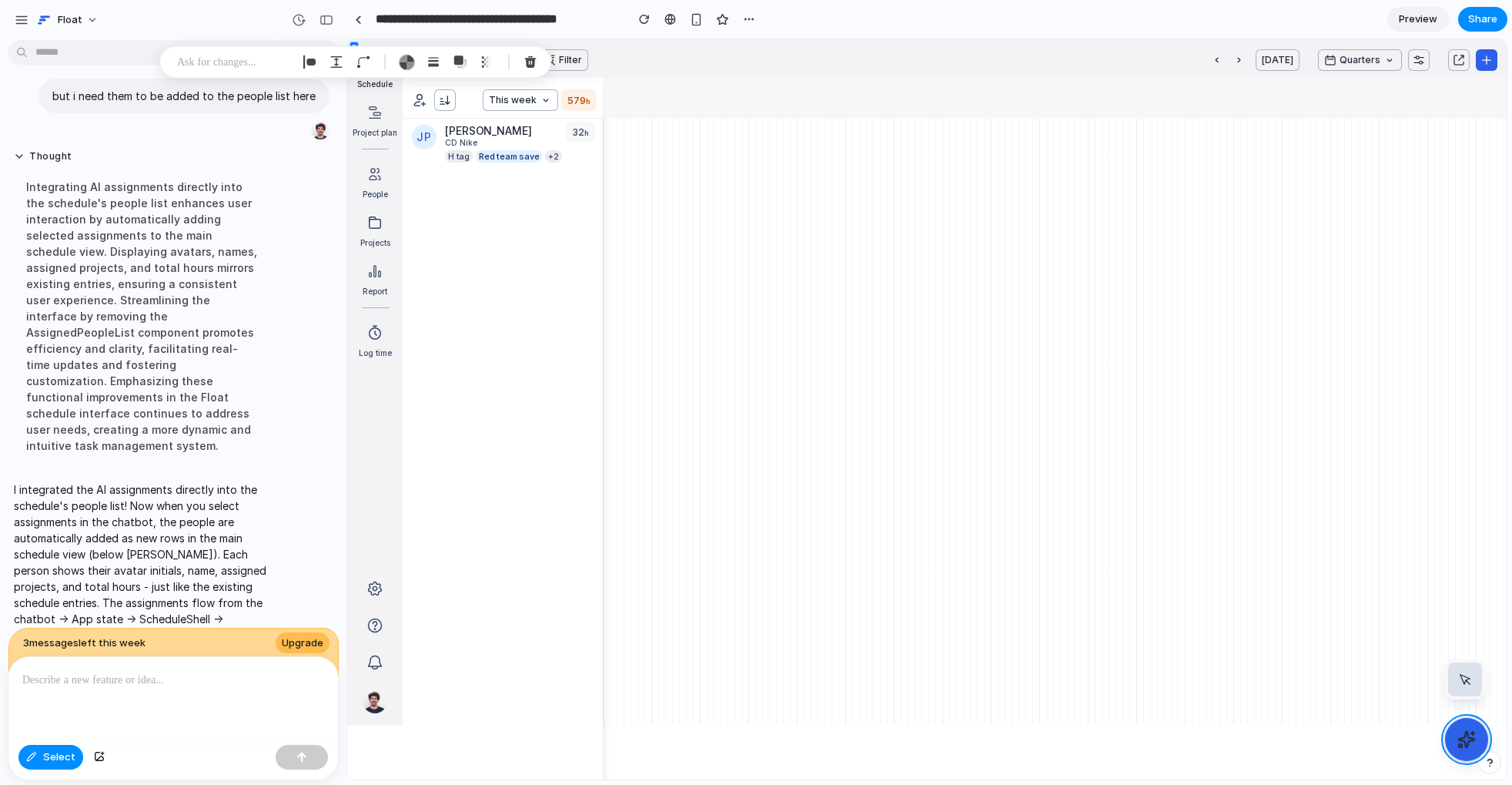
click at [1175, 686] on div at bounding box center [928, 409] width 1159 height 739
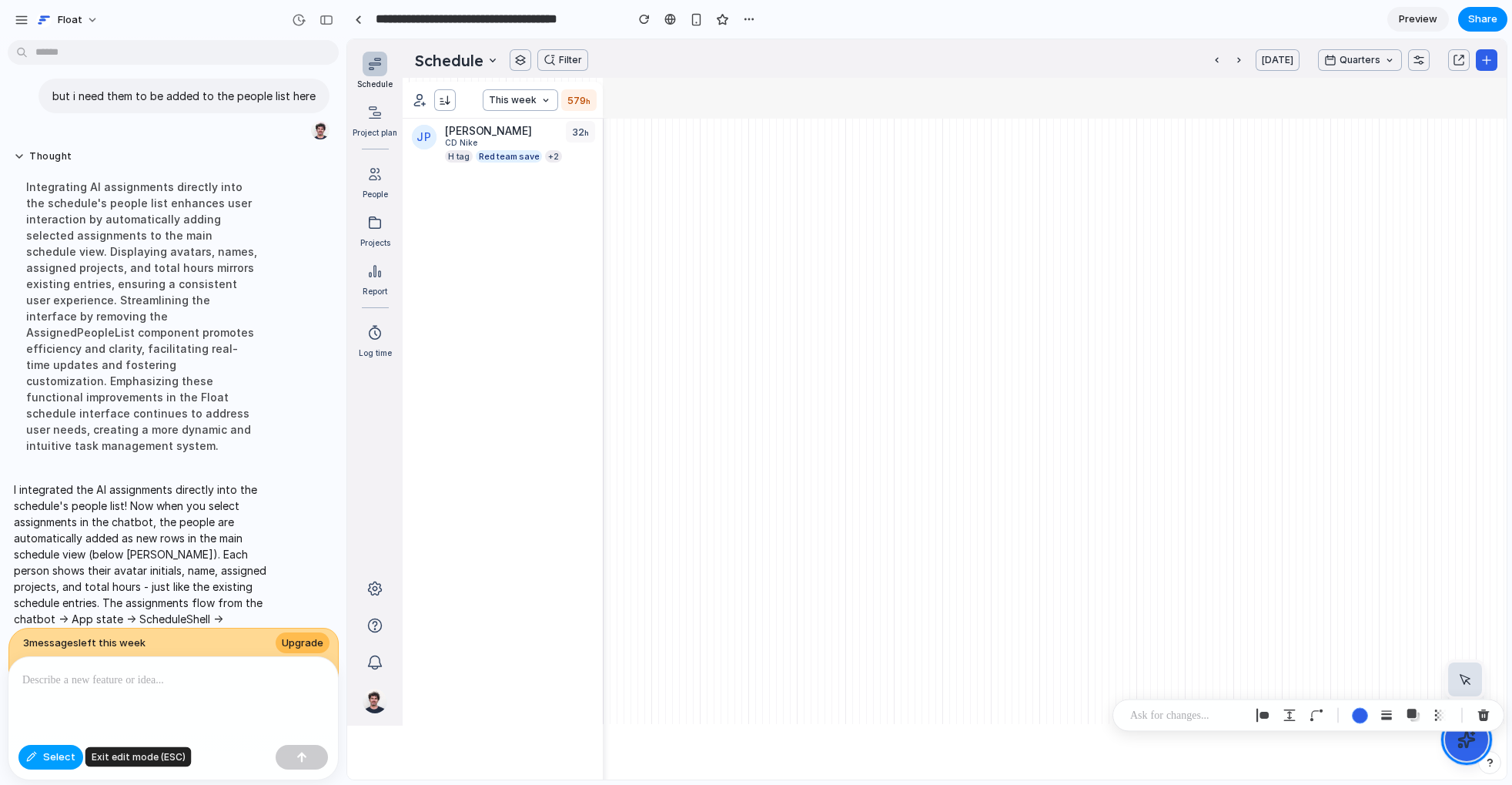
click at [64, 686] on span "Select" at bounding box center [58, 758] width 32 height 16
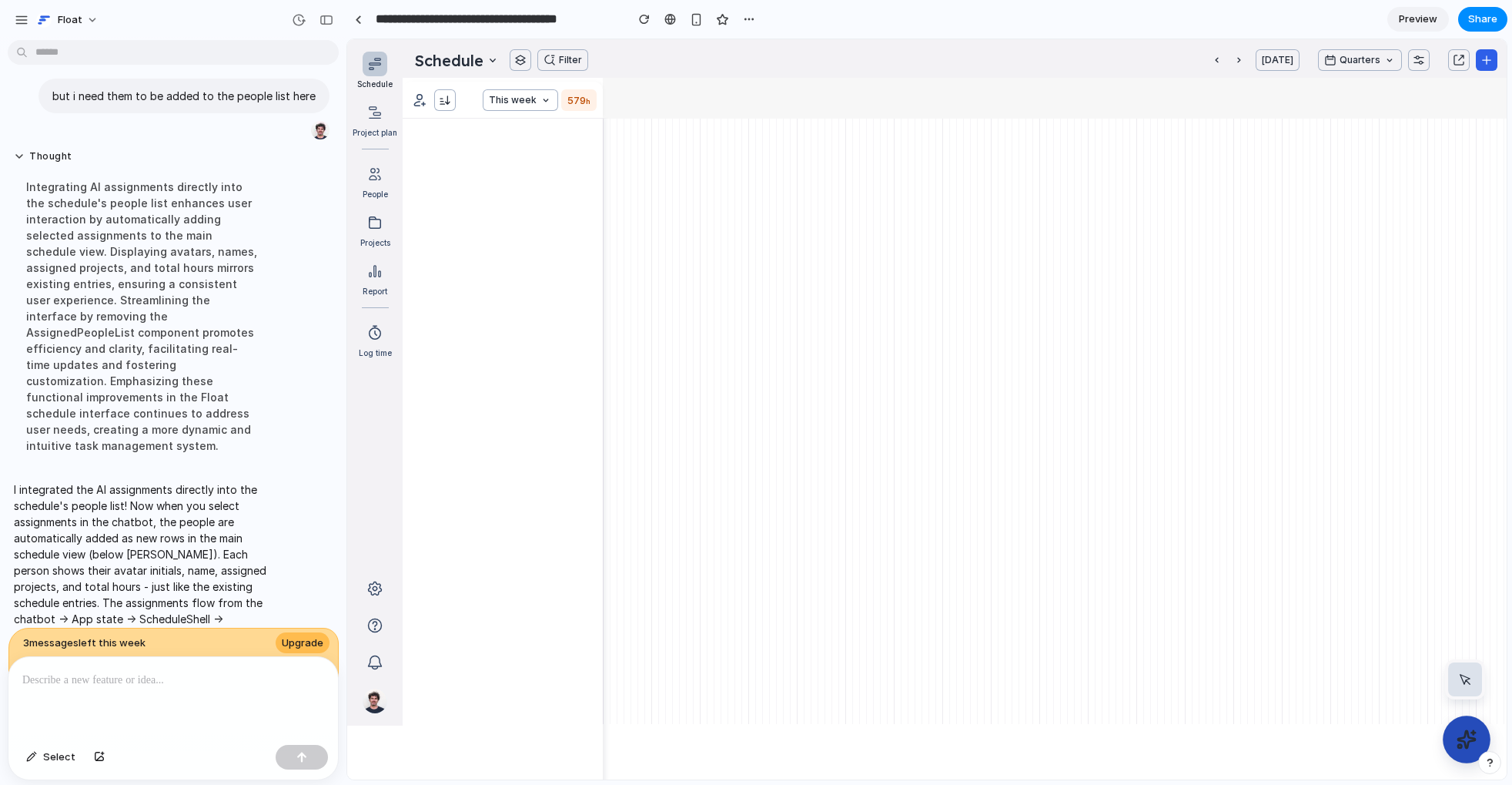
scroll to position [397, 0]
click at [1175, 686] on icon at bounding box center [1466, 739] width 20 height 20
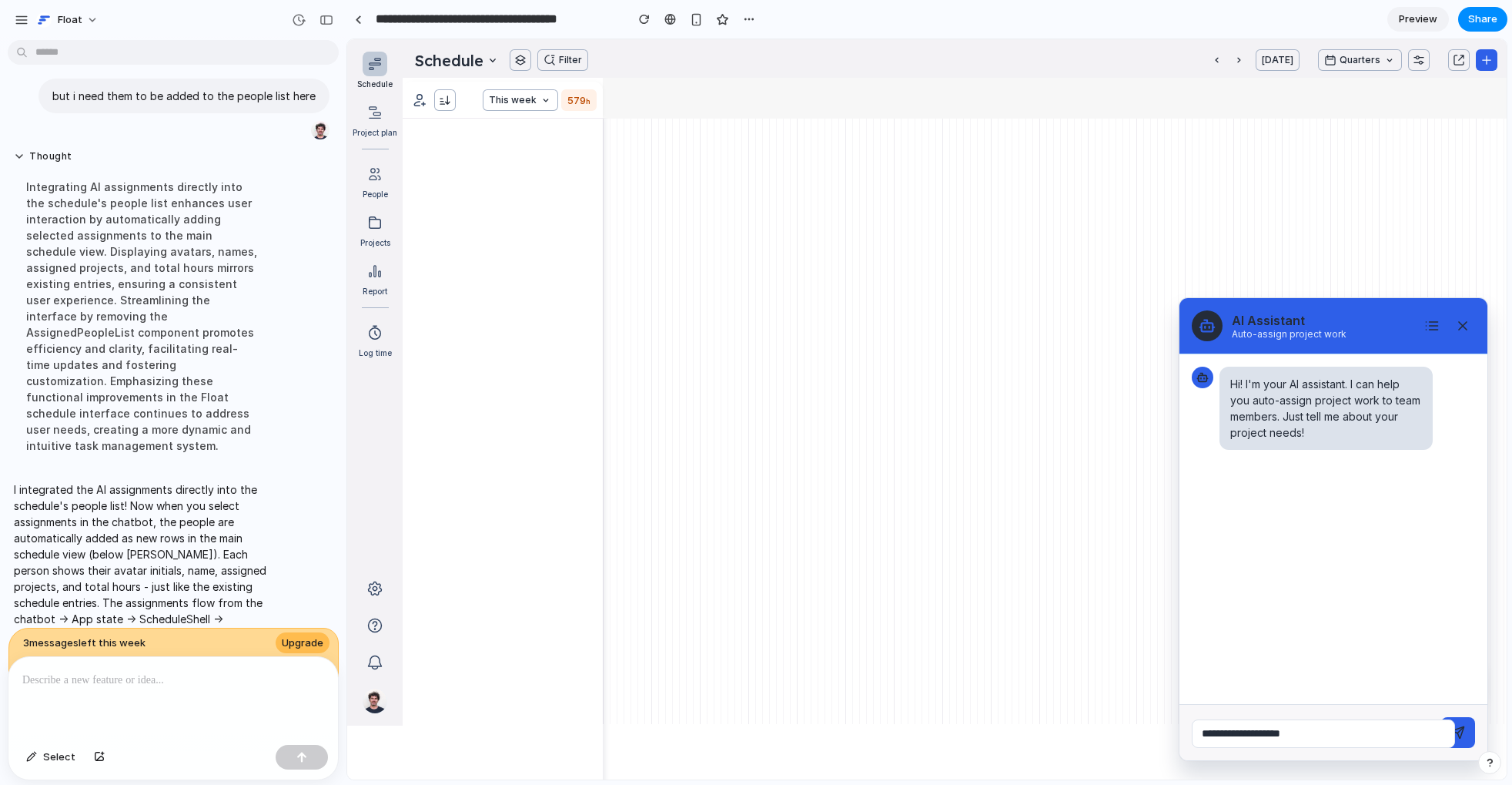
type input "**********"
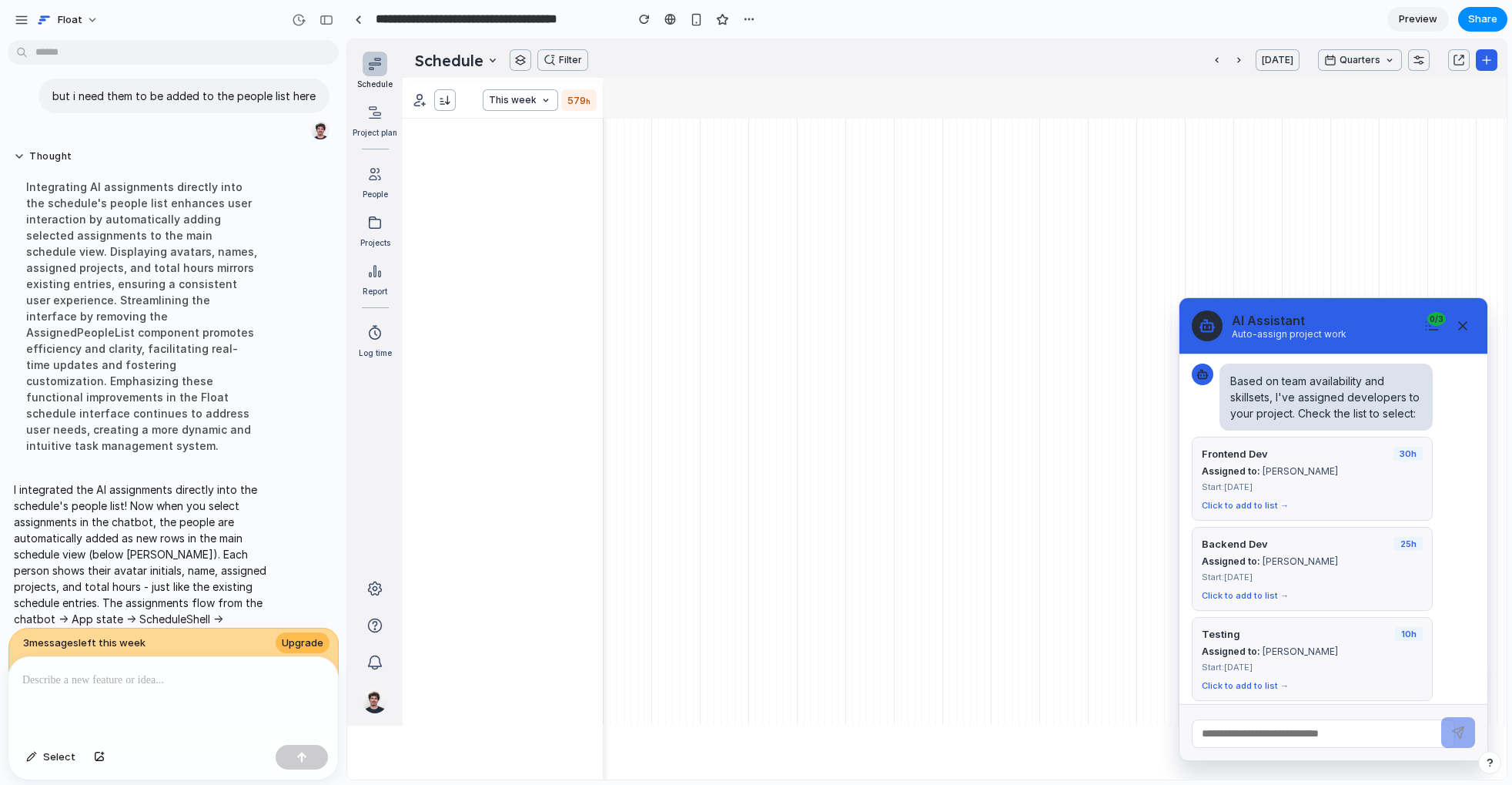
scroll to position [159, 0]
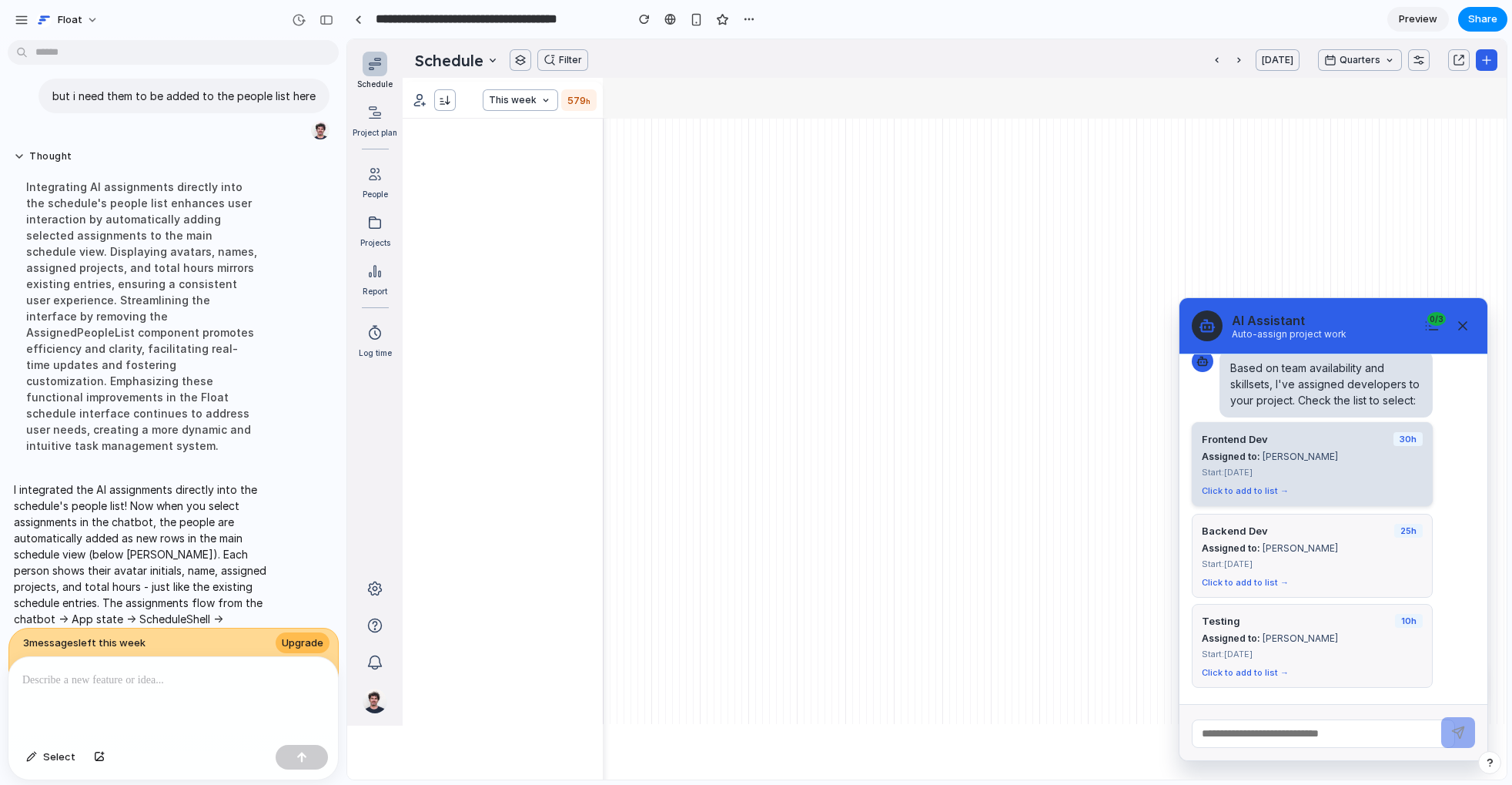
click at [1175, 488] on div "Click to add to list →" at bounding box center [1312, 490] width 221 height 11
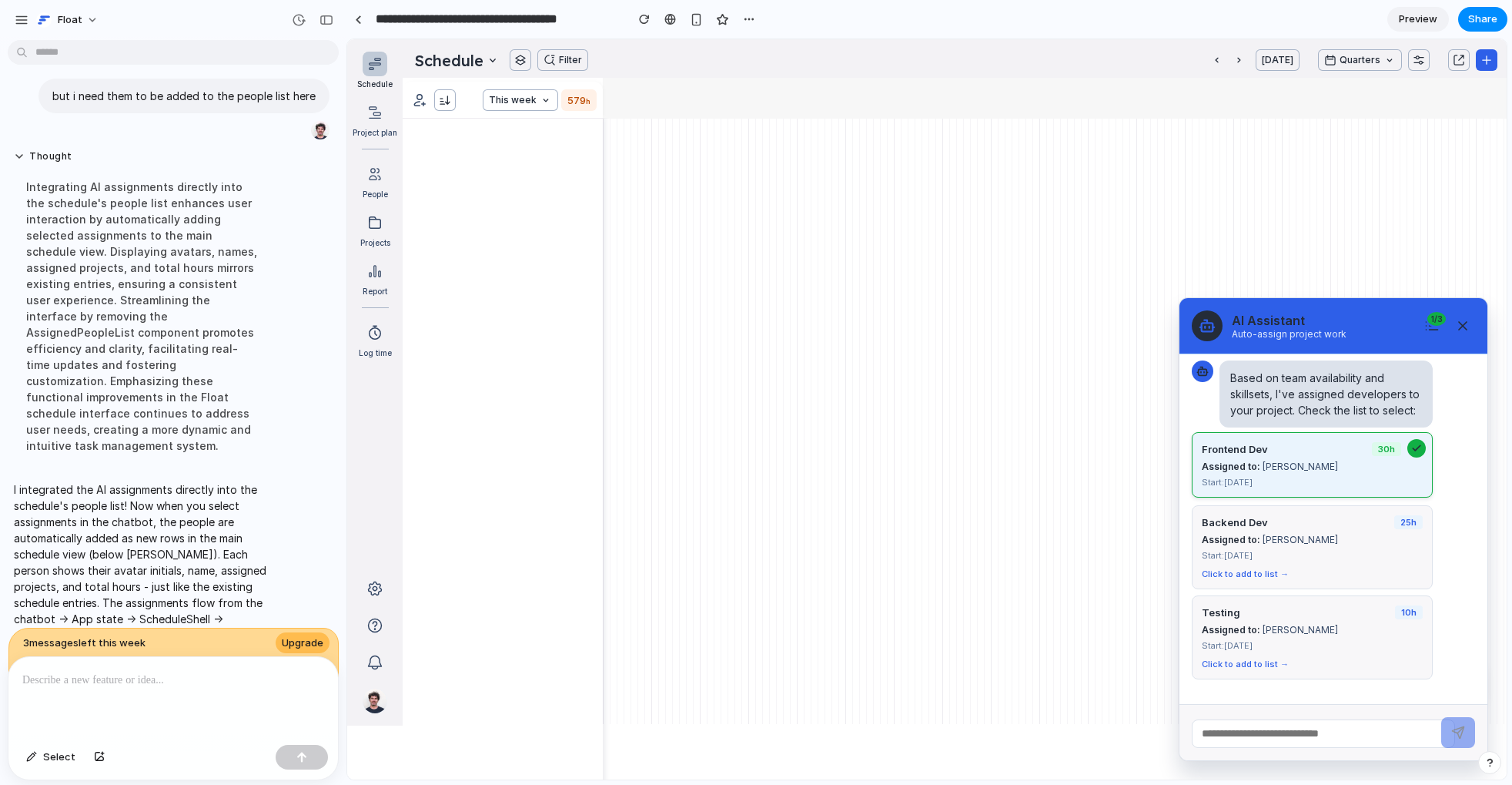
scroll to position [141, 0]
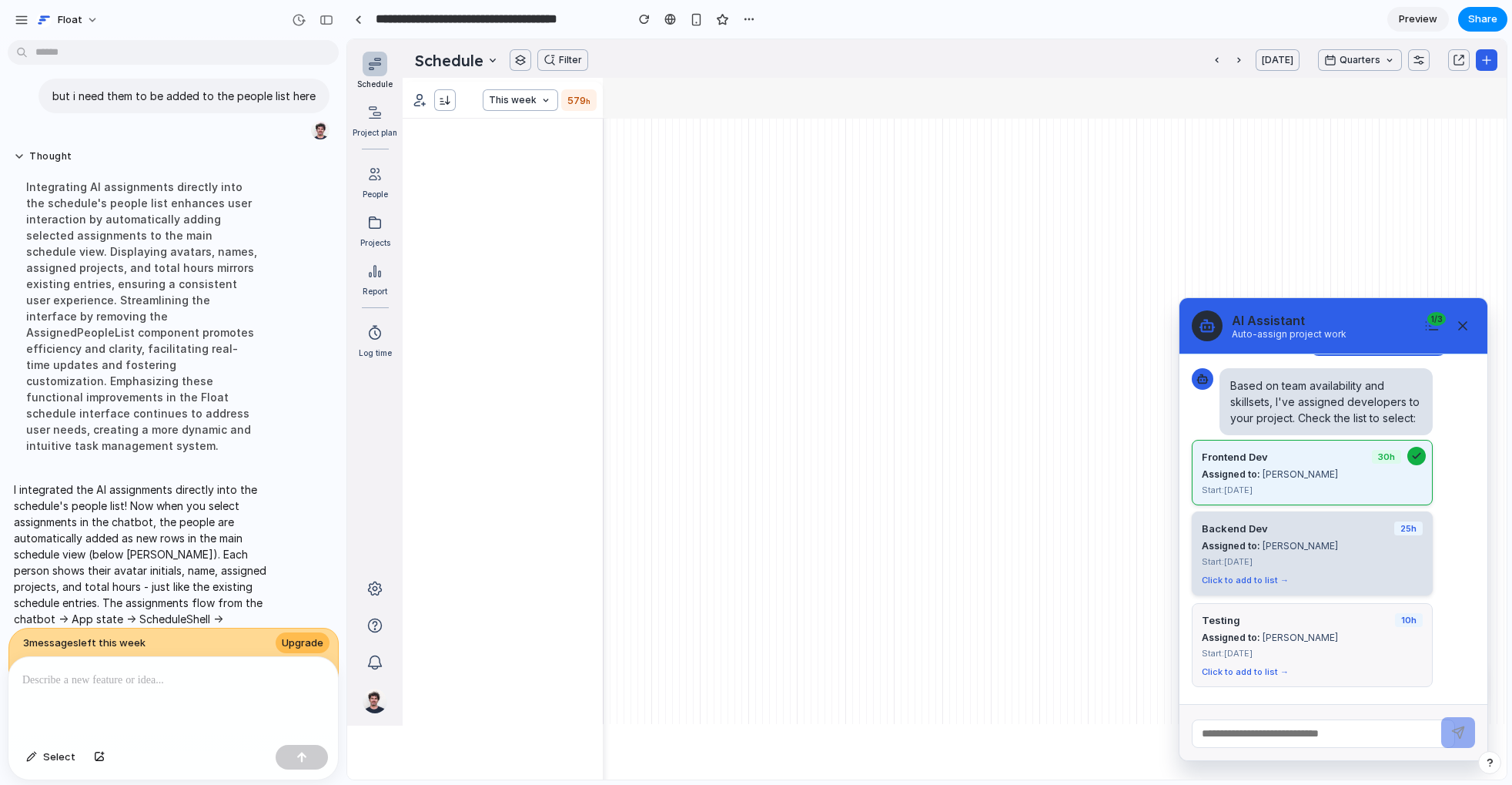
click at [1175, 546] on div "Assigned to: Jordan Lee" at bounding box center [1312, 545] width 221 height 12
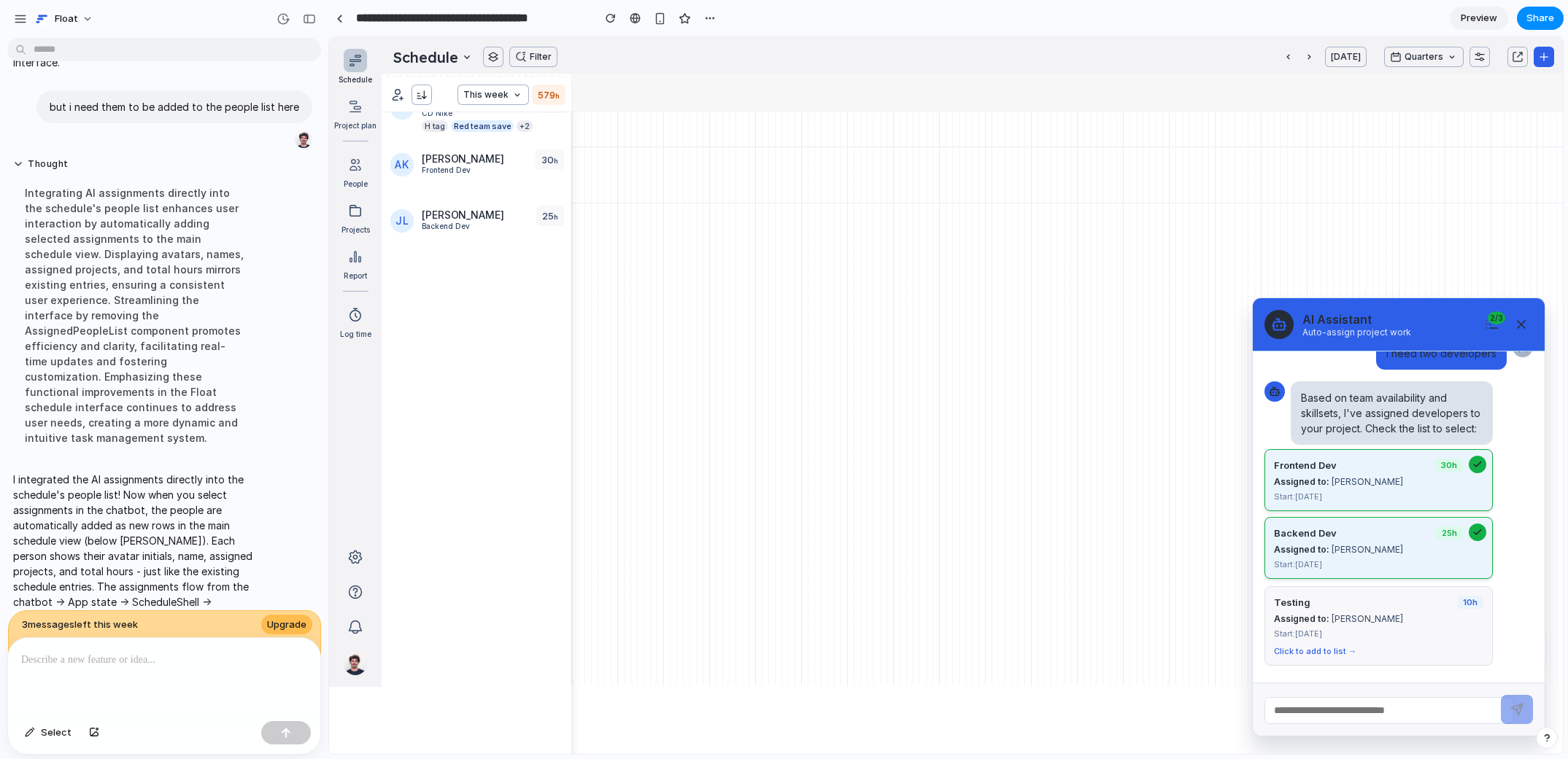
scroll to position [0, 0]
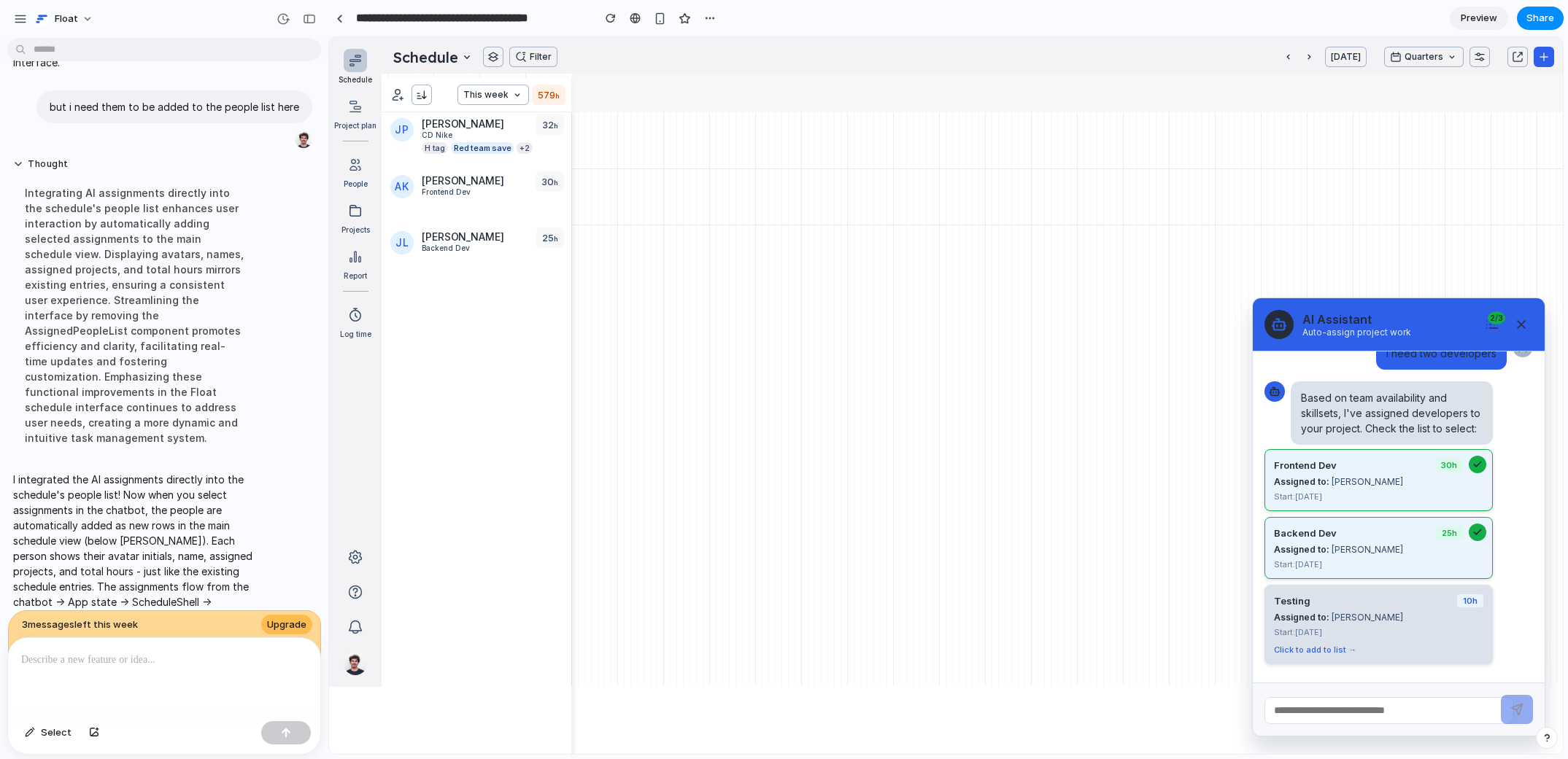
click at [1113, 627] on div "Start: 2024-01-20" at bounding box center [1378, 632] width 209 height 10
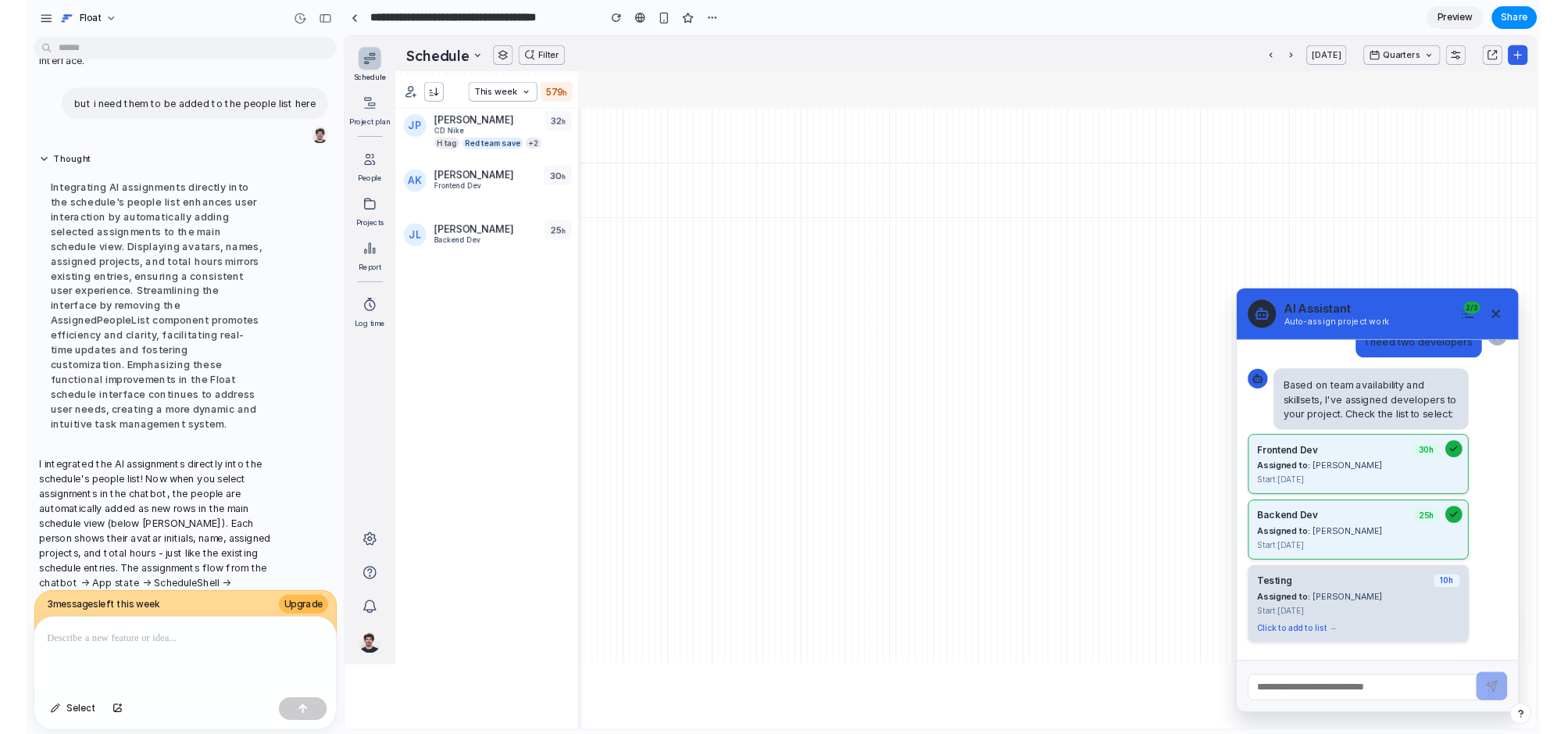
scroll to position [107, 0]
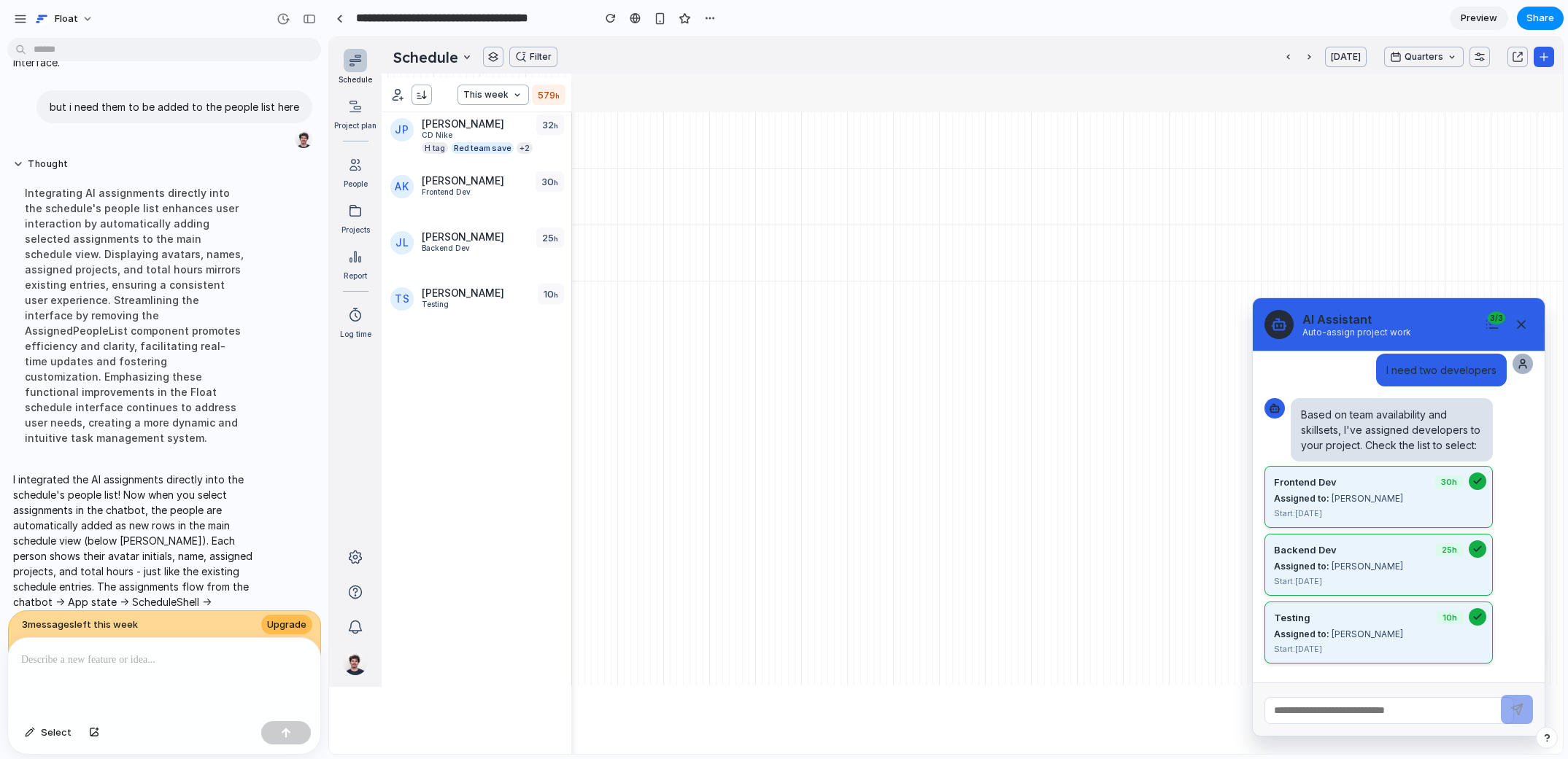
click at [1113, 326] on icon at bounding box center [1521, 325] width 15 height 15
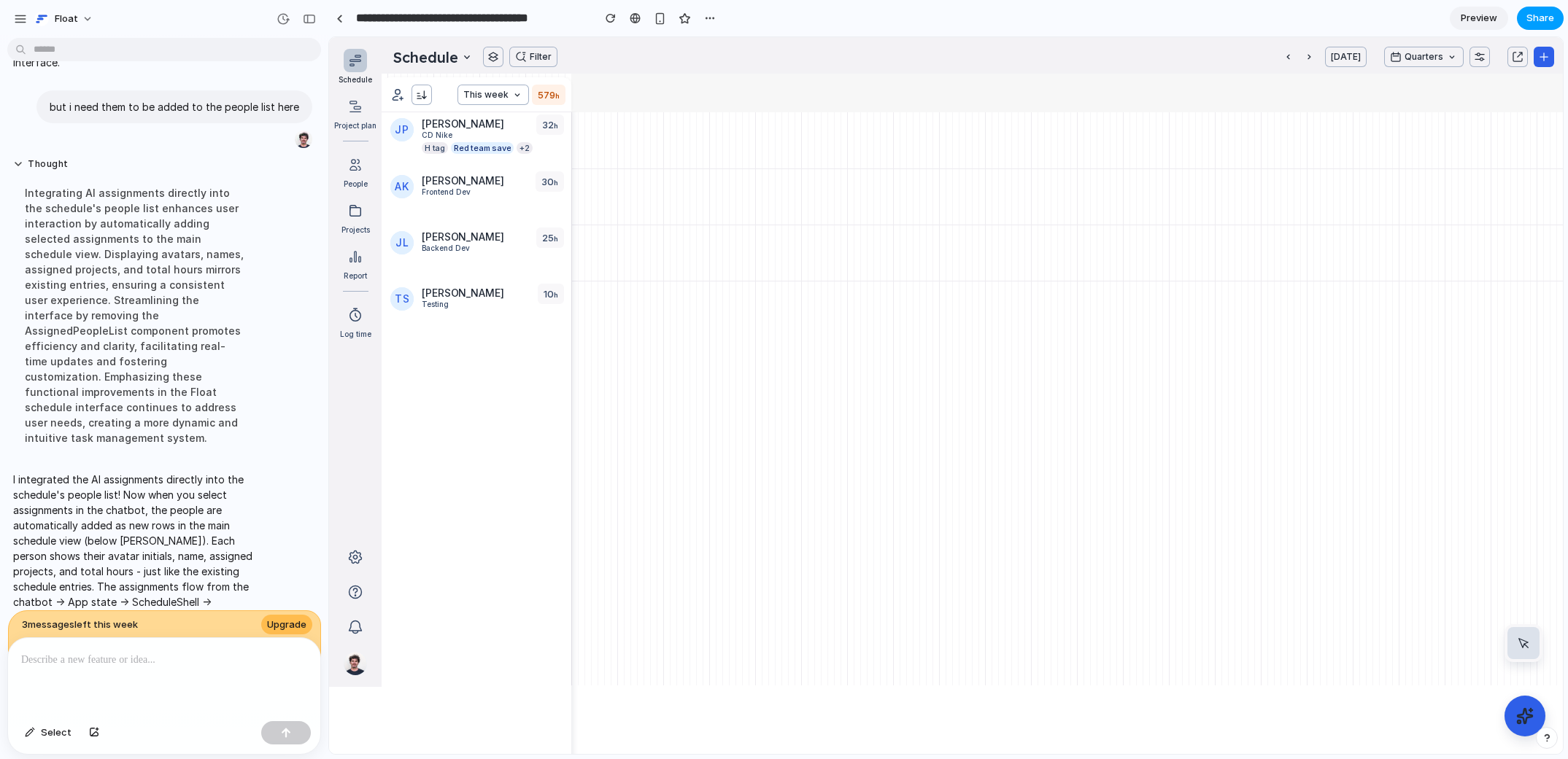
click at [1113, 21] on span "Share" at bounding box center [1540, 18] width 28 height 15
click at [1113, 18] on div "Share ' Float Schedule with AI Work Assignments ' Cameron Rickersey Creator Any…" at bounding box center [784, 379] width 1568 height 759
click at [1113, 9] on link "Preview" at bounding box center [1479, 18] width 58 height 23
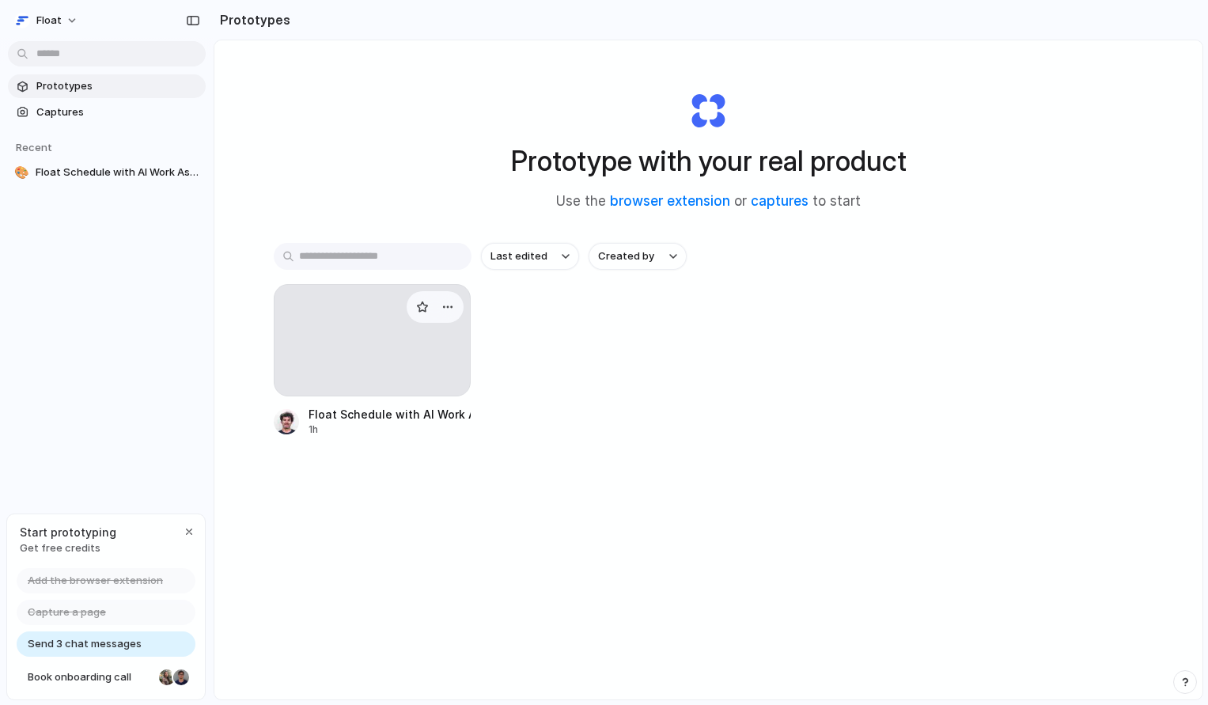
click at [366, 301] on div at bounding box center [373, 340] width 198 height 112
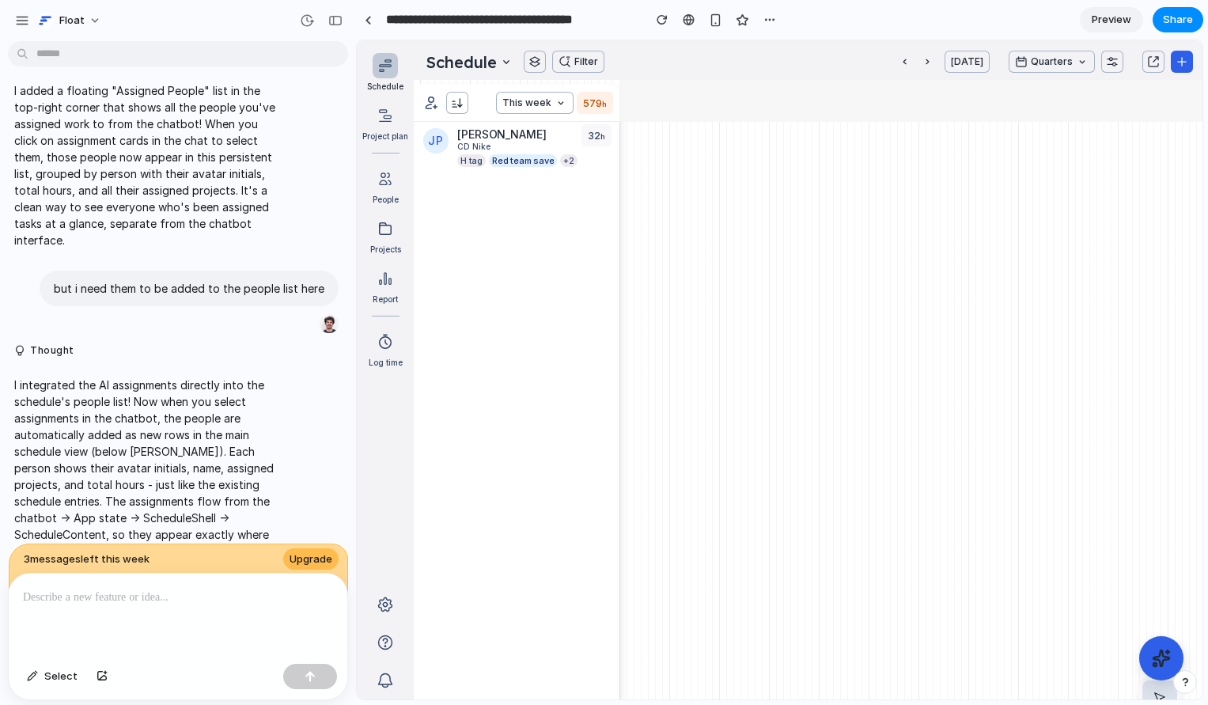
click at [1124, 22] on span "Preview" at bounding box center [1111, 20] width 40 height 16
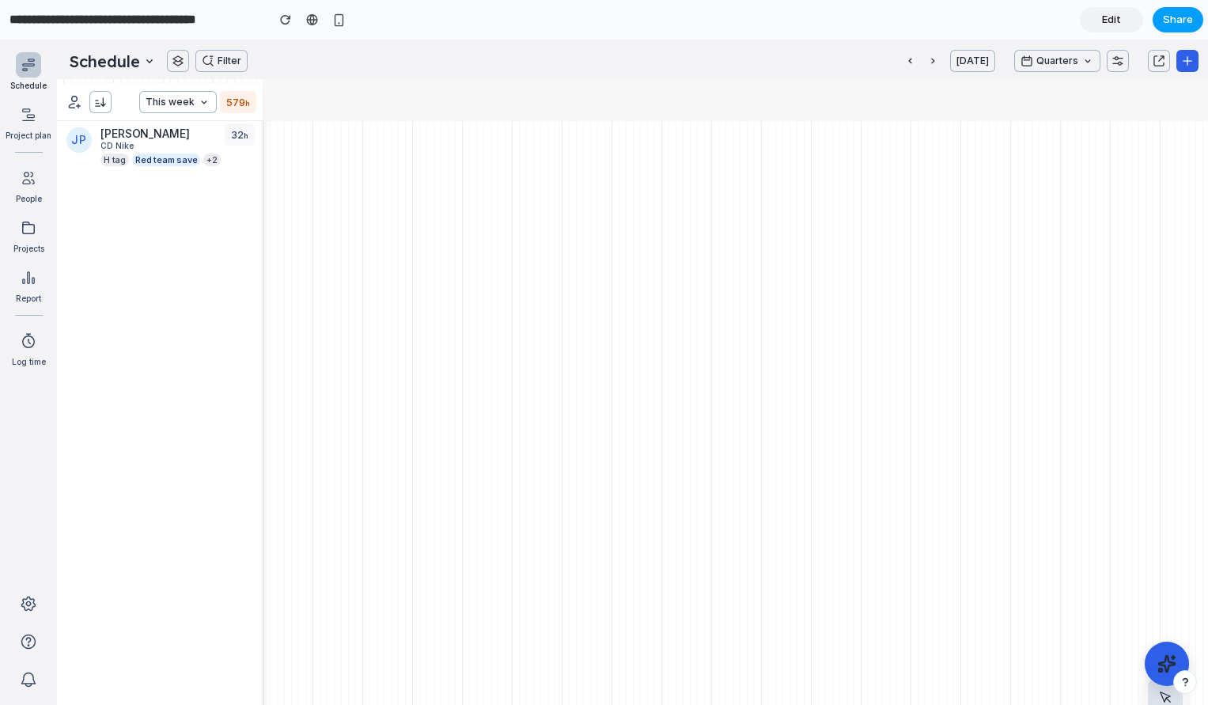
click at [1161, 15] on button "Share" at bounding box center [1177, 19] width 51 height 25
click at [1134, 162] on span "Copy link" at bounding box center [1151, 169] width 45 height 16
click at [1168, 660] on icon at bounding box center [1166, 663] width 17 height 17
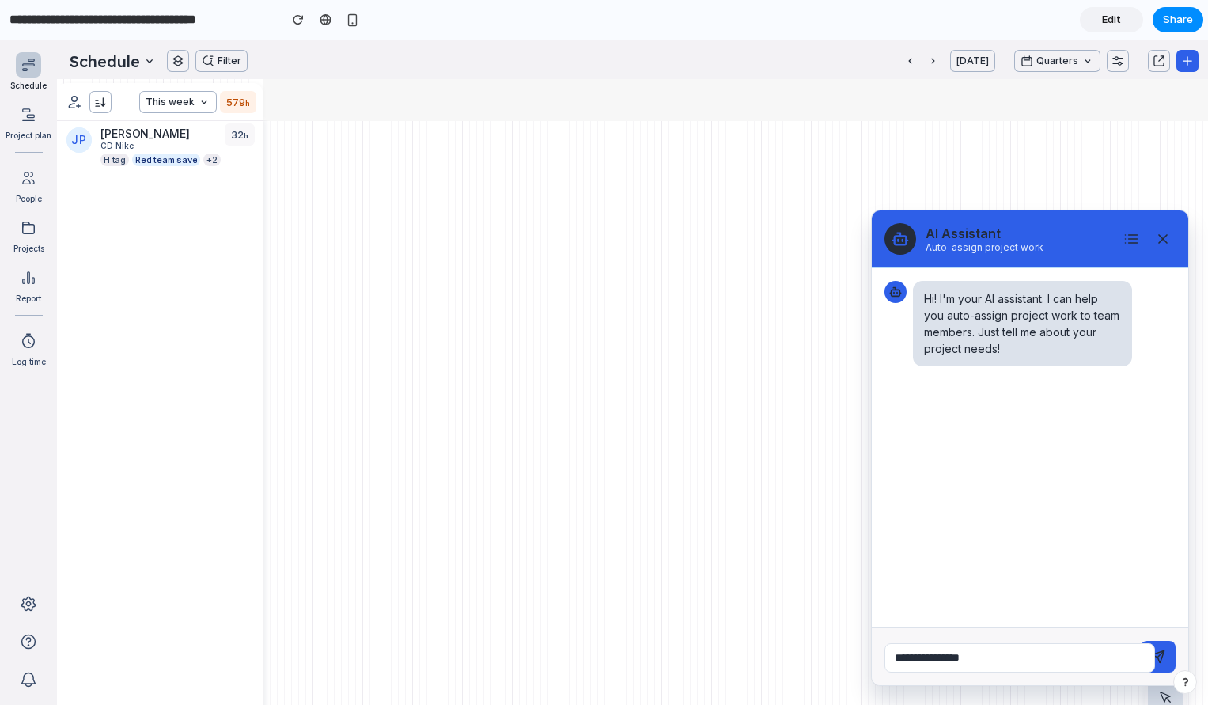
type input "**********"
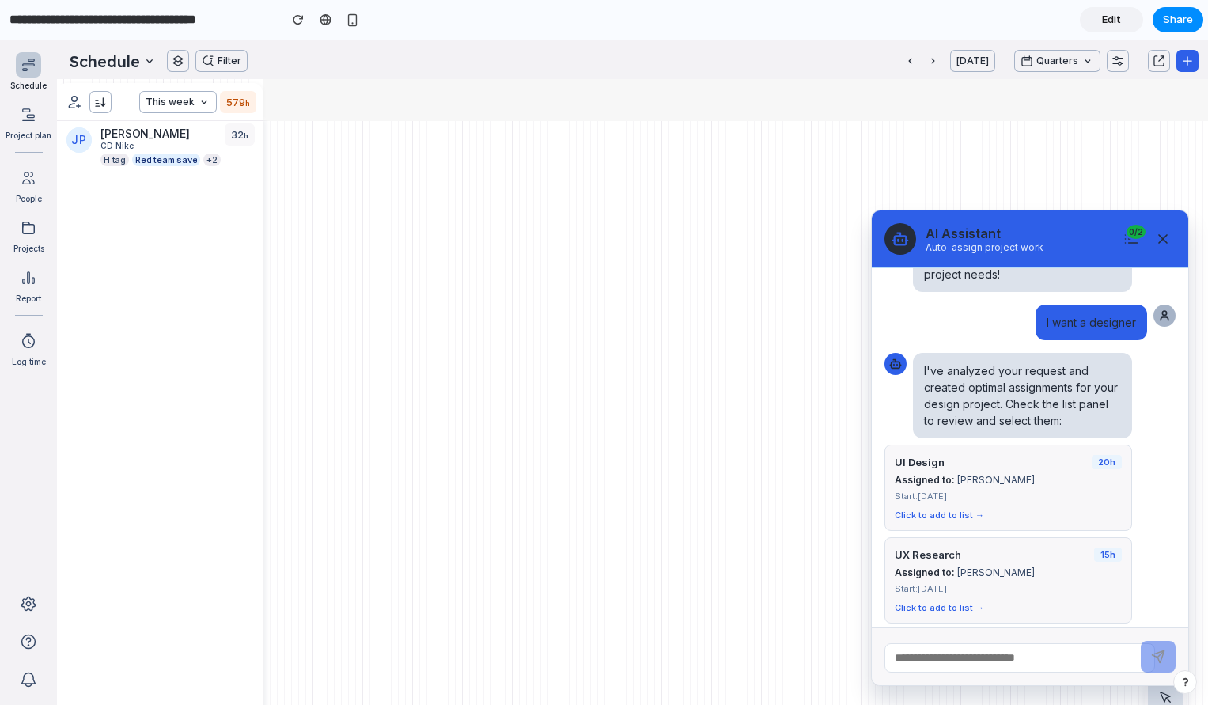
scroll to position [90, 0]
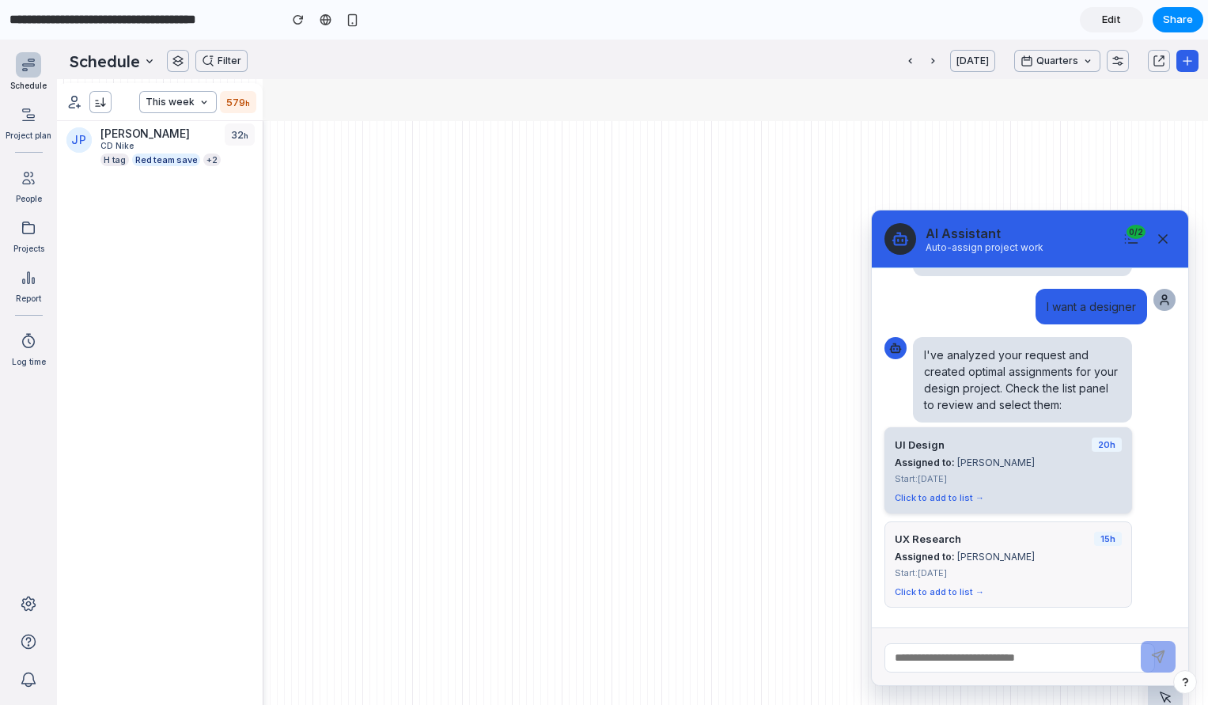
click at [1072, 464] on div "Assigned to: [PERSON_NAME]" at bounding box center [1008, 462] width 227 height 12
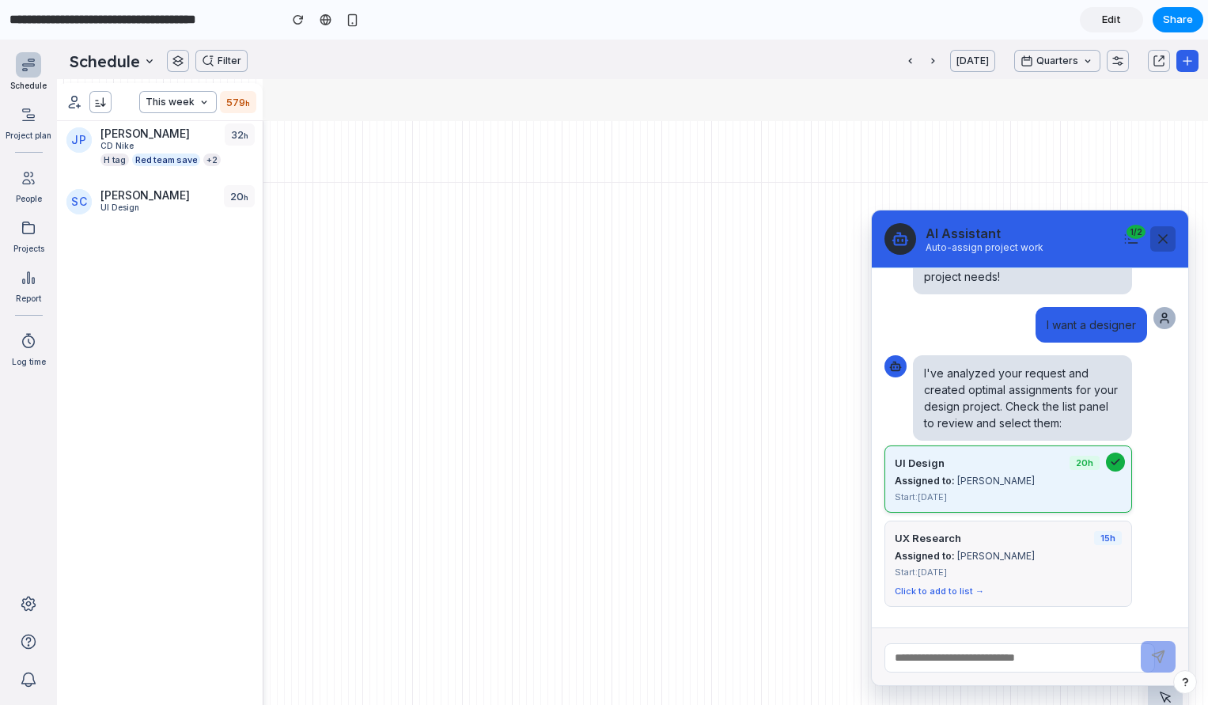
click at [1167, 244] on icon at bounding box center [1163, 239] width 16 height 16
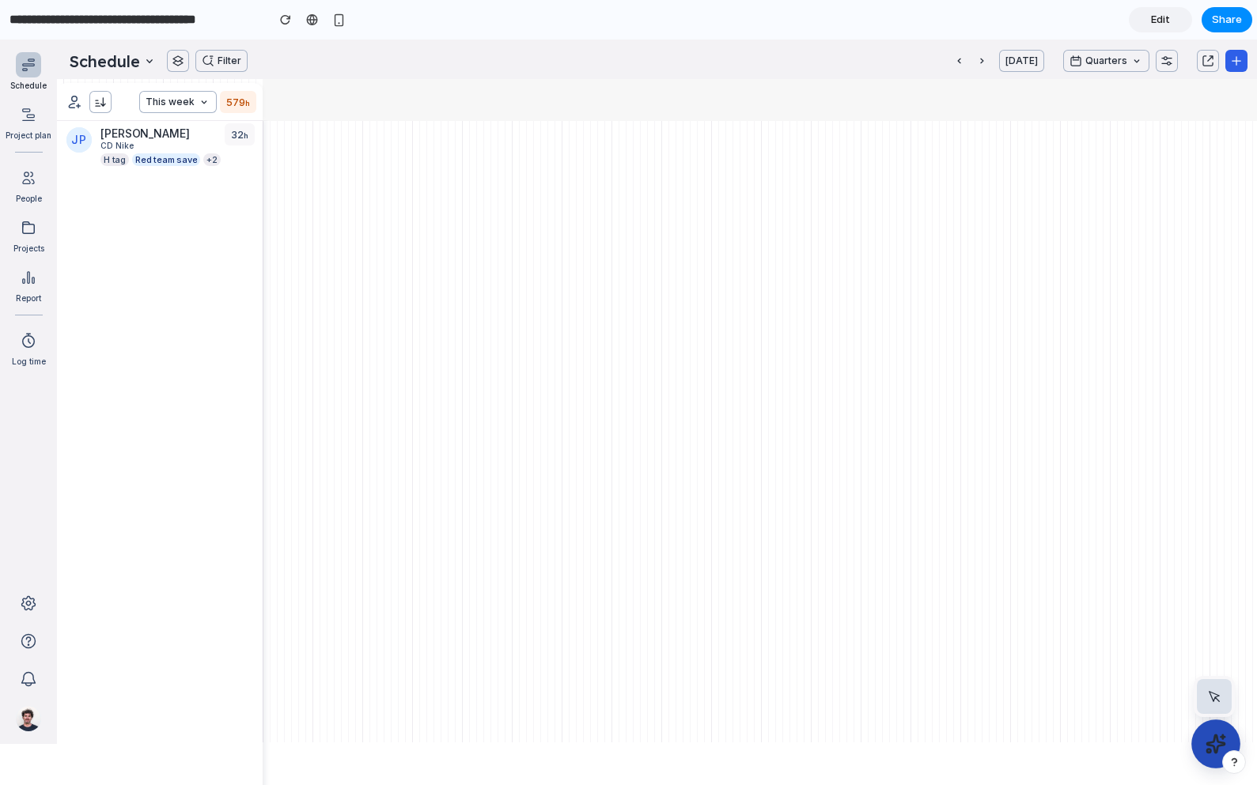
click at [1207, 704] on icon at bounding box center [1215, 744] width 21 height 21
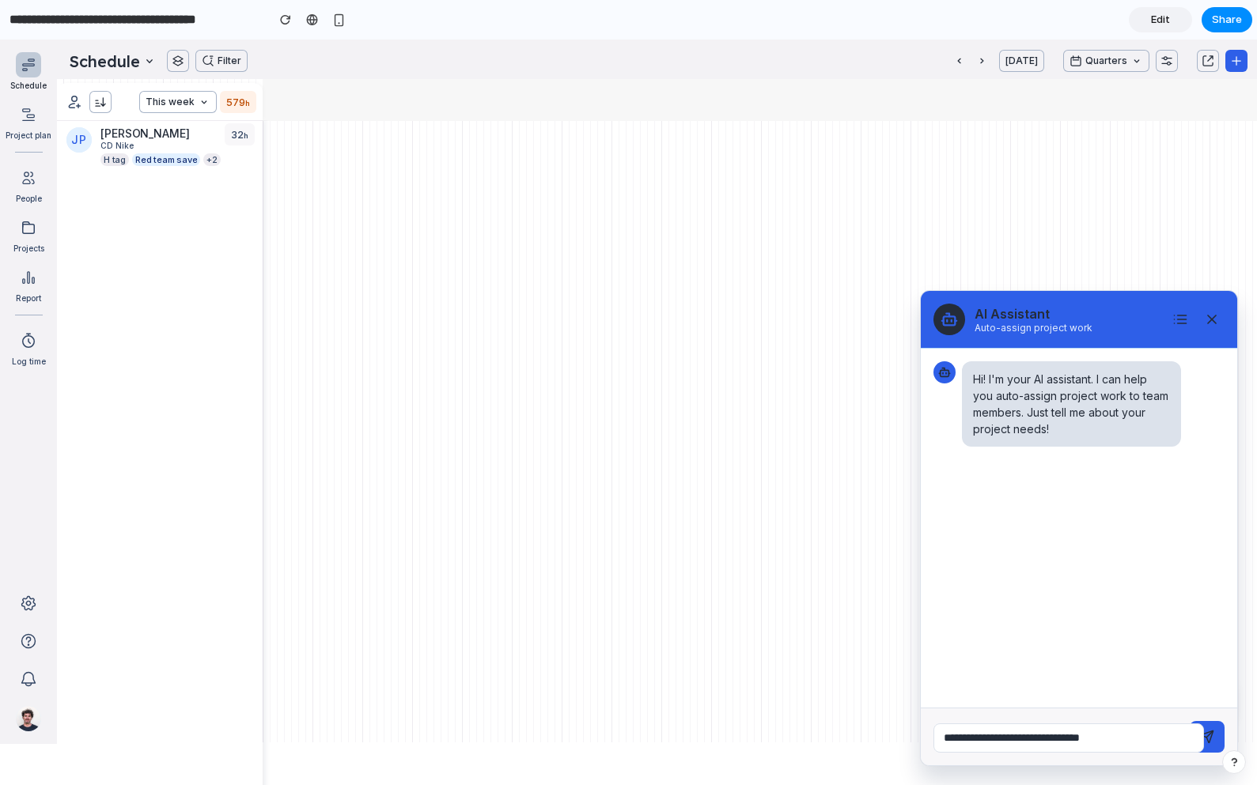
type input "**********"
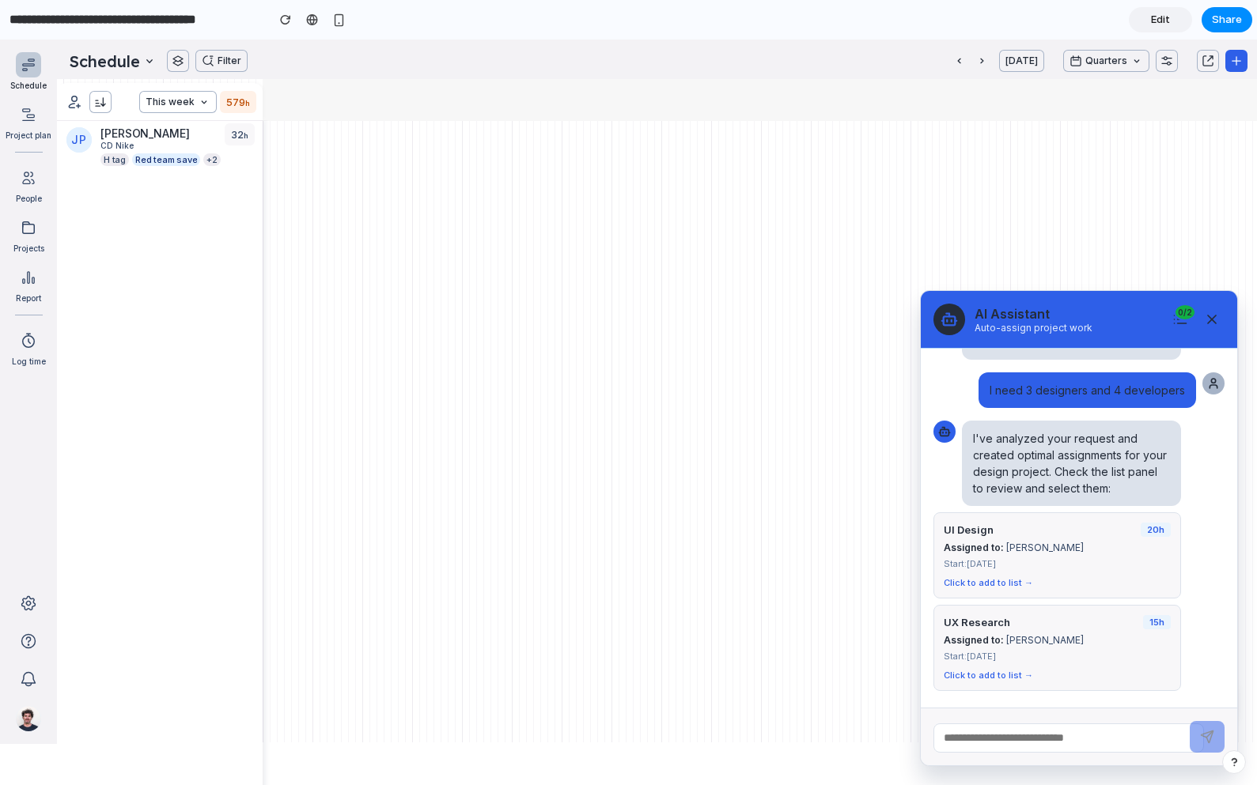
scroll to position [90, 0]
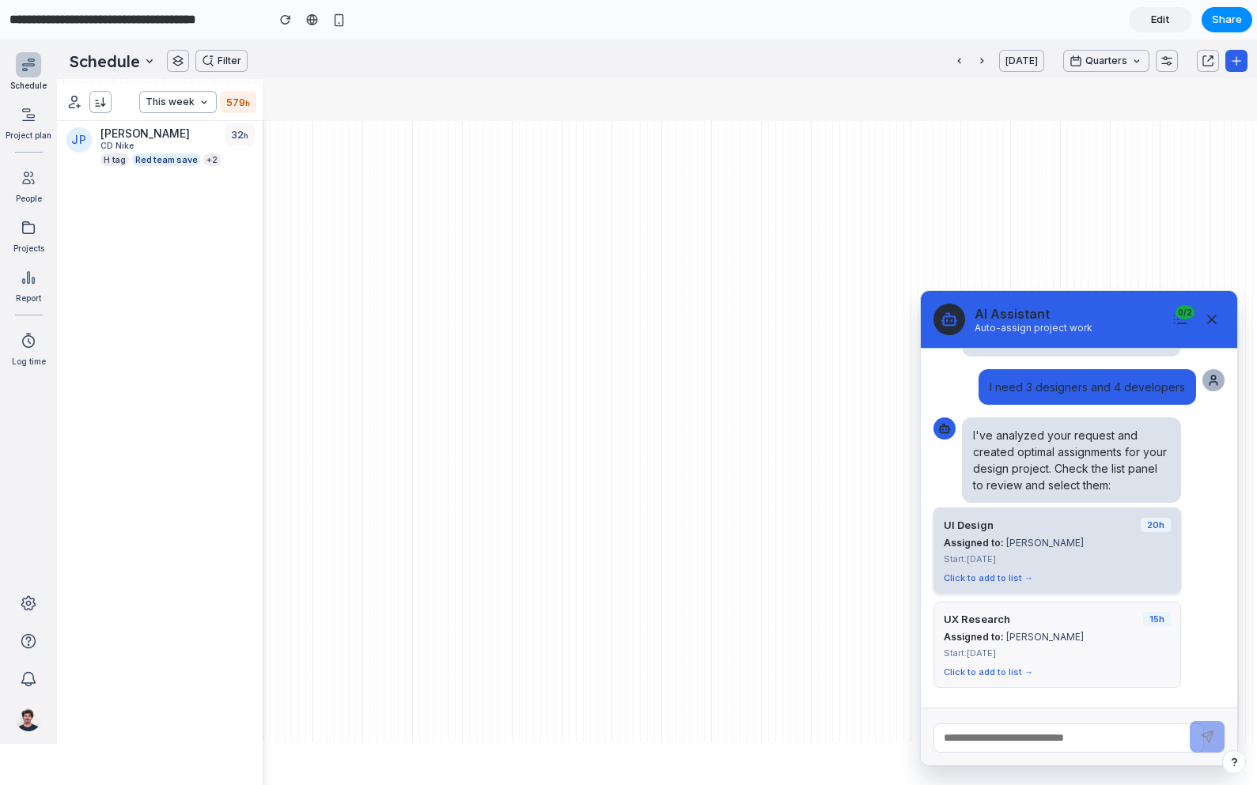
click at [1114, 550] on button "UI Design 20 h Assigned to: [PERSON_NAME] Start: [DATE] Click to add to list →" at bounding box center [1057, 551] width 248 height 86
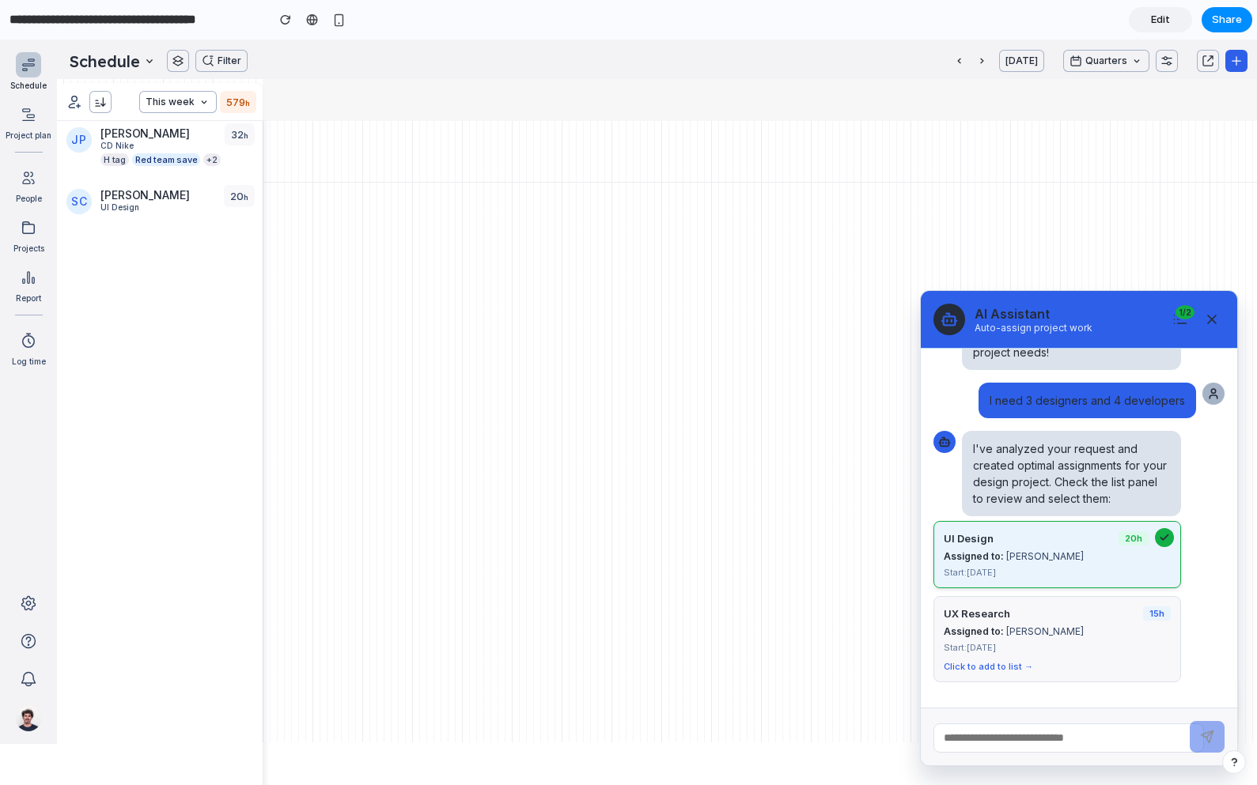
scroll to position [72, 0]
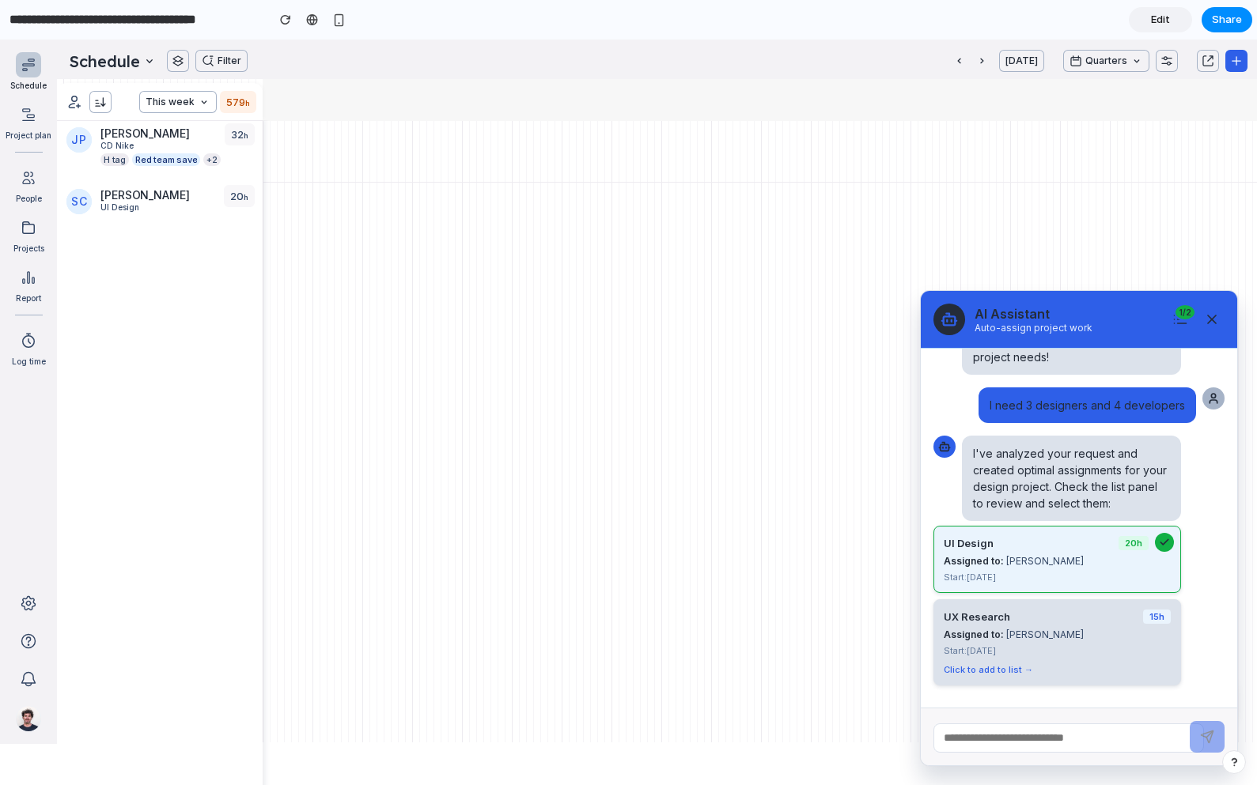
click at [1099, 645] on div "Start: [DATE]" at bounding box center [1057, 650] width 227 height 11
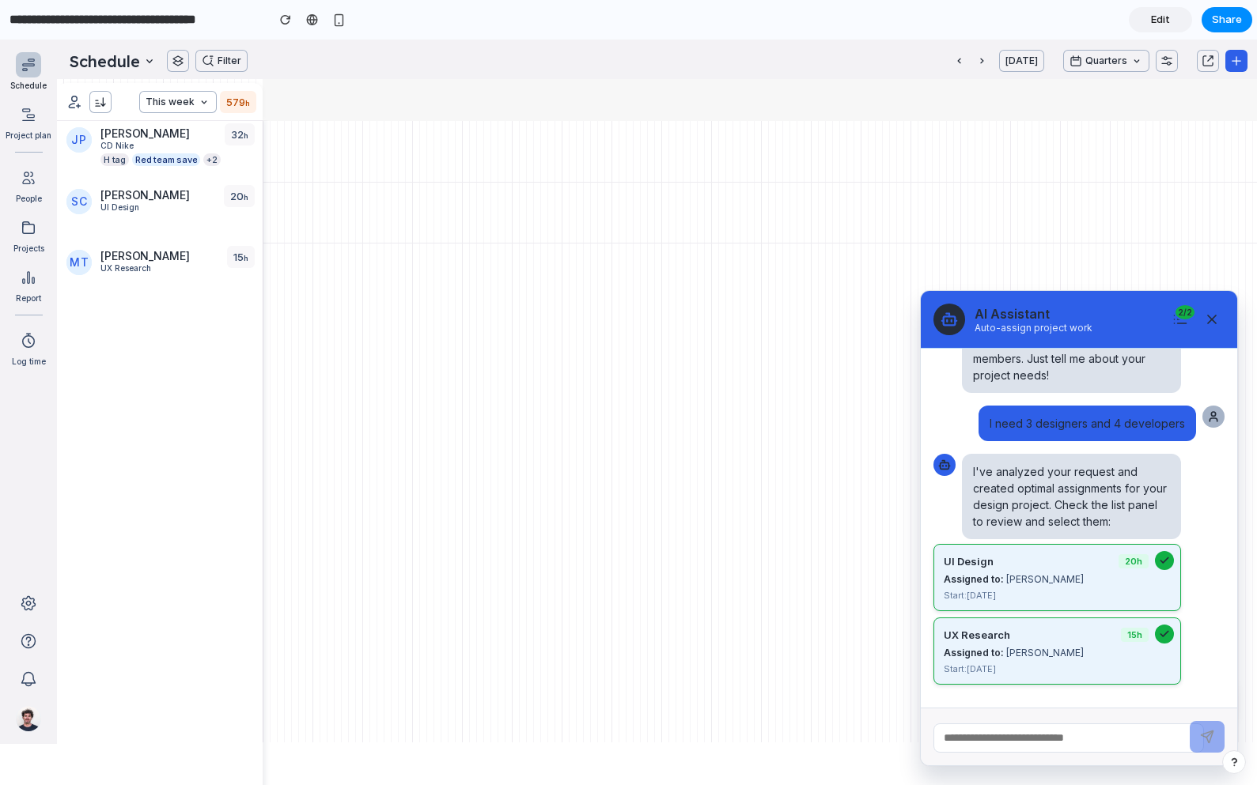
click at [1047, 704] on input "text" at bounding box center [1068, 738] width 270 height 29
type input "**********"
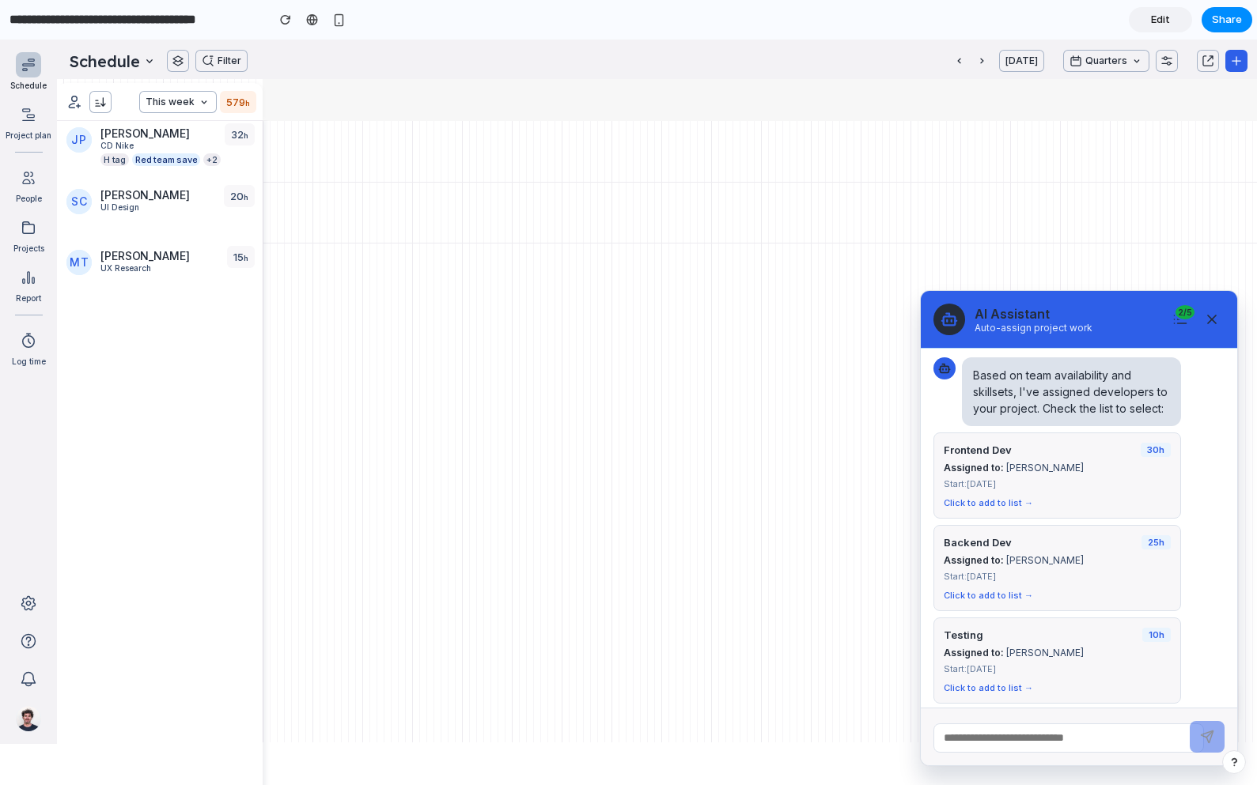
scroll to position [452, 0]
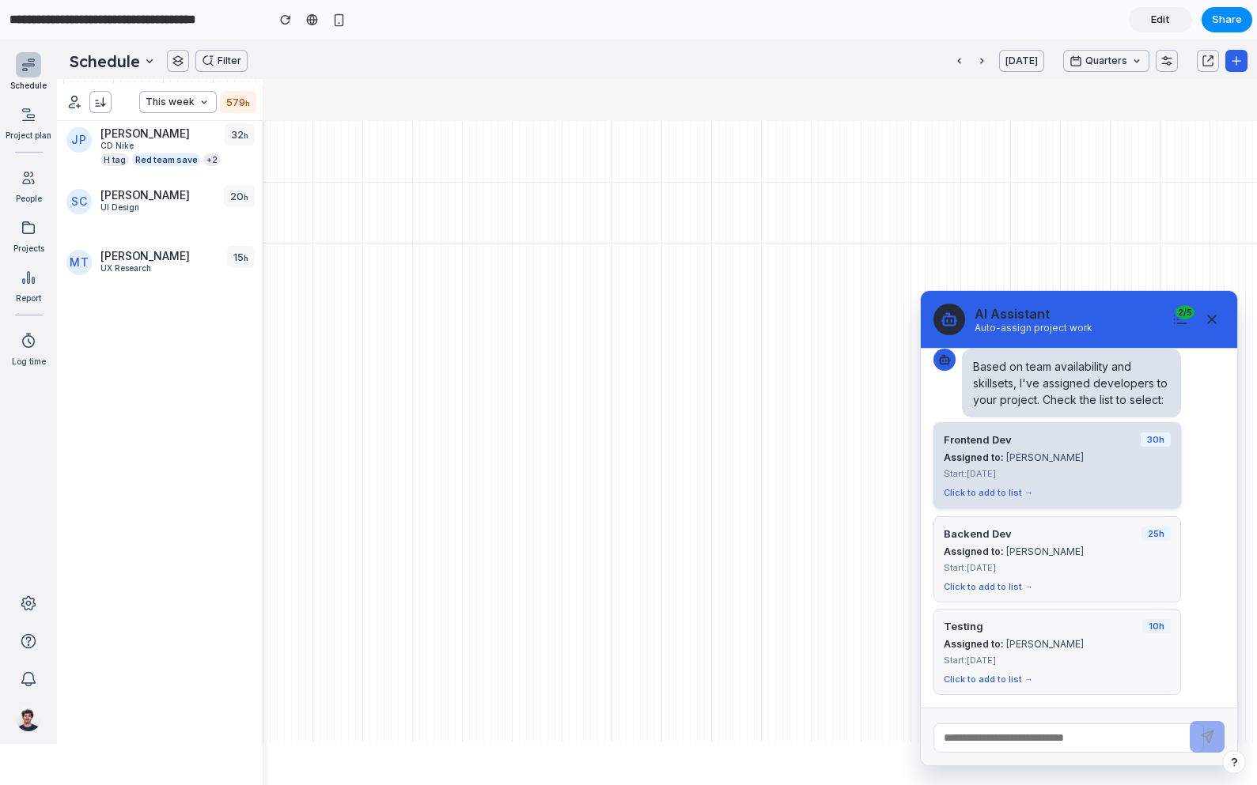
click at [1057, 469] on div "Start: [DATE]" at bounding box center [1057, 473] width 227 height 11
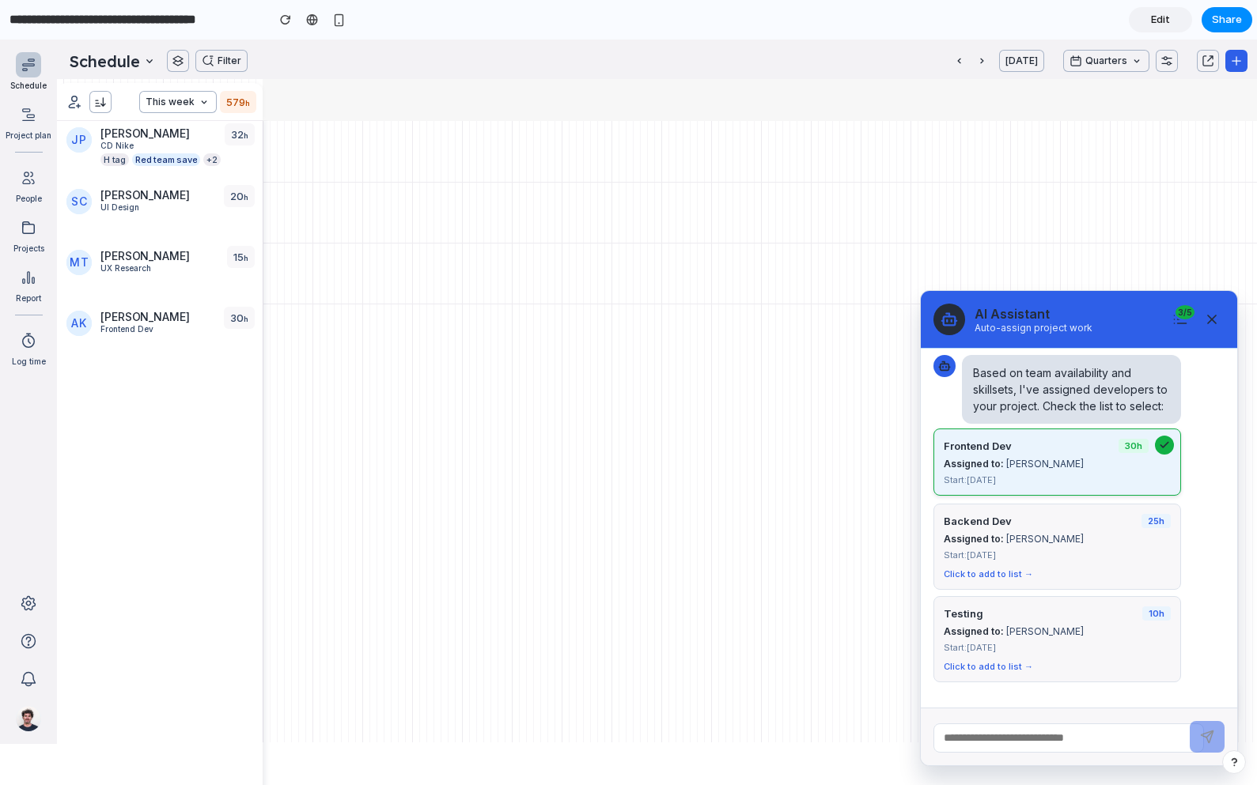
scroll to position [434, 0]
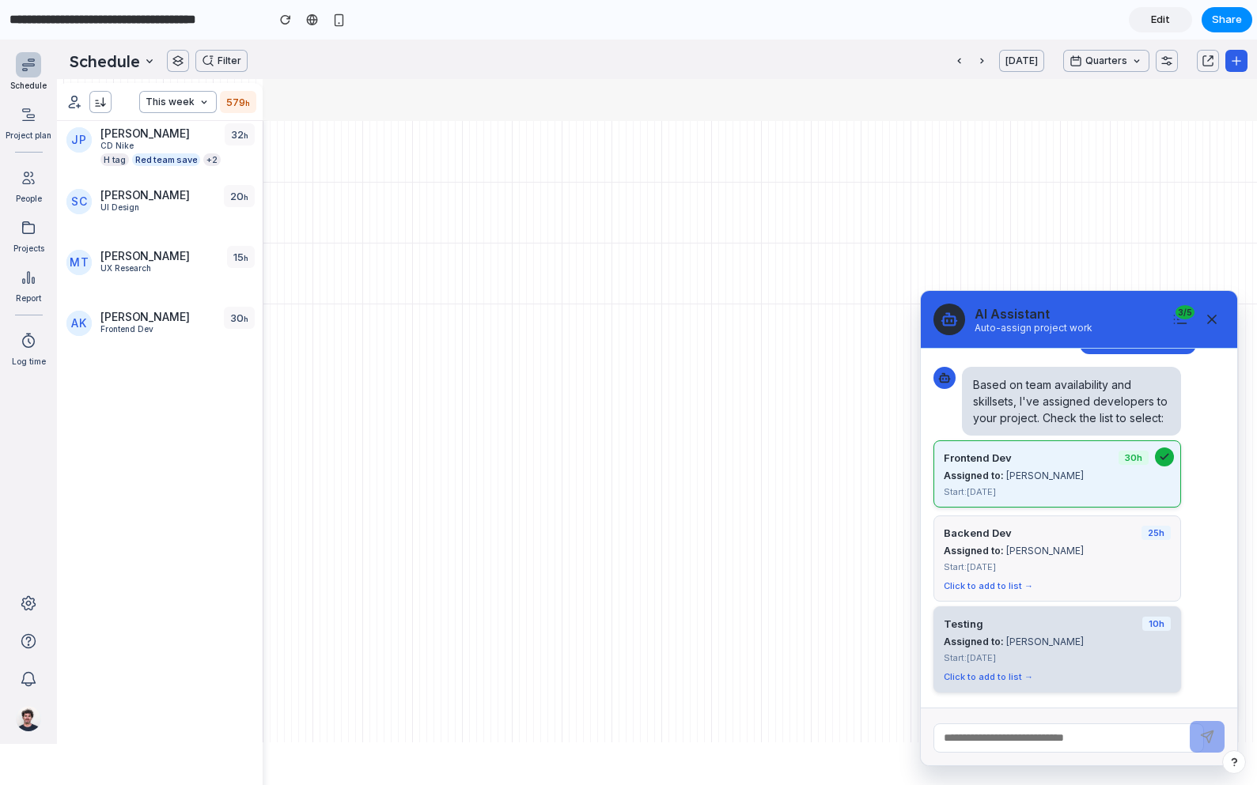
click at [1080, 636] on div "Assigned to: [PERSON_NAME]" at bounding box center [1057, 642] width 227 height 12
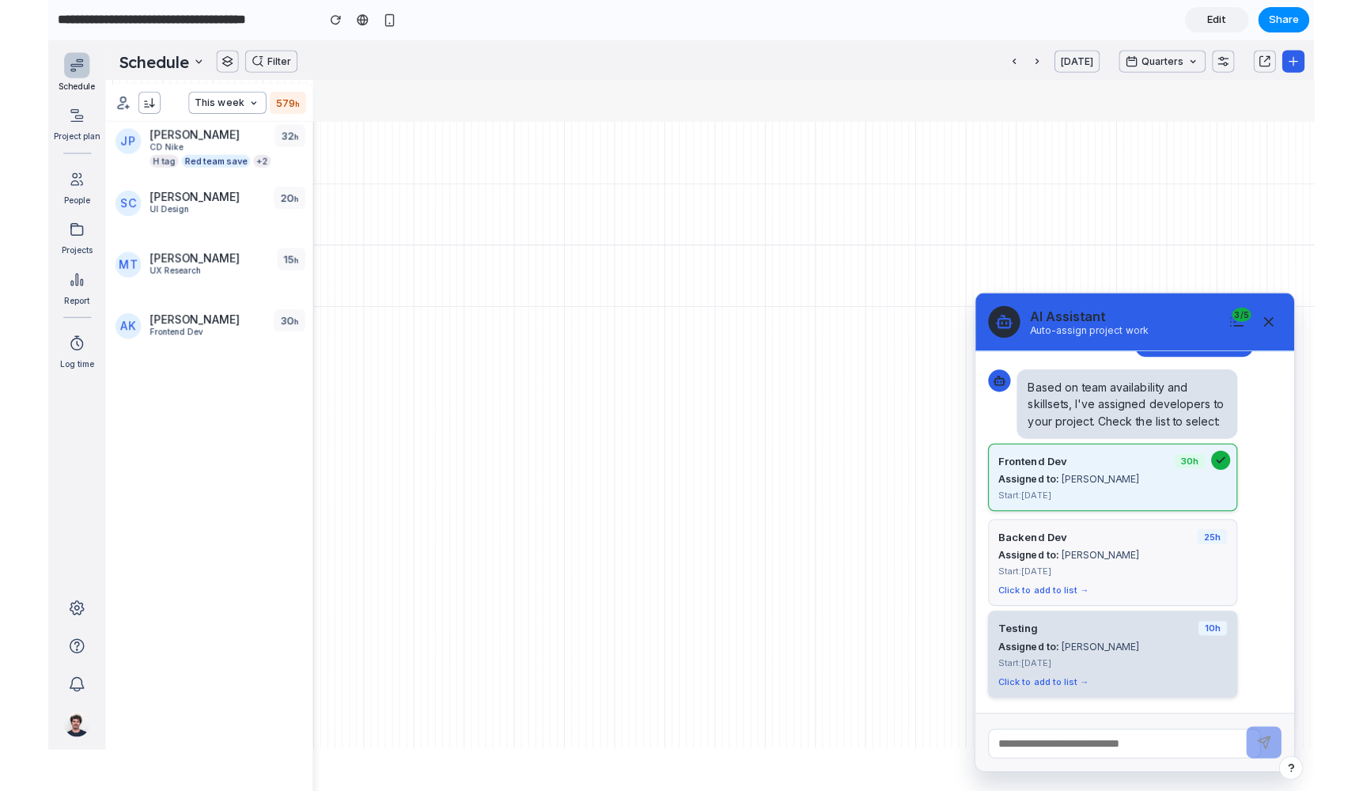
scroll to position [416, 0]
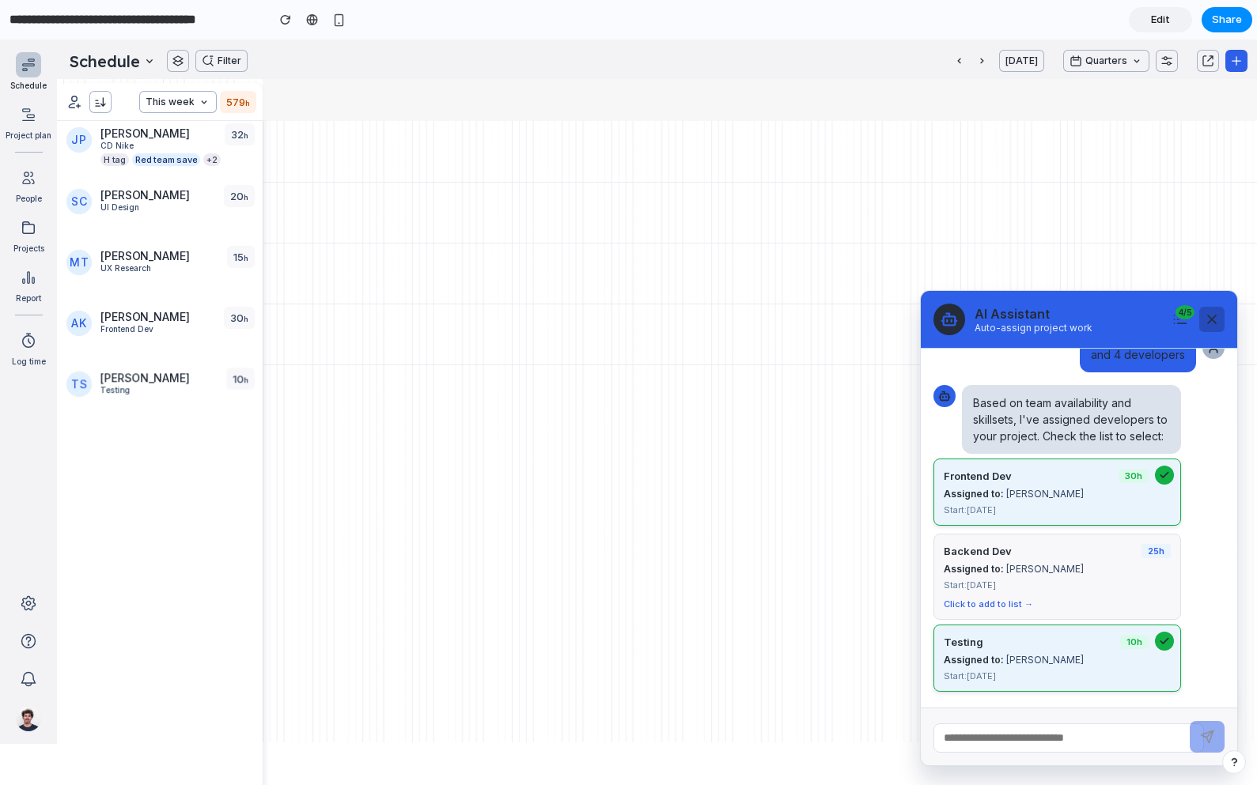
click at [1207, 325] on icon at bounding box center [1212, 320] width 16 height 16
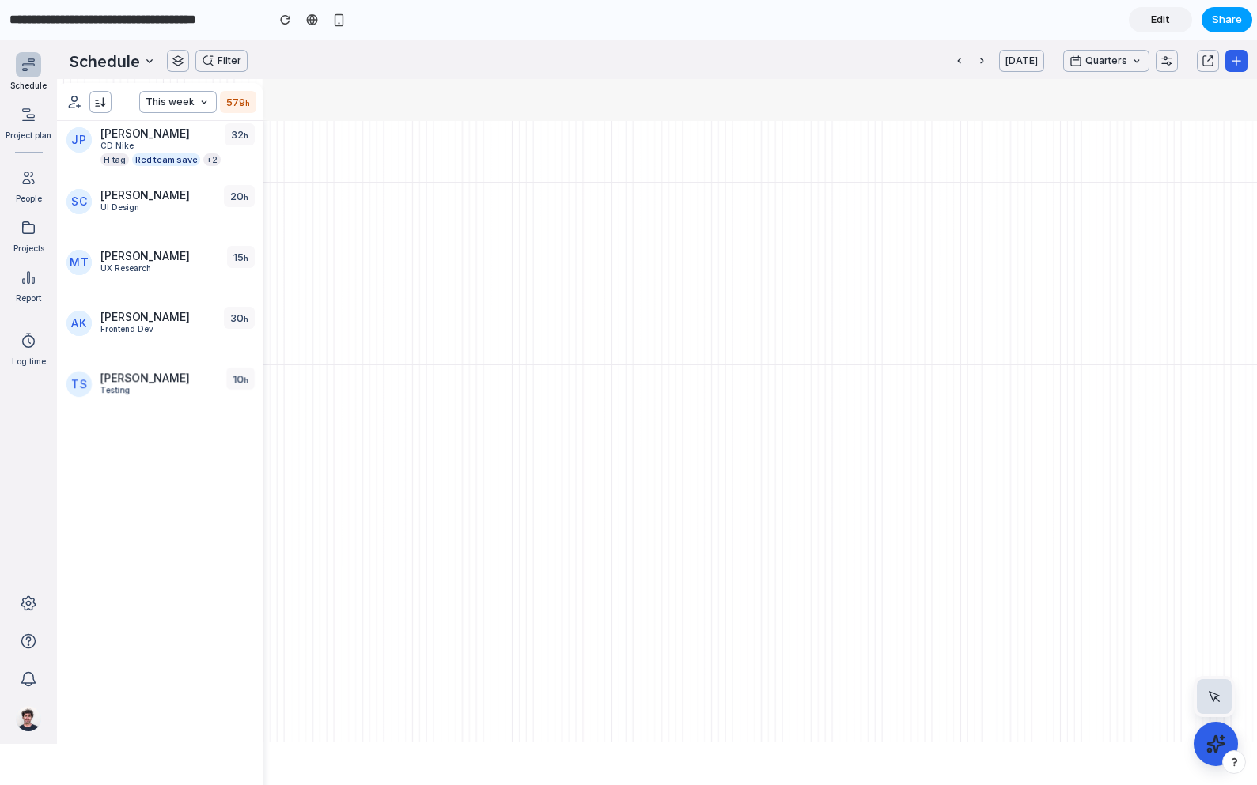
click at [1207, 15] on span "Share" at bounding box center [1227, 20] width 30 height 16
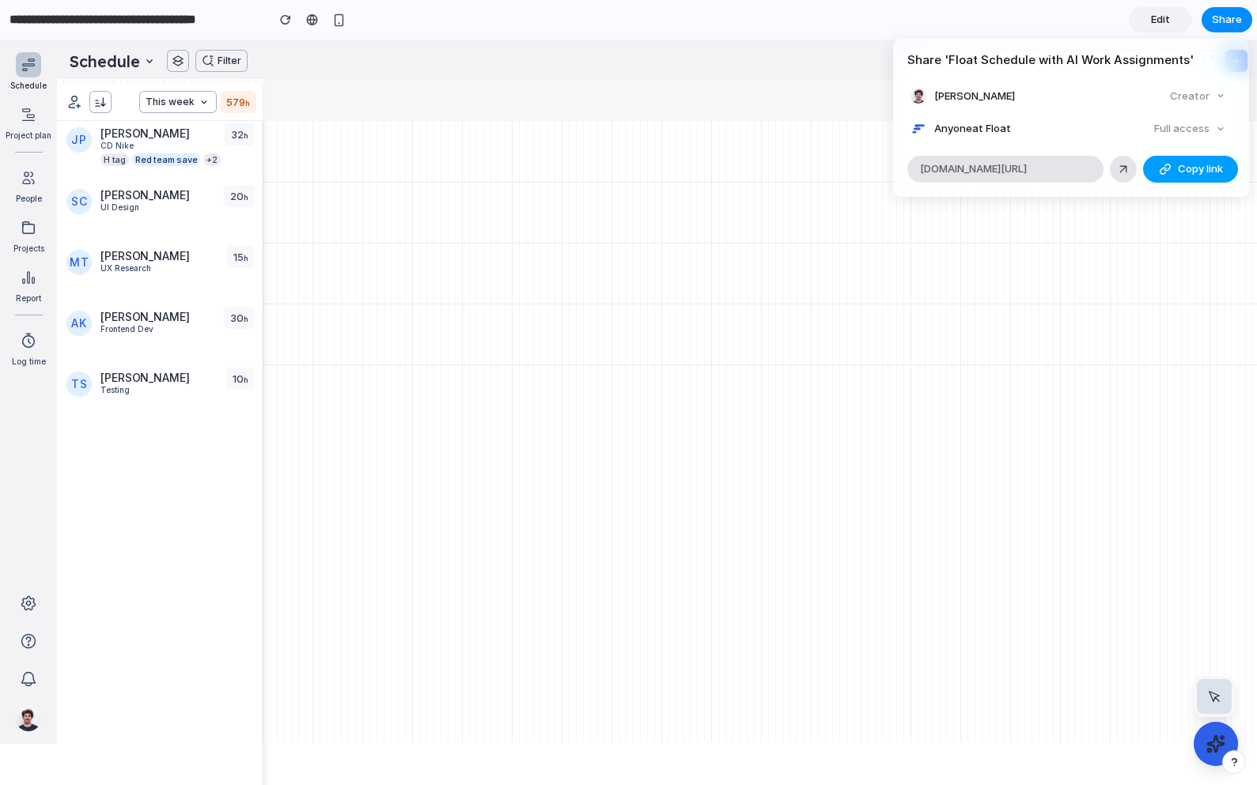
click at [1191, 165] on span "Copy link" at bounding box center [1200, 169] width 45 height 16
